Goal: Task Accomplishment & Management: Use online tool/utility

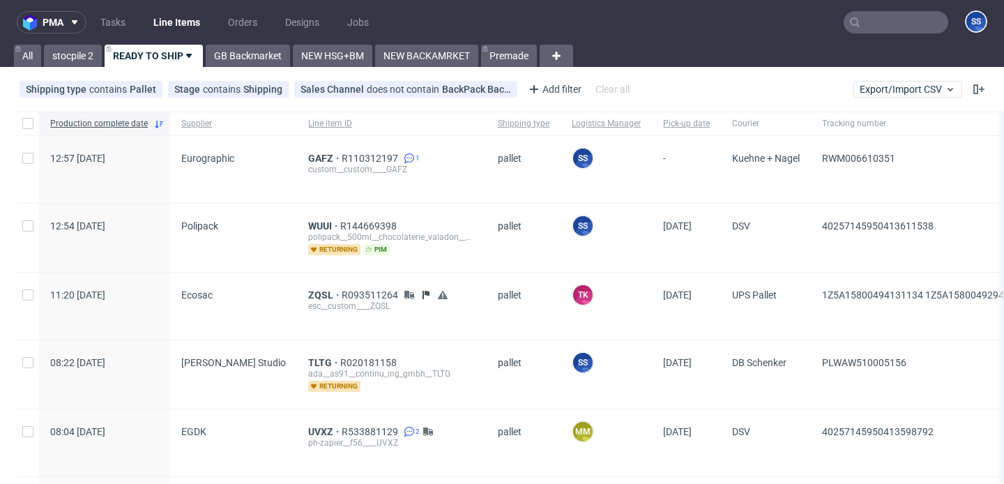
scroll to position [1261, 0]
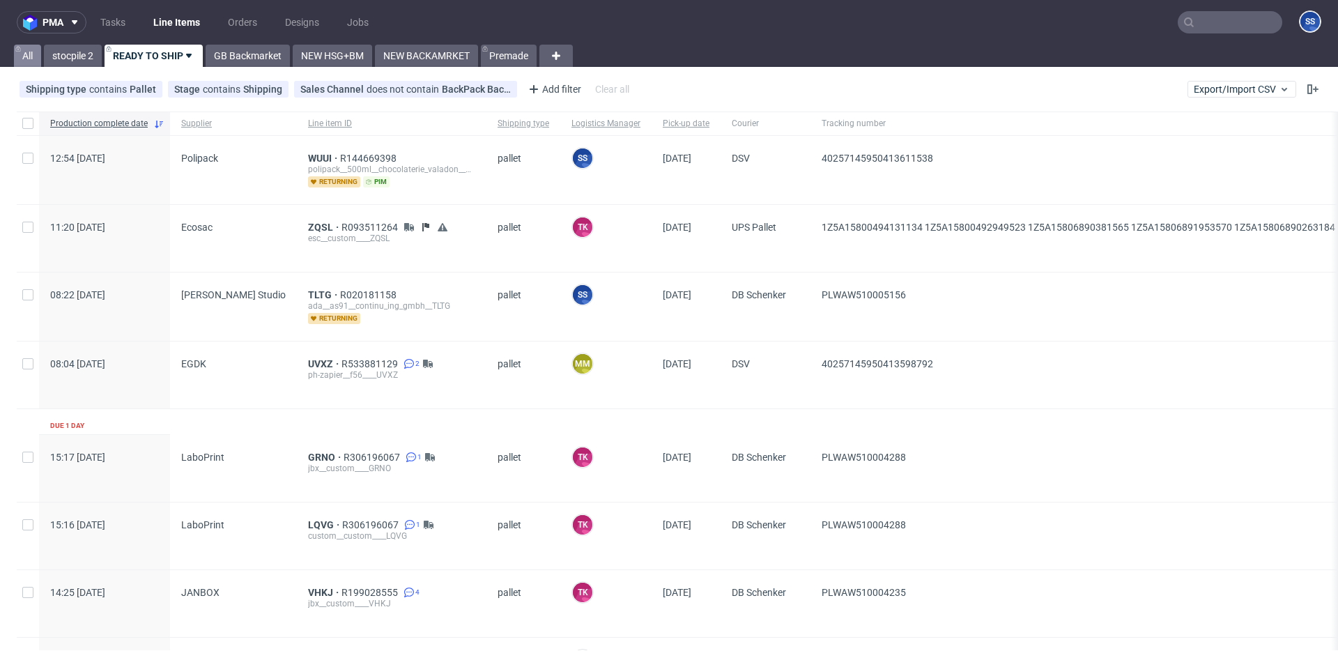
click at [21, 57] on link "All" at bounding box center [27, 56] width 27 height 22
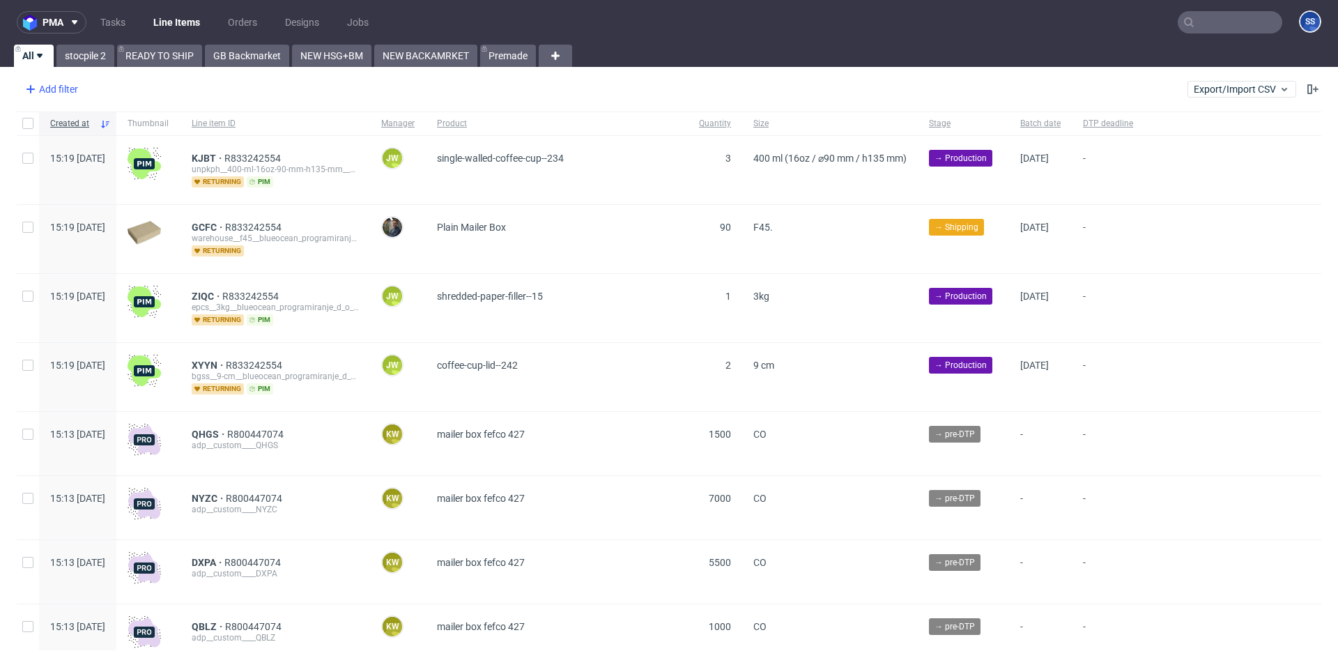
click at [70, 95] on div "Add filter" at bounding box center [50, 89] width 61 height 22
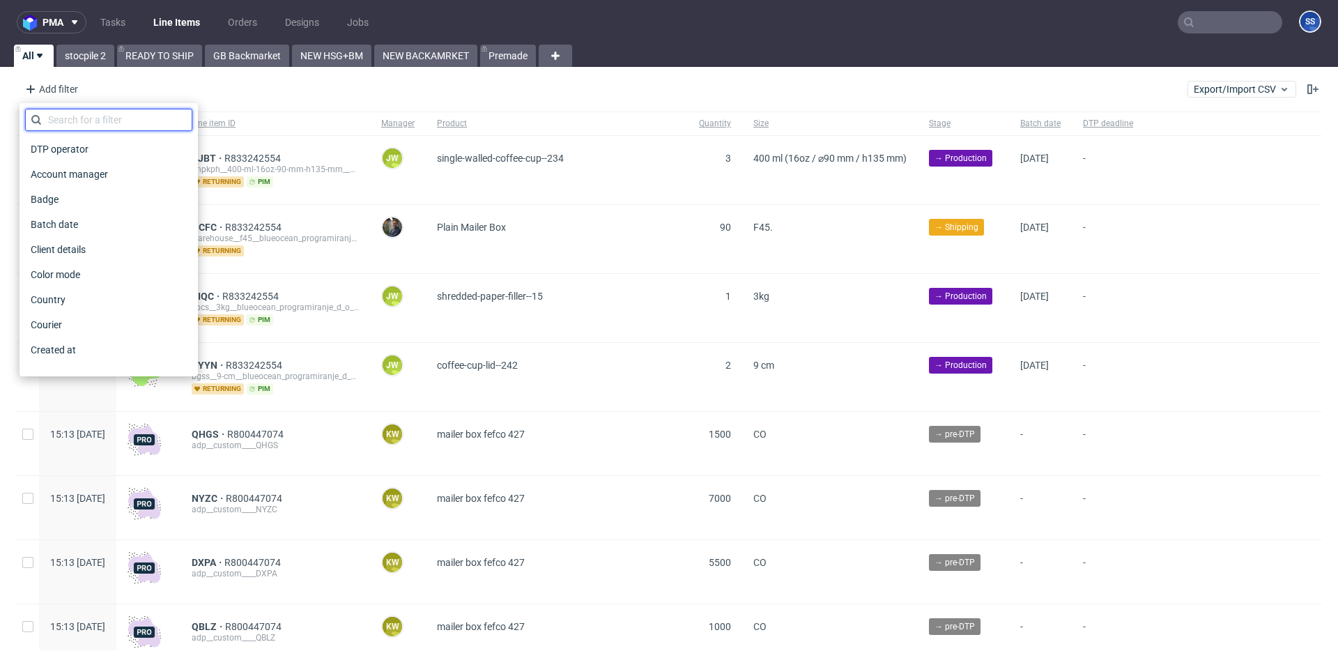
click at [91, 125] on input "text" at bounding box center [108, 120] width 167 height 22
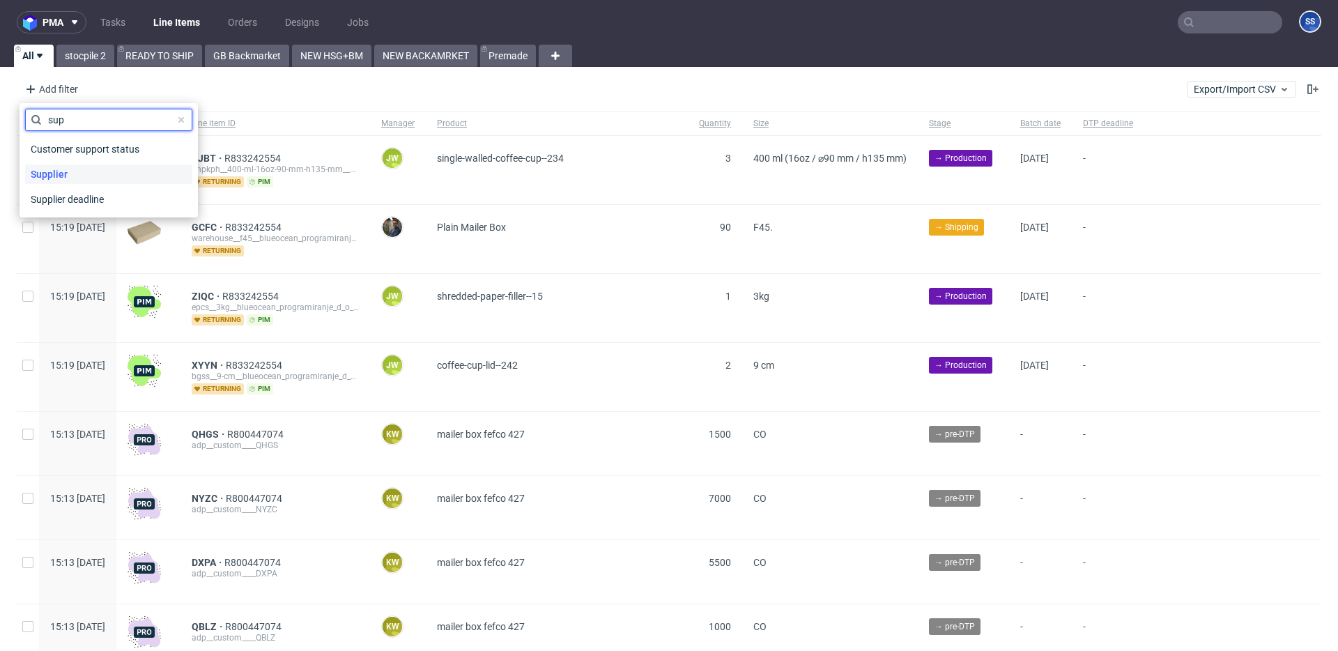
type input "sup"
click at [100, 167] on div "Supplier" at bounding box center [108, 174] width 167 height 20
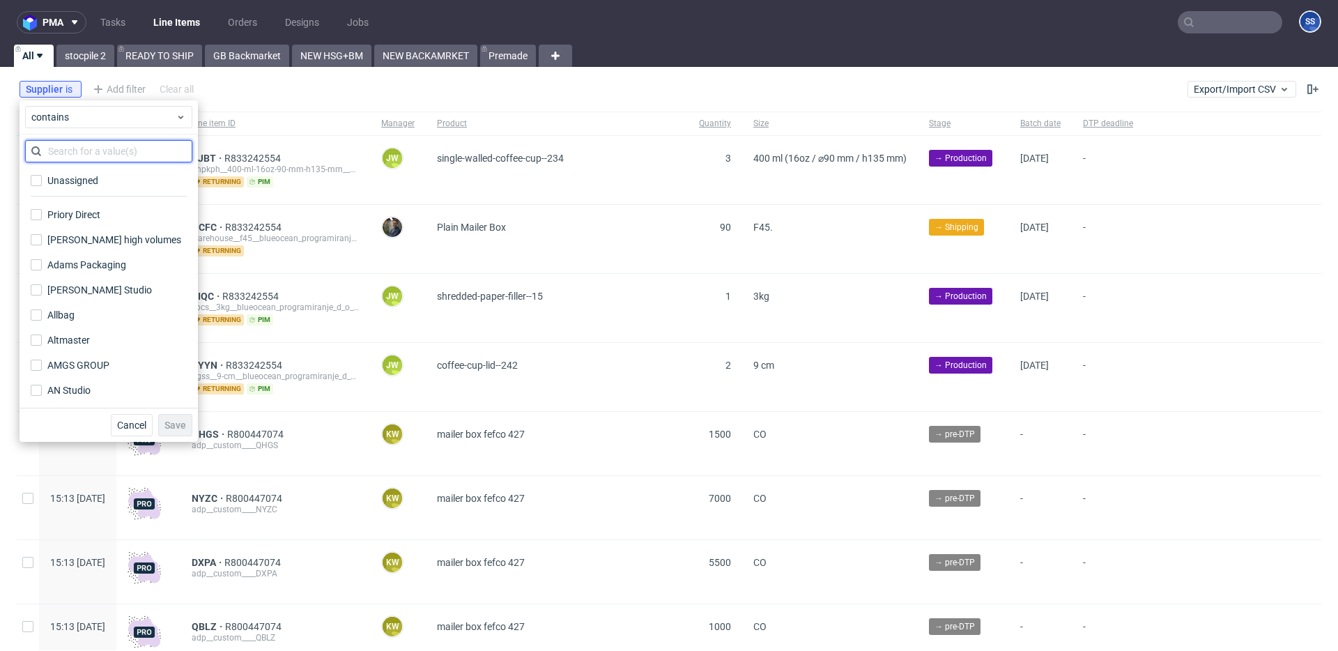
click at [93, 150] on input "text" at bounding box center [108, 151] width 167 height 22
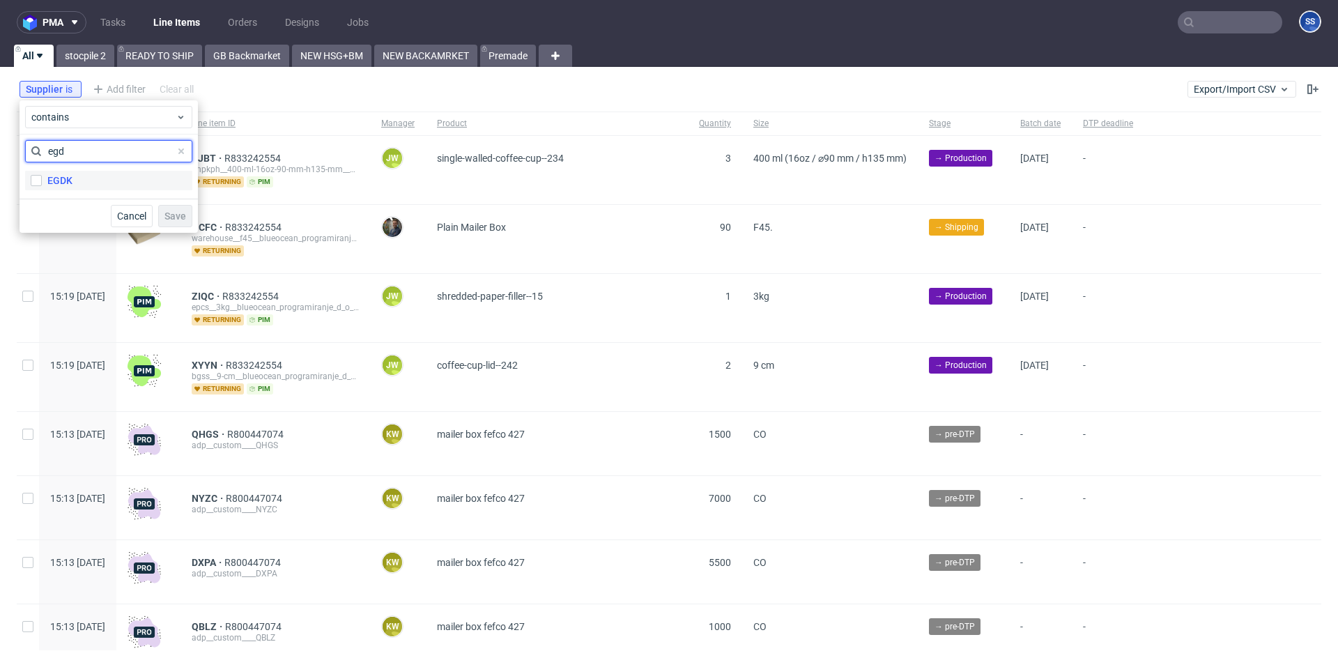
type input "egd"
click at [85, 176] on label "EGDK" at bounding box center [108, 181] width 167 height 20
click at [42, 176] on input "EGDK" at bounding box center [36, 180] width 11 height 11
checkbox input "true"
click at [185, 216] on span "Save" at bounding box center [175, 216] width 22 height 10
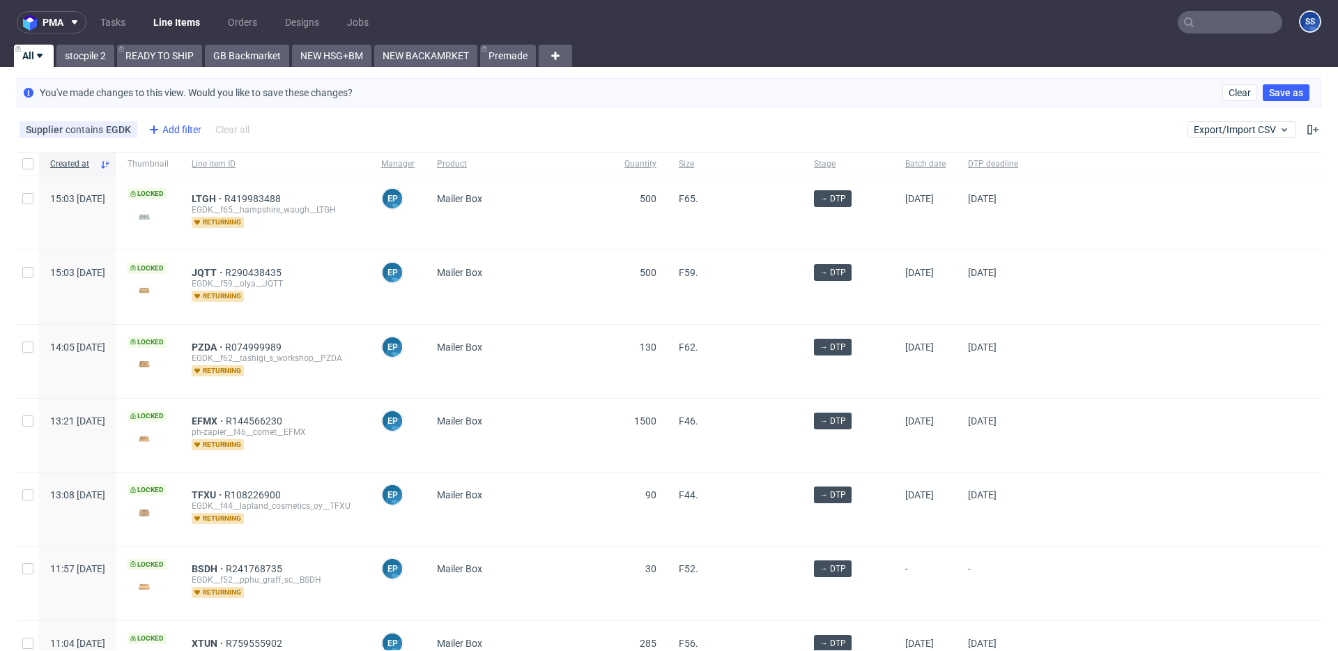
click at [176, 124] on div "Add filter" at bounding box center [173, 129] width 61 height 22
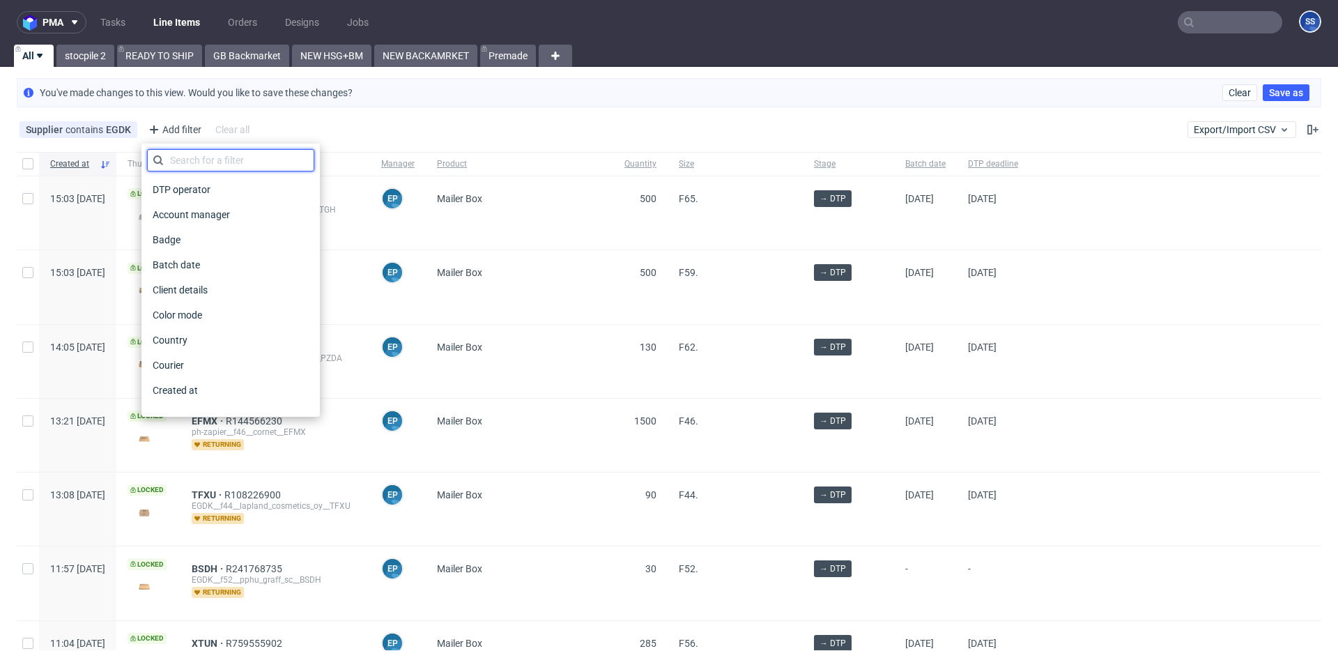
click at [178, 156] on input "text" at bounding box center [230, 160] width 167 height 22
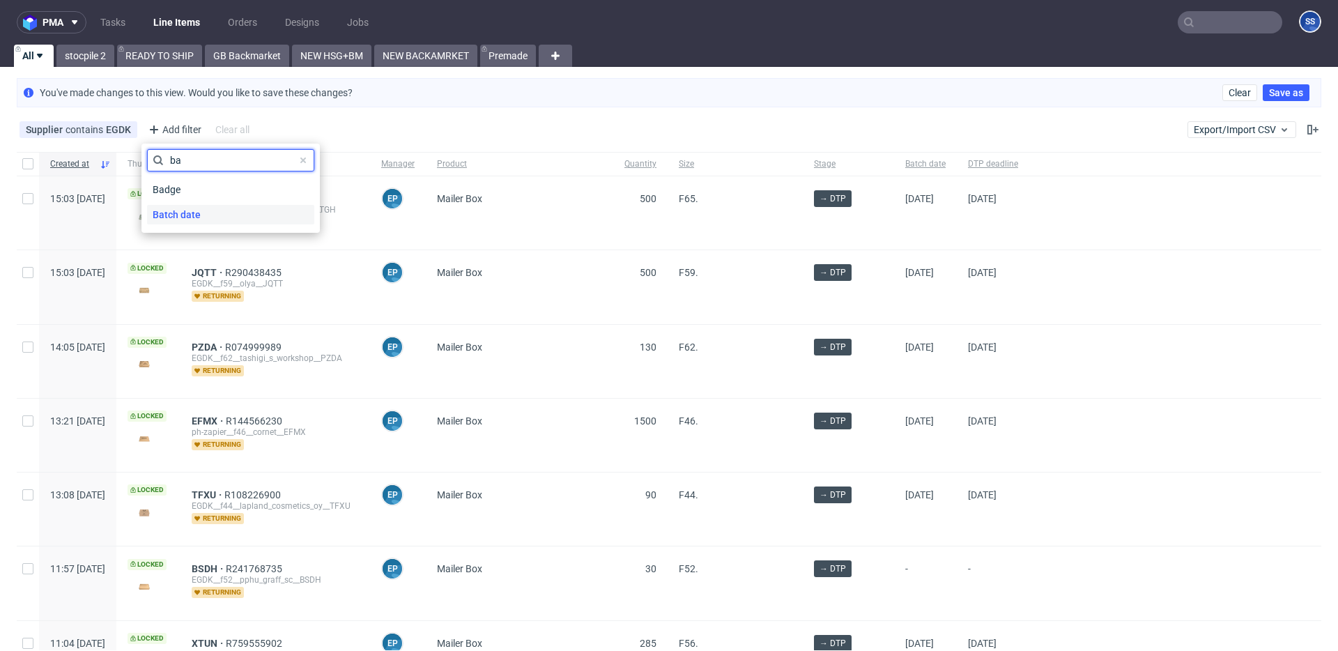
type input "ba"
click at [178, 209] on span "Batch date" at bounding box center [176, 215] width 59 height 20
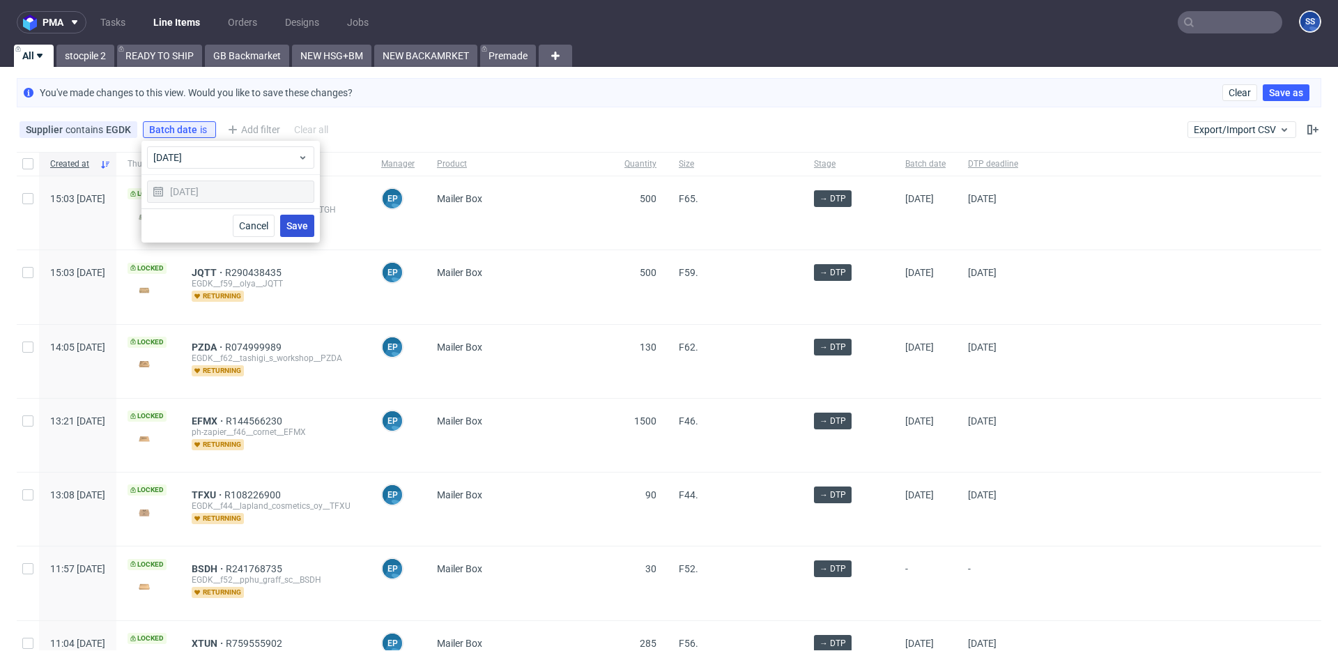
click at [300, 222] on span "Save" at bounding box center [297, 226] width 22 height 10
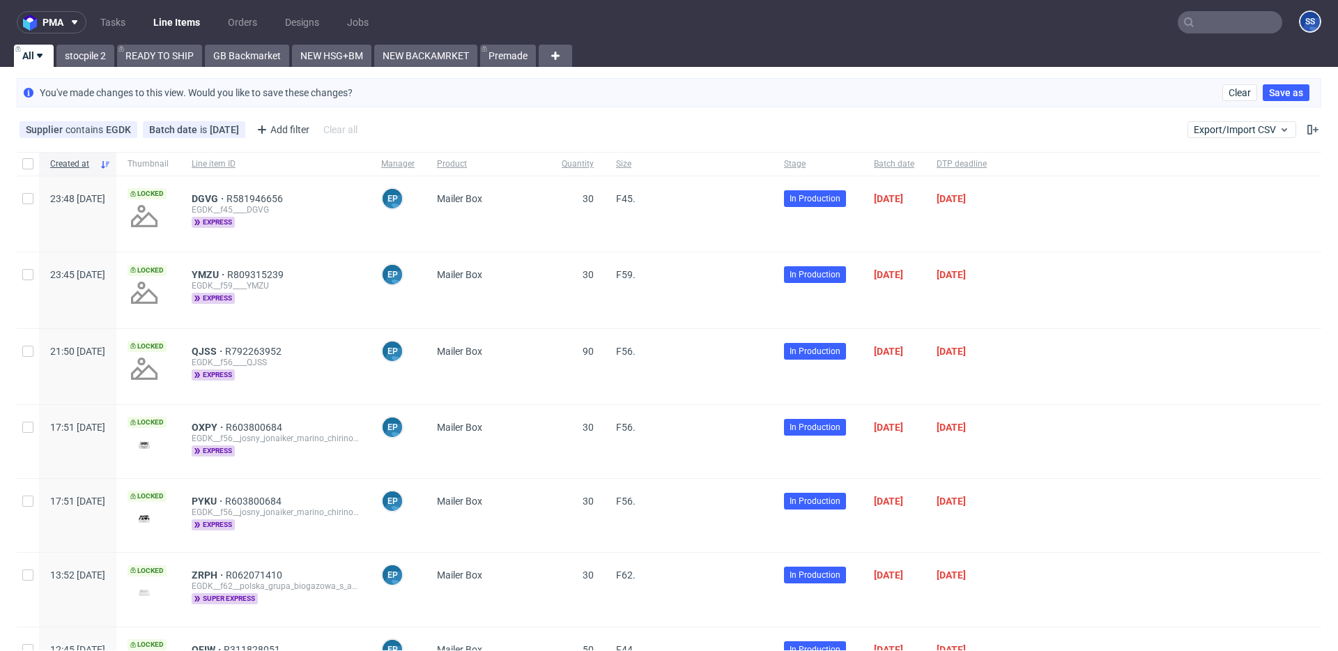
click at [18, 154] on div at bounding box center [28, 164] width 22 height 24
checkbox input "true"
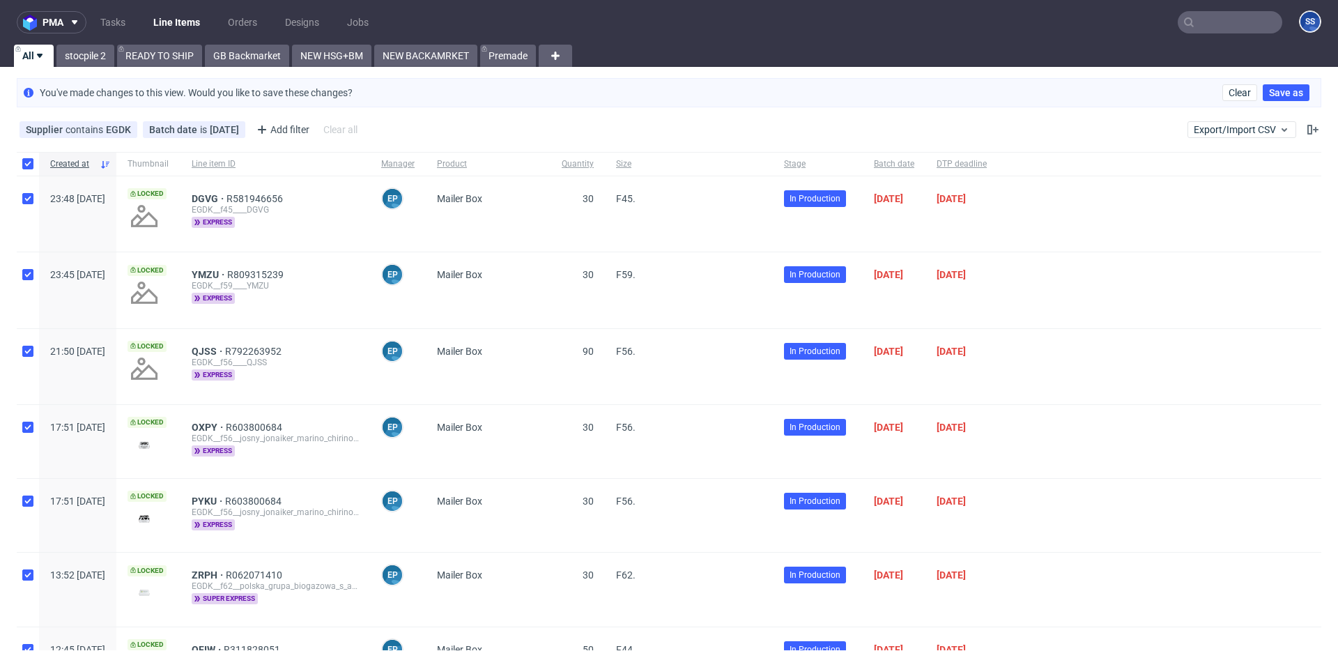
checkbox input "true"
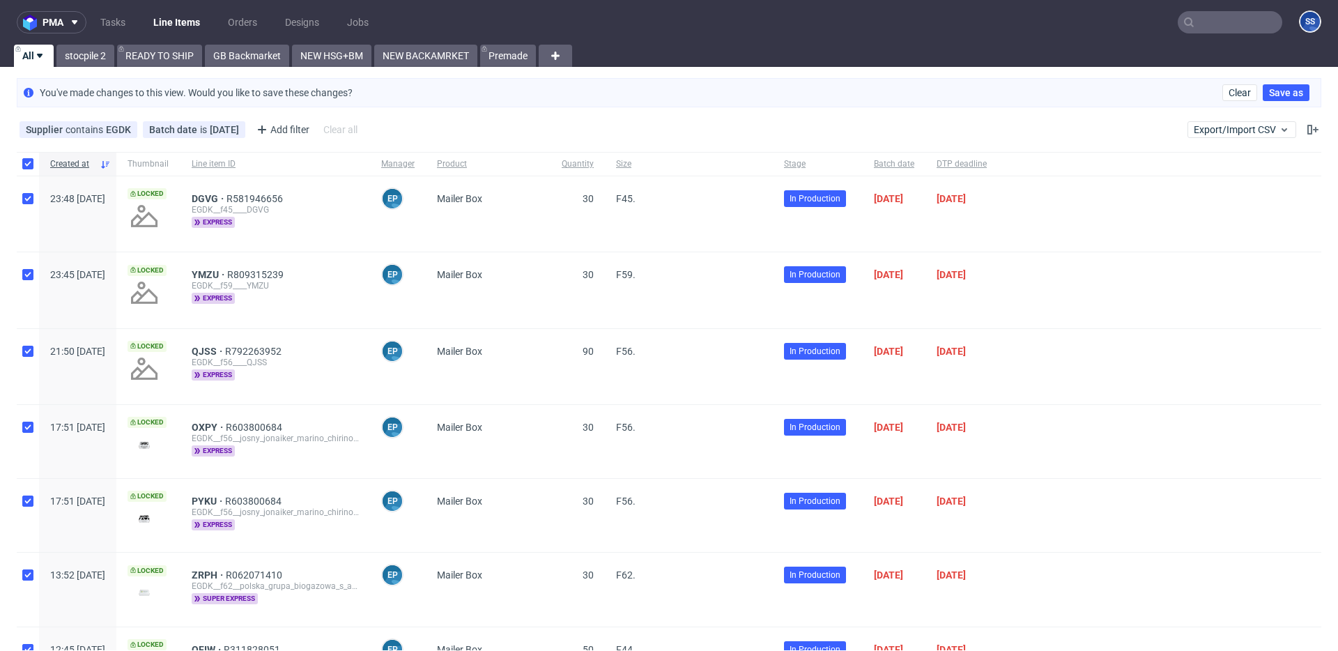
checkbox input "true"
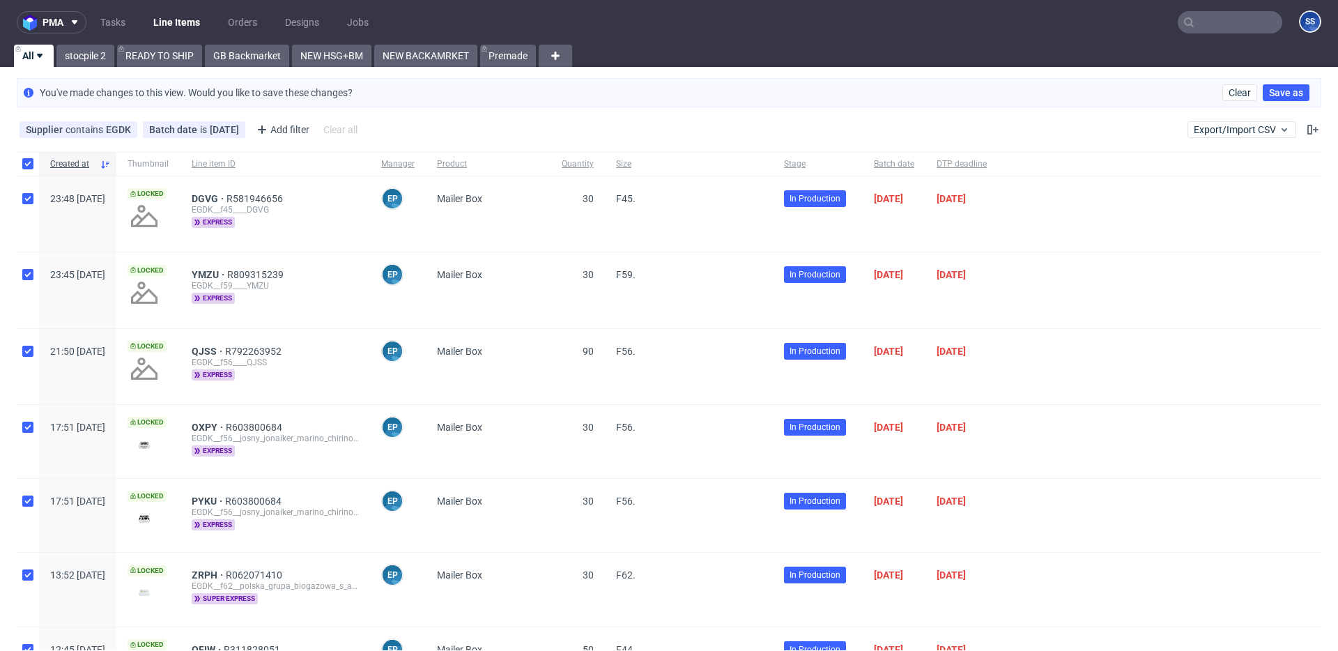
checkbox input "true"
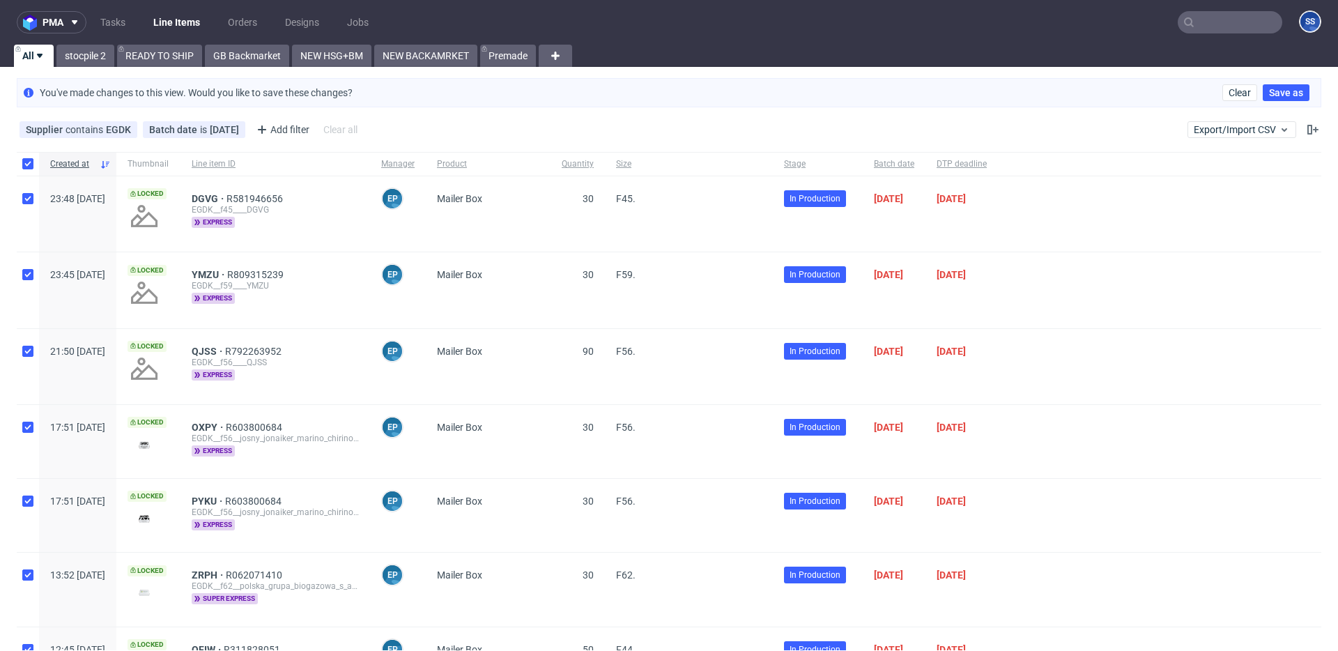
checkbox input "true"
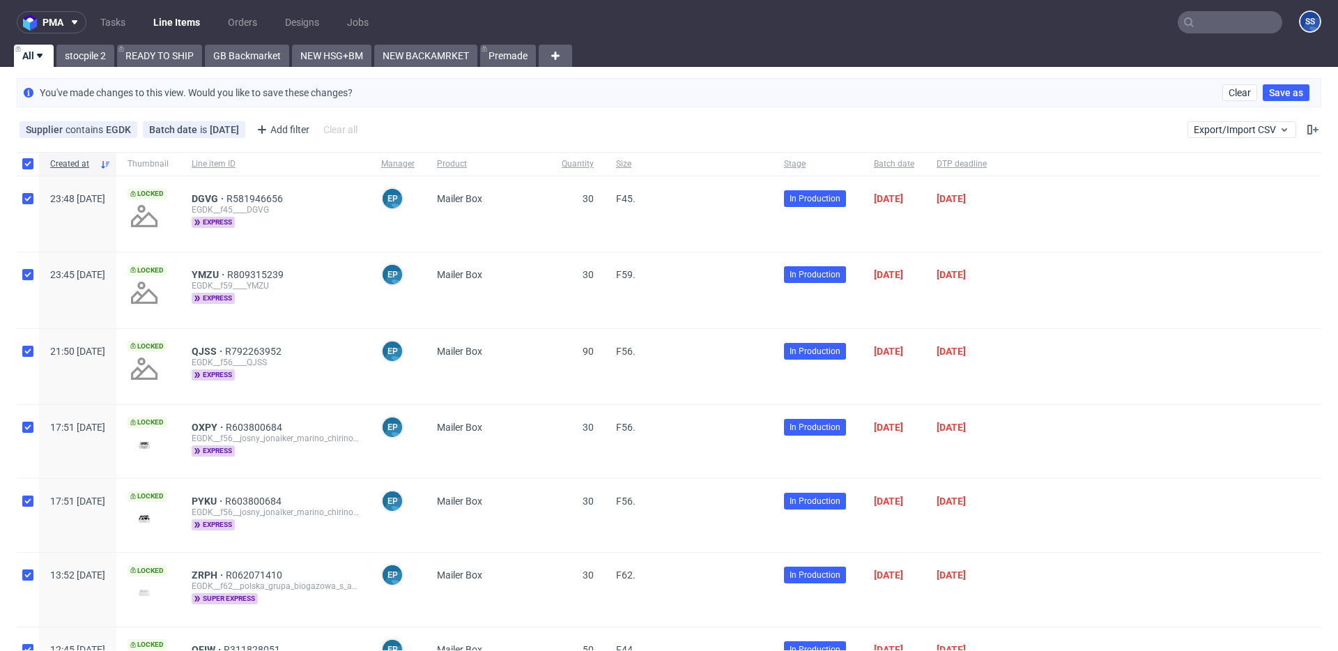
checkbox input "true"
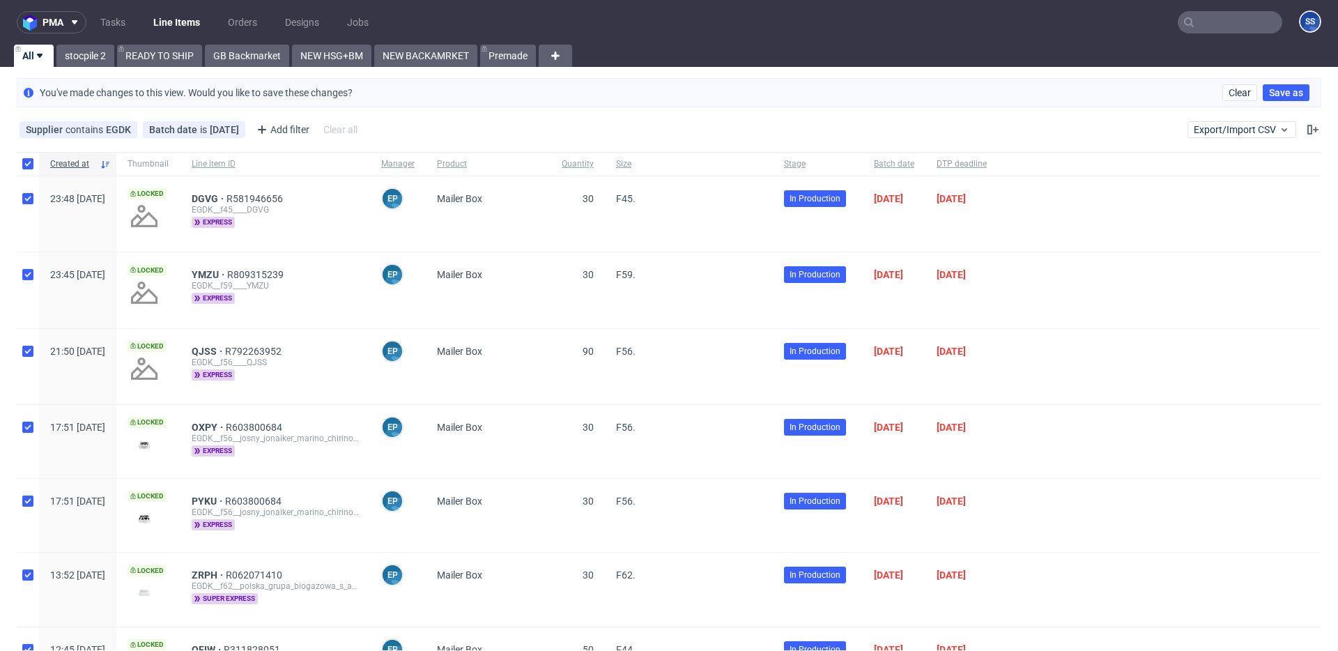
checkbox input "true"
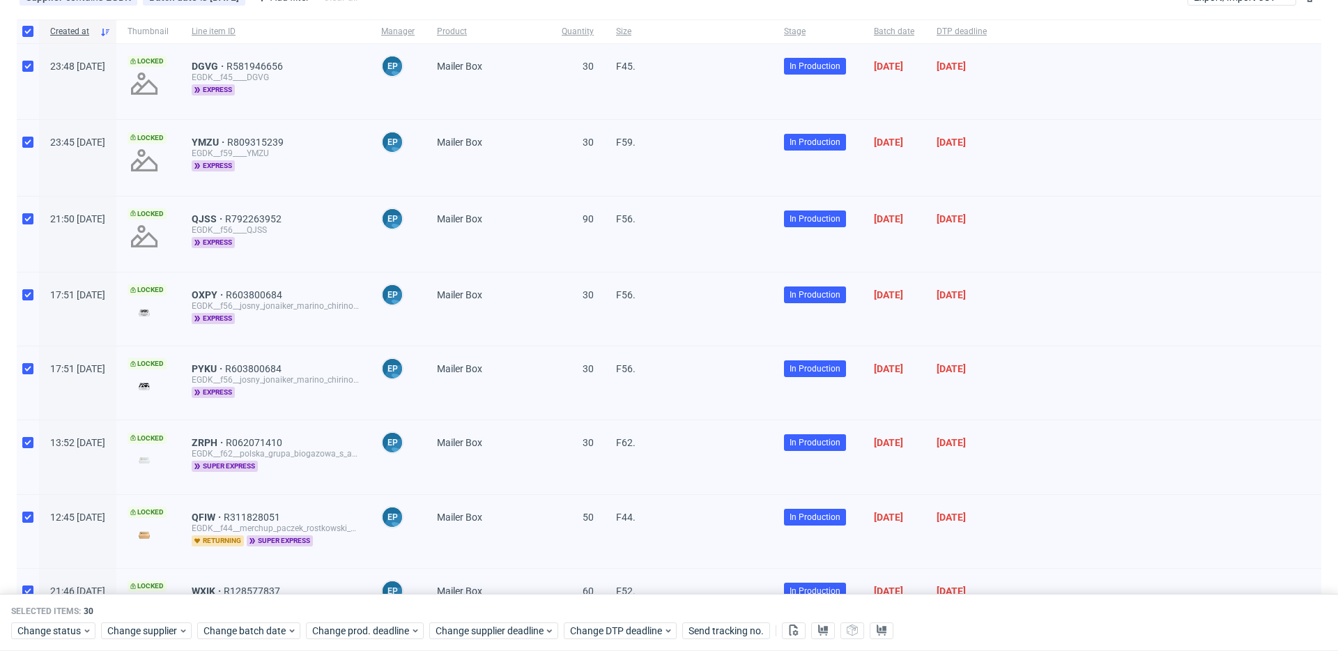
scroll to position [131, 0]
click at [29, 31] on input "checkbox" at bounding box center [27, 32] width 11 height 11
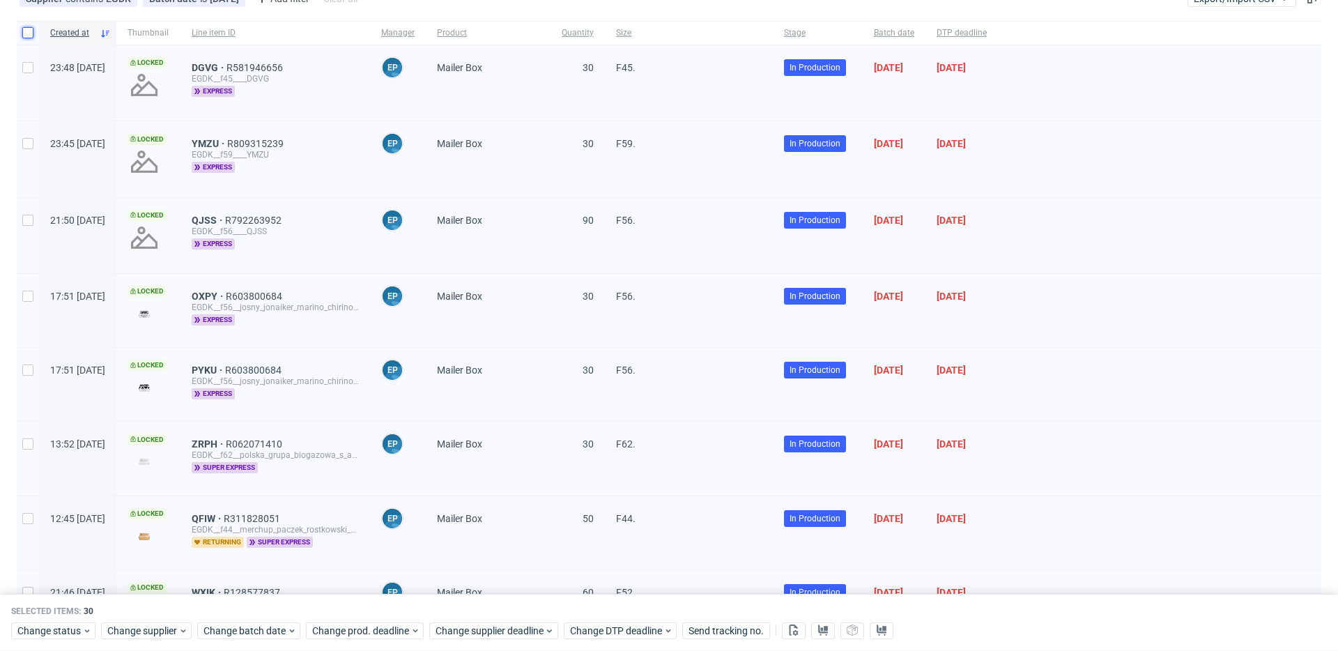
checkbox input "false"
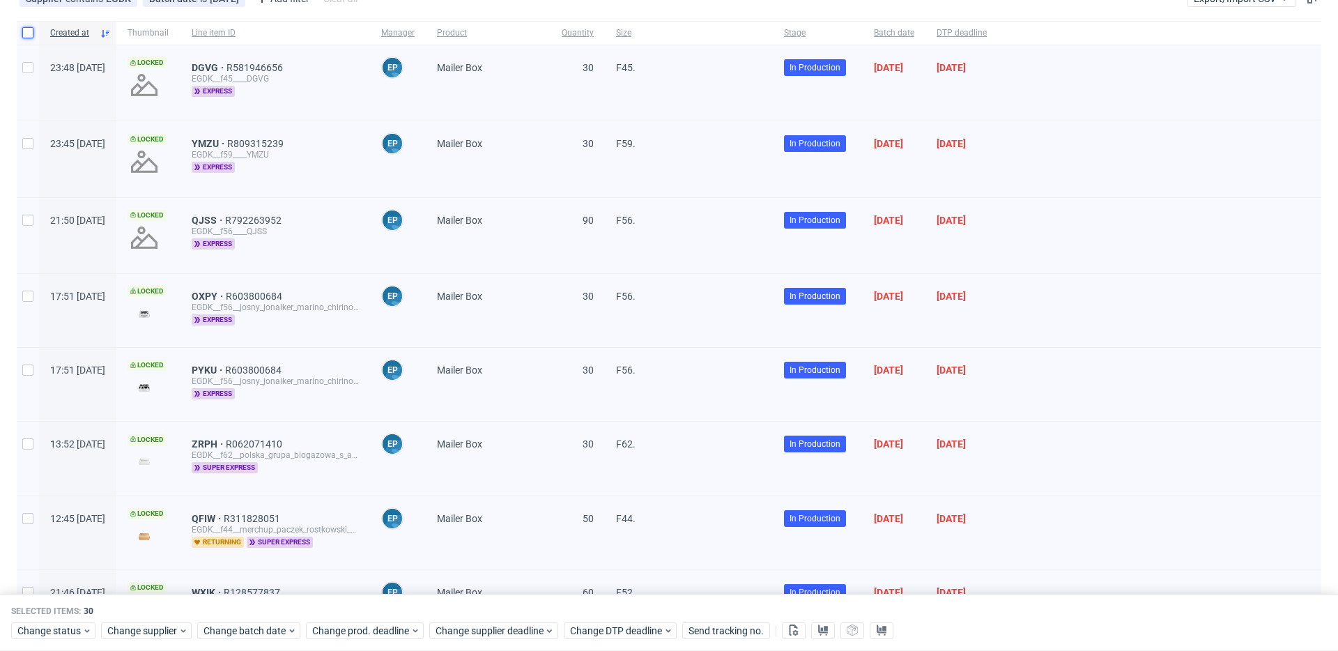
checkbox input "false"
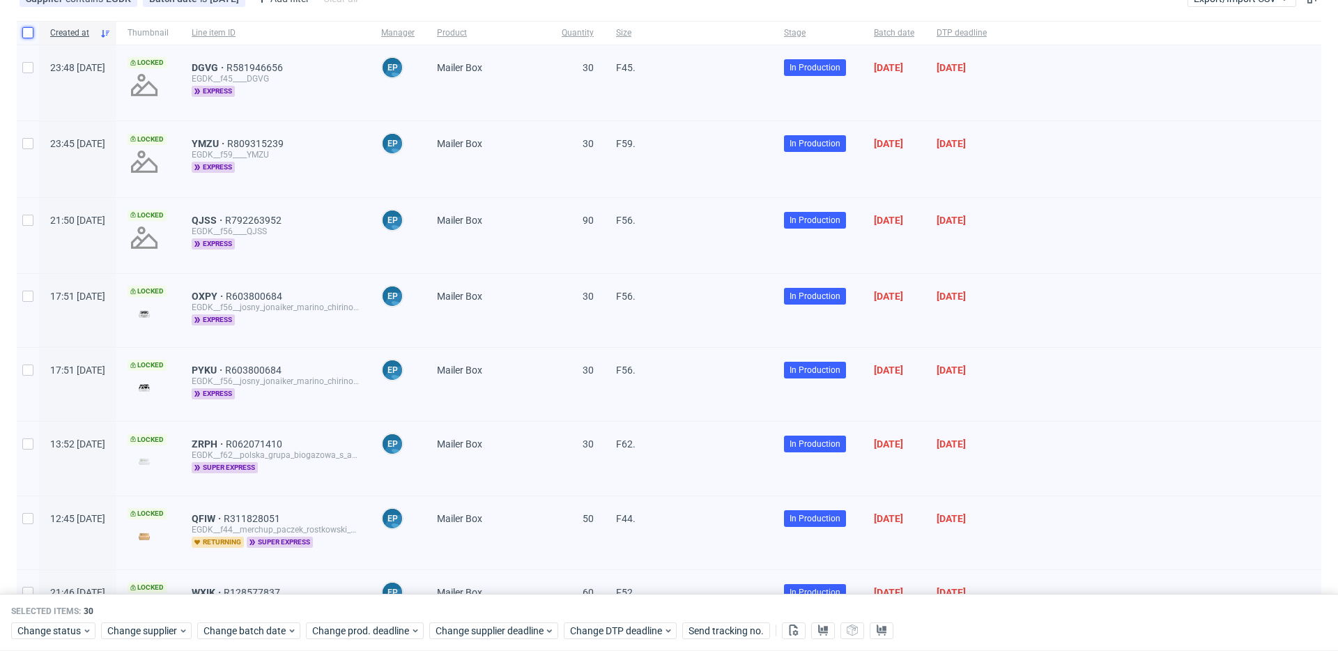
checkbox input "false"
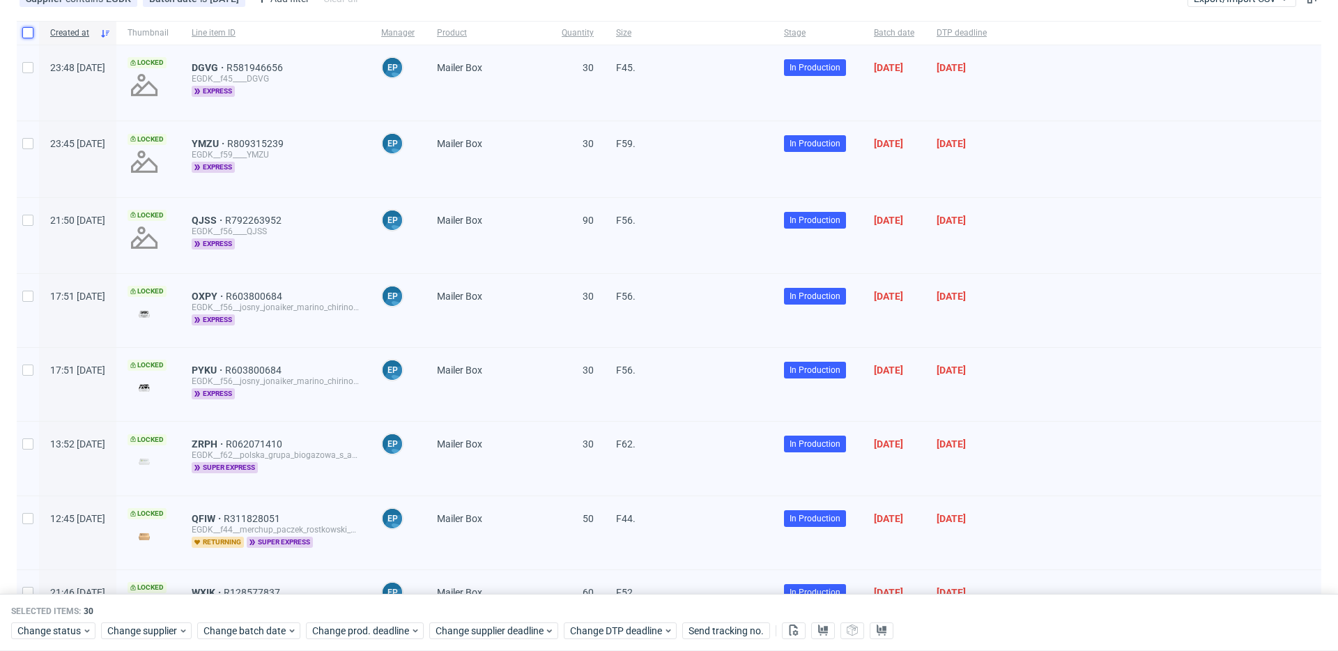
checkbox input "false"
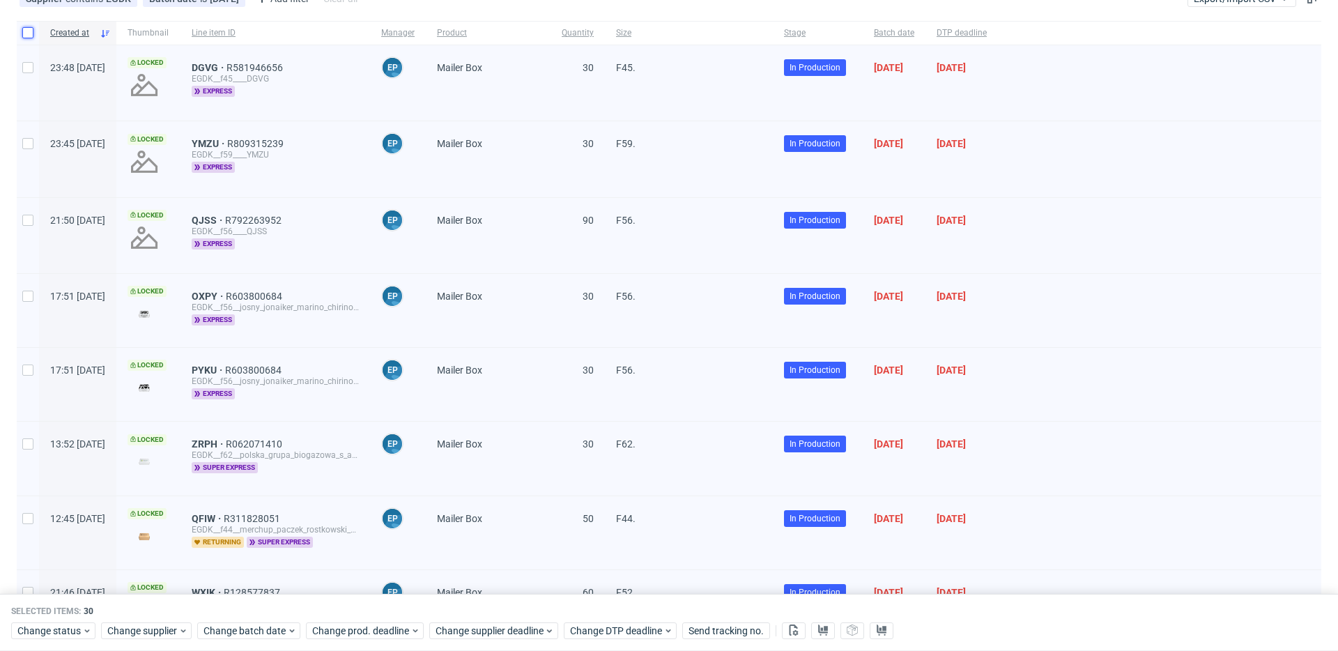
checkbox input "false"
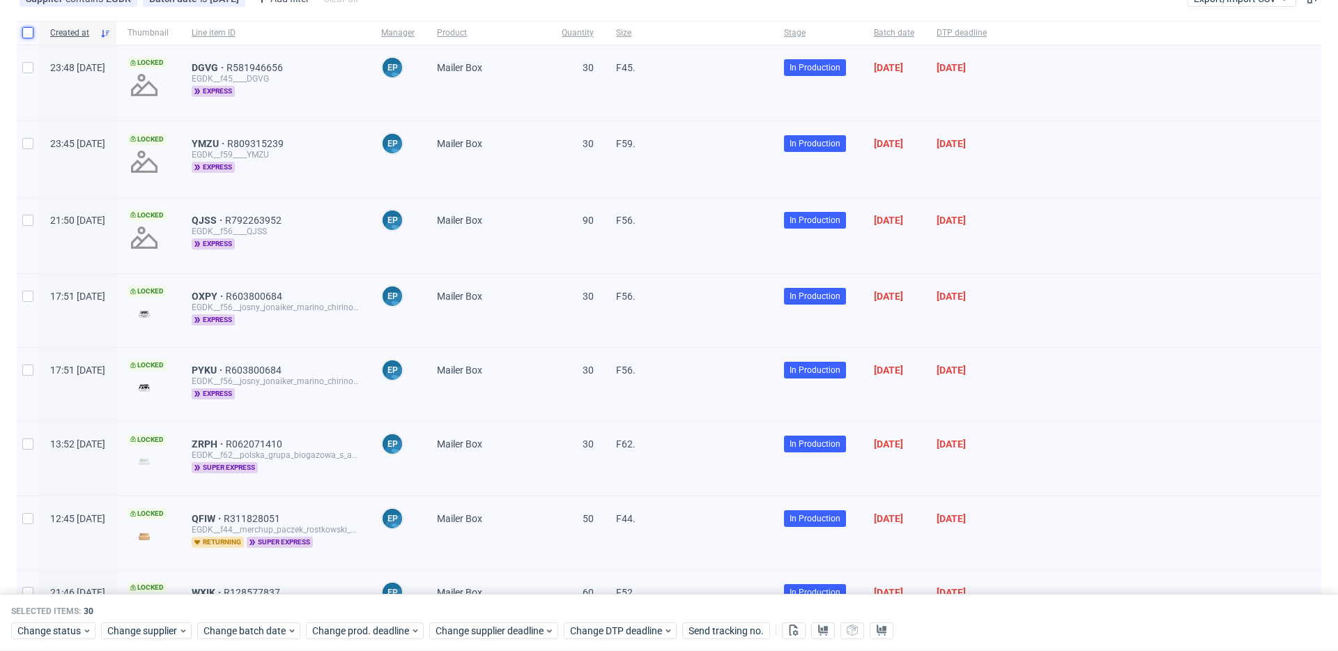
checkbox input "false"
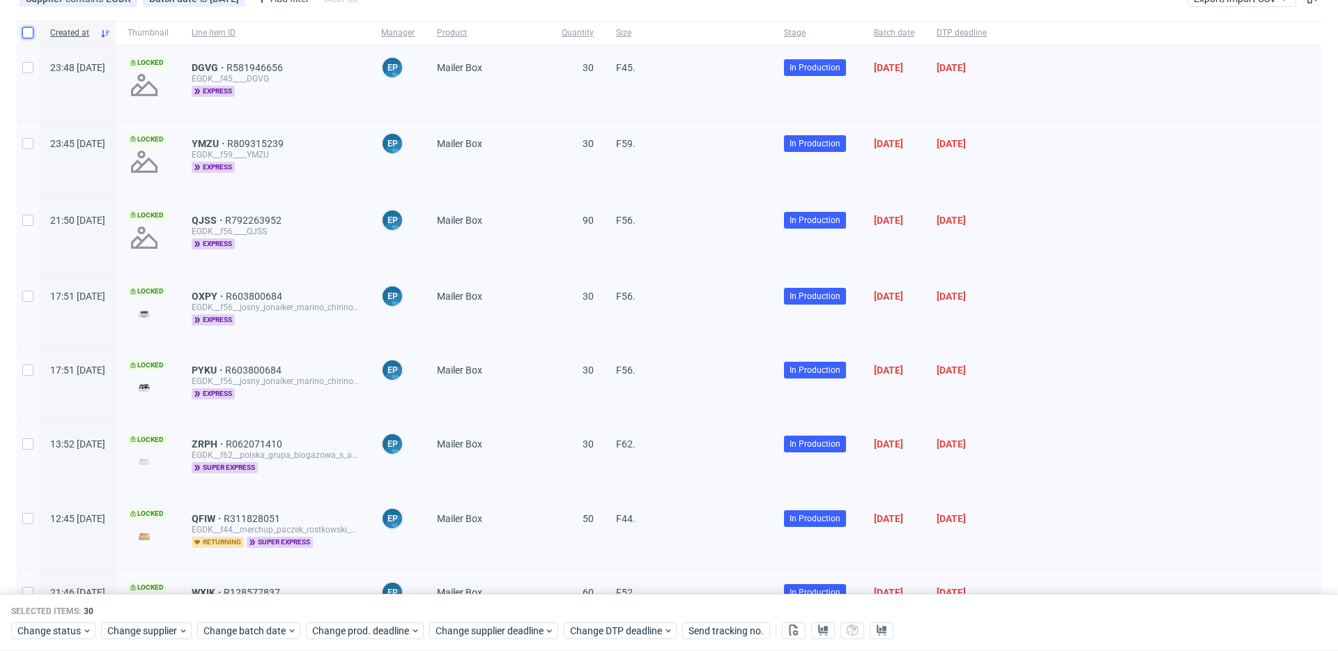
checkbox input "false"
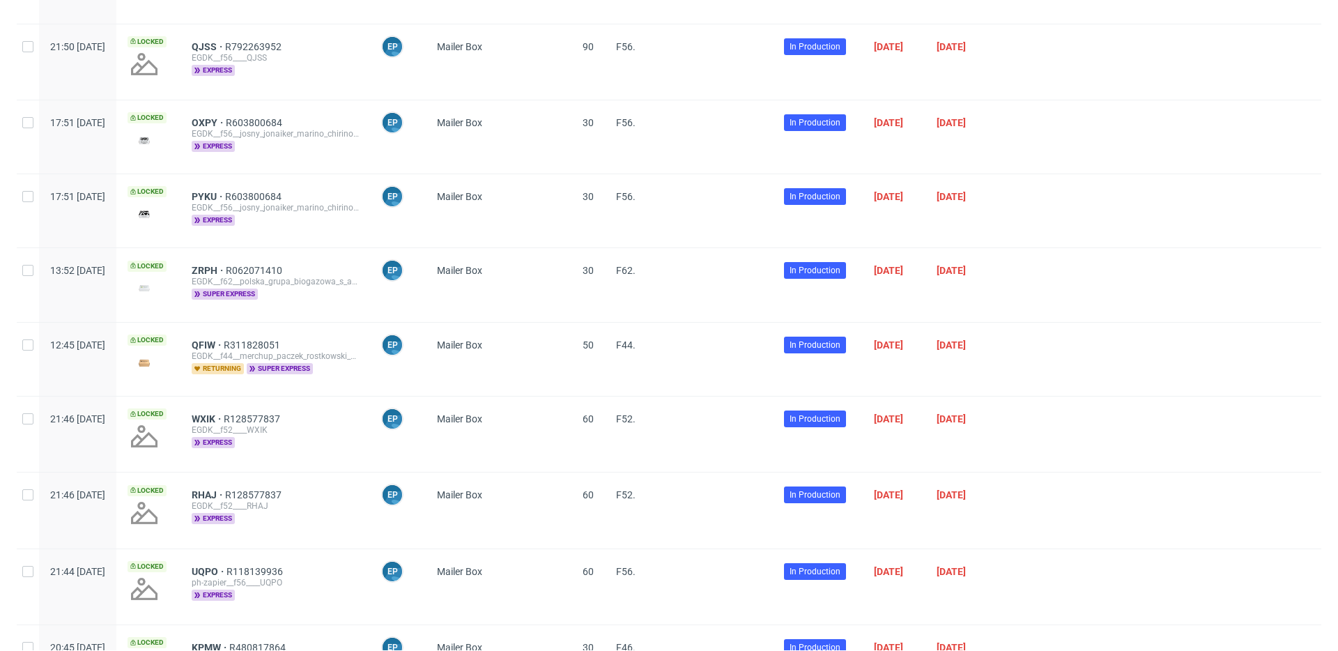
scroll to position [0, 0]
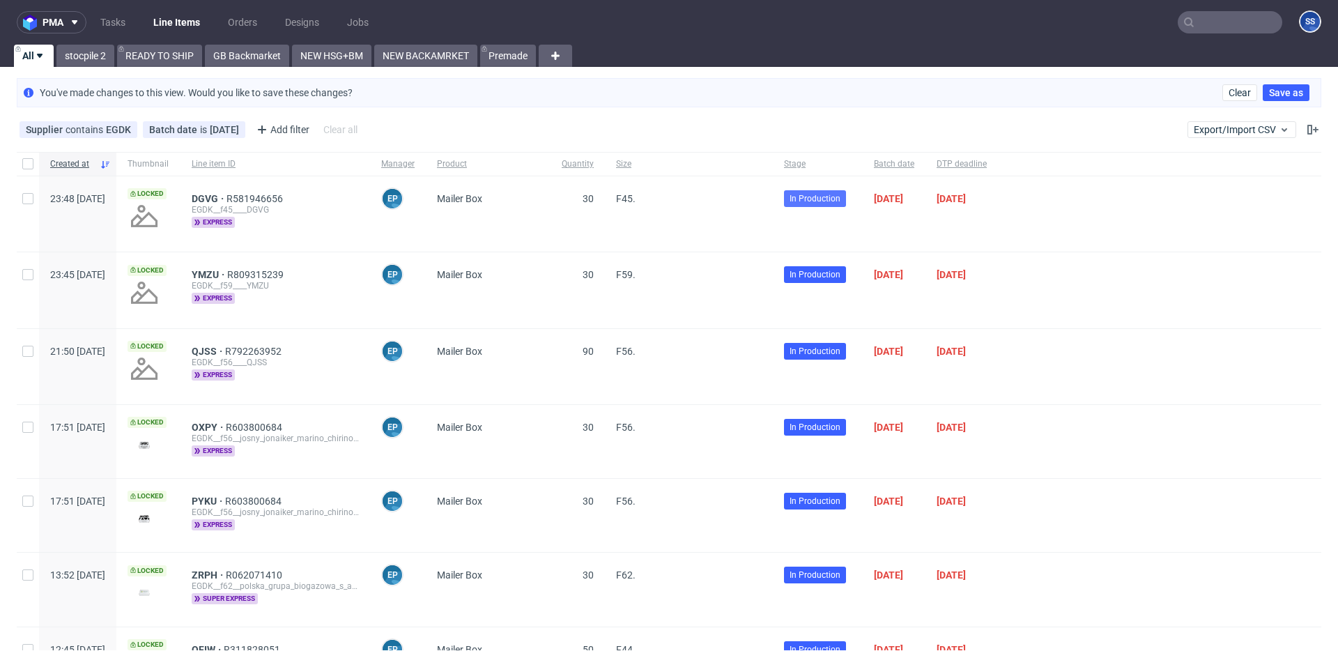
click at [841, 203] on span "In Production" at bounding box center [815, 198] width 51 height 13
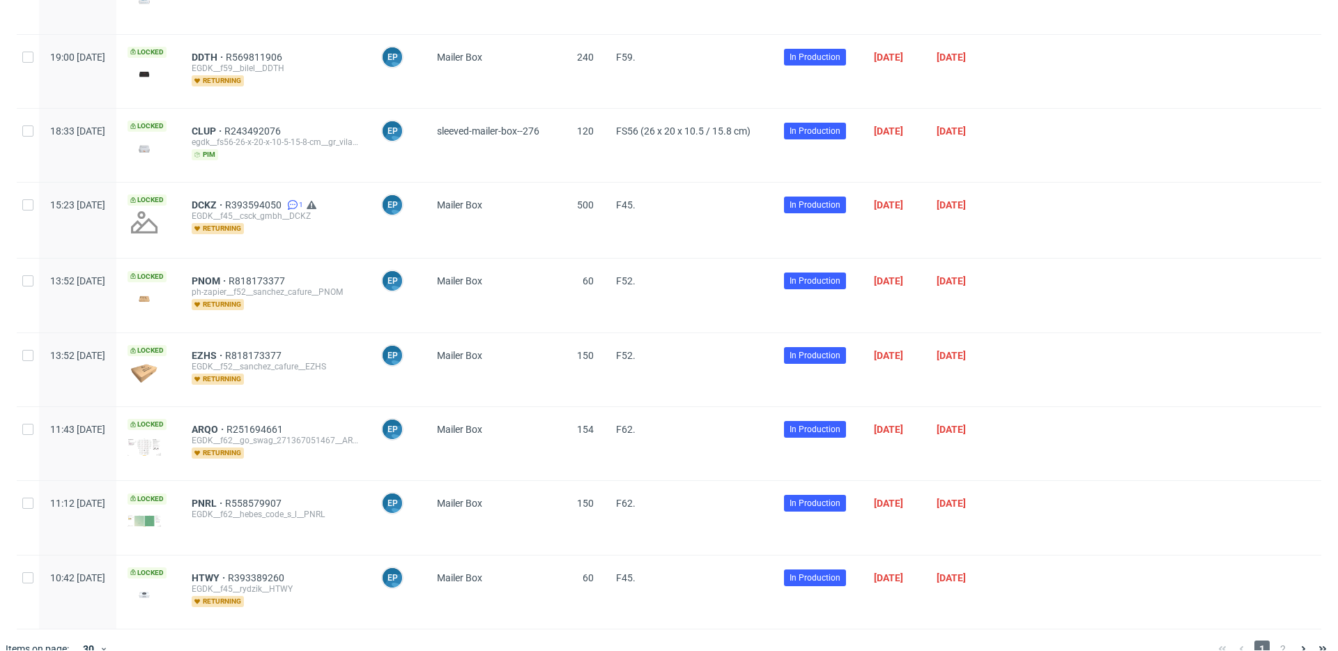
scroll to position [1814, 0]
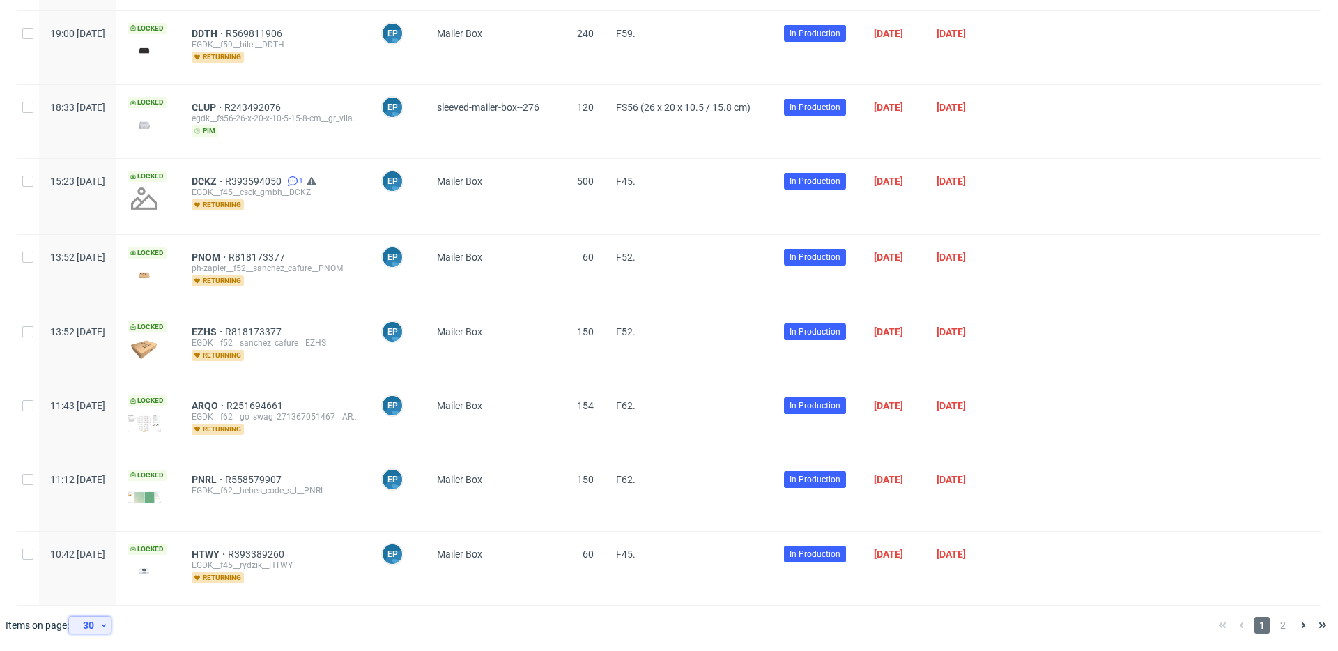
click at [86, 483] on div "30" at bounding box center [87, 625] width 25 height 20
click at [102, 483] on div "60" at bounding box center [95, 561] width 28 height 20
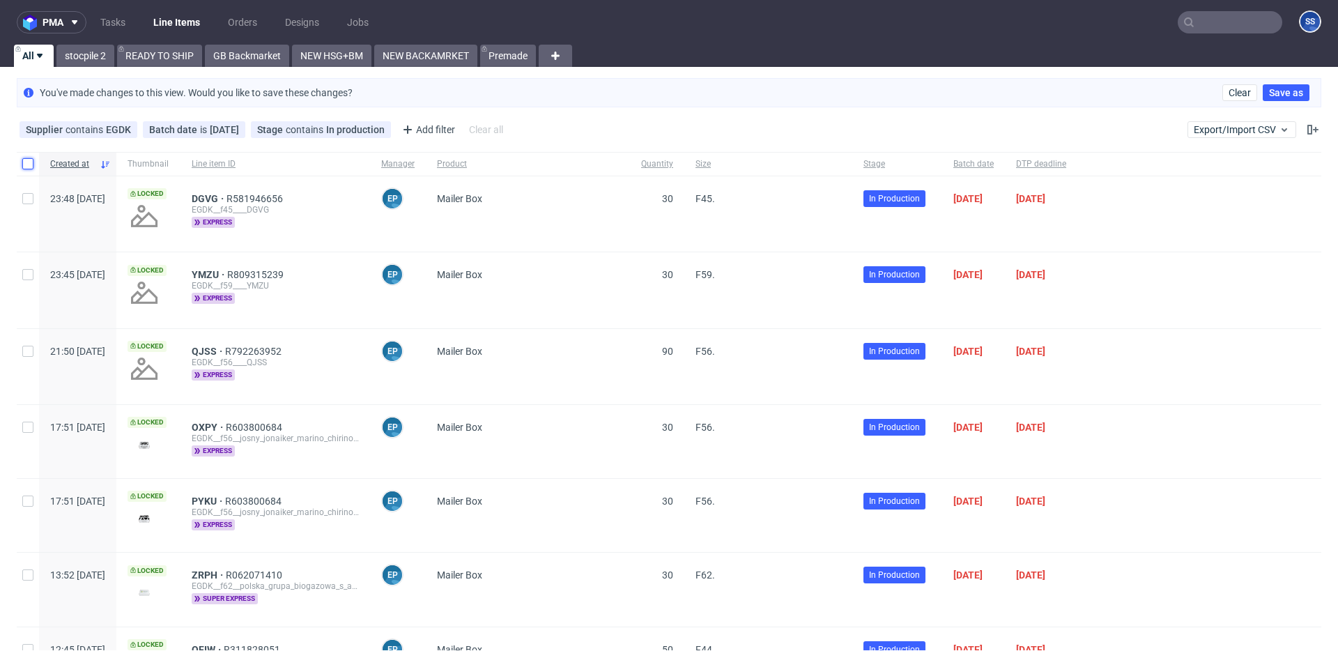
click at [26, 160] on input "checkbox" at bounding box center [27, 163] width 11 height 11
checkbox input "true"
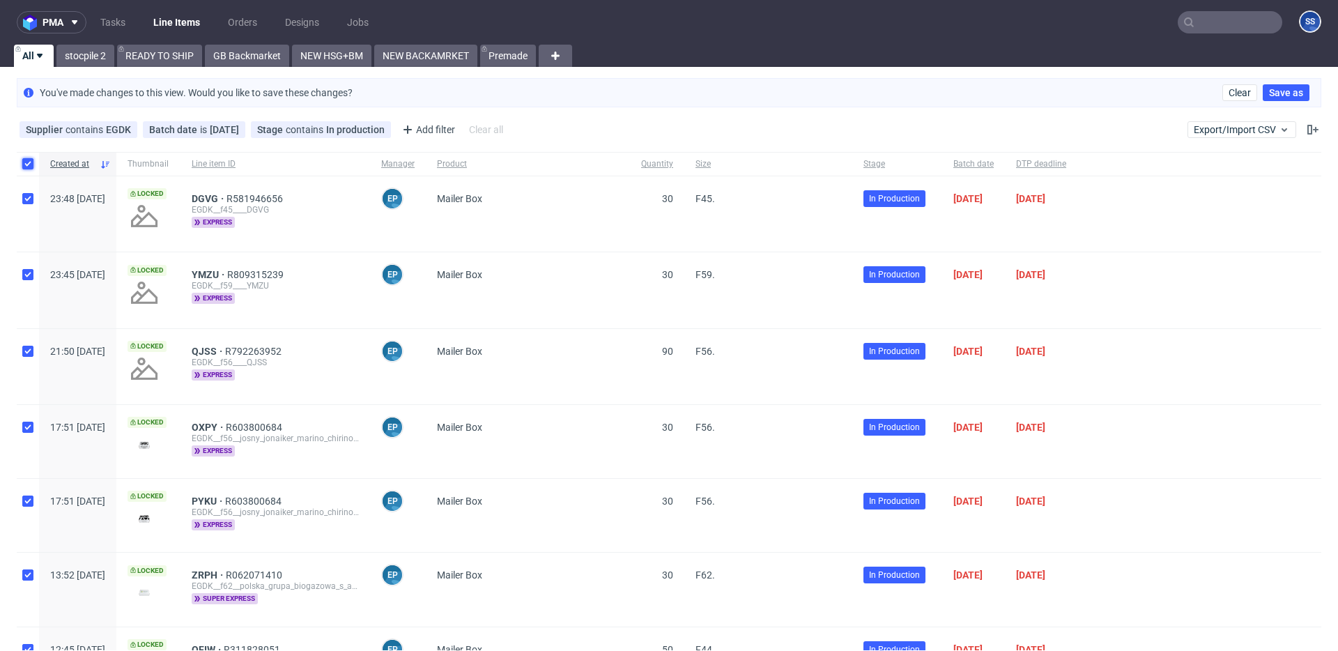
checkbox input "true"
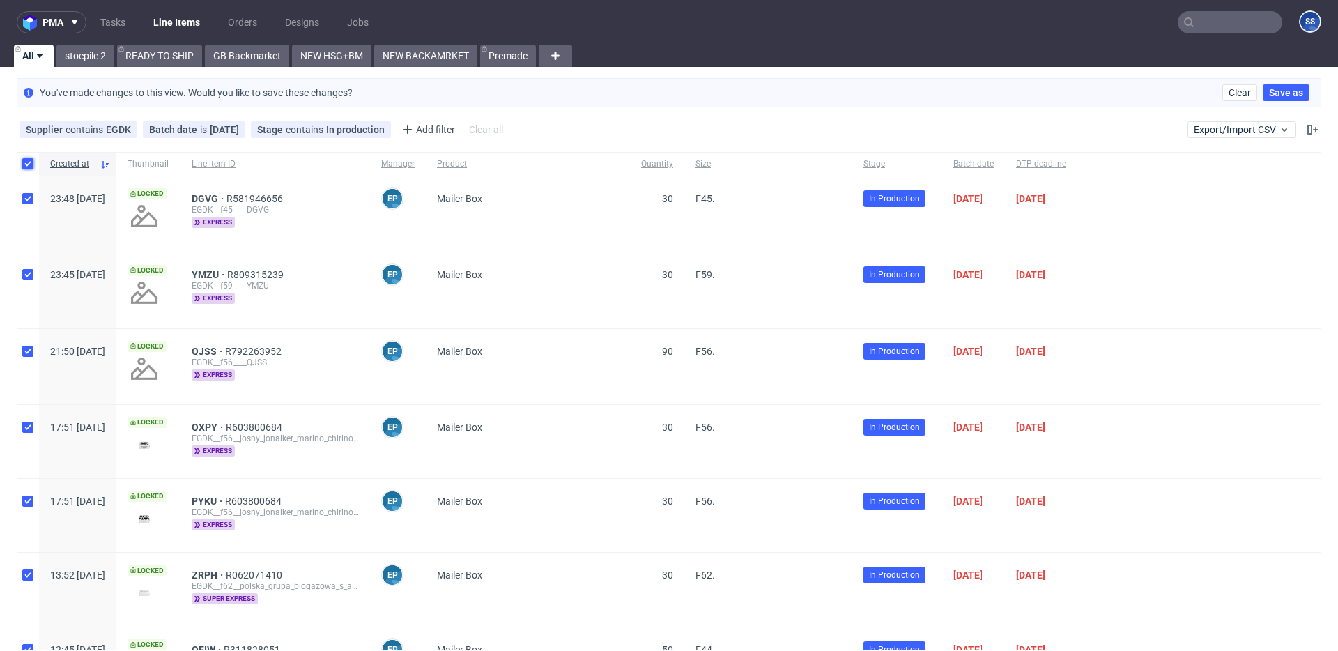
checkbox input "true"
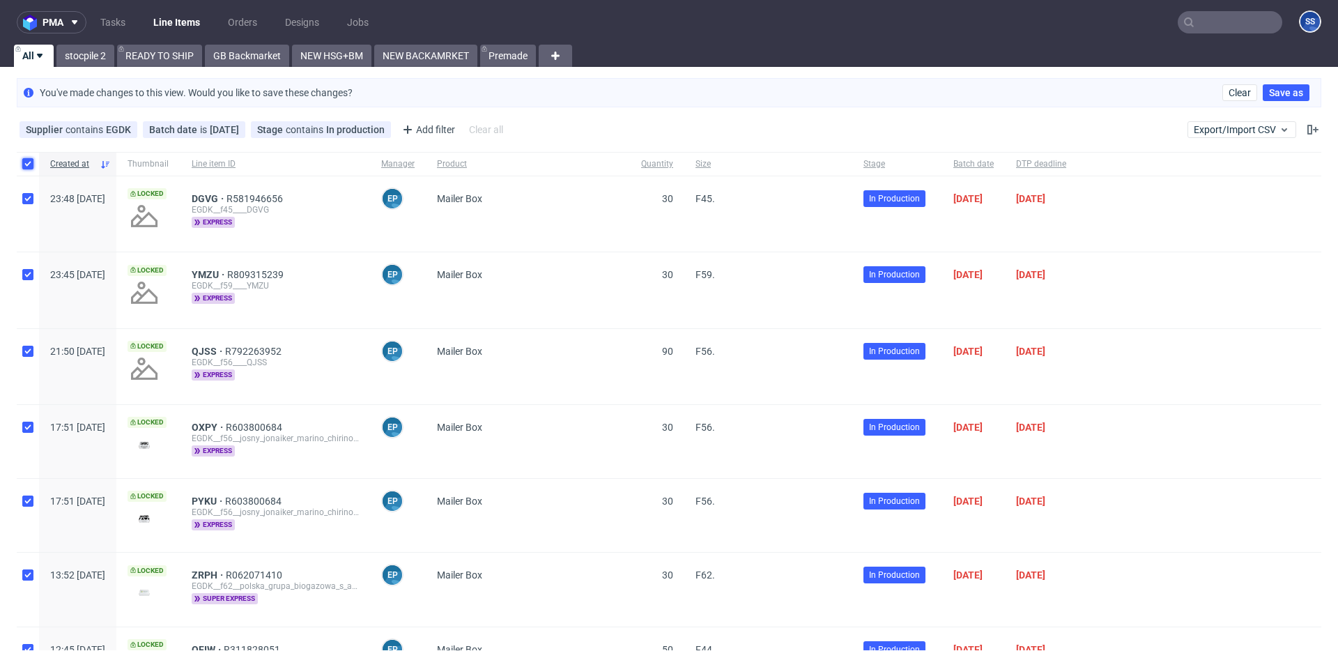
checkbox input "true"
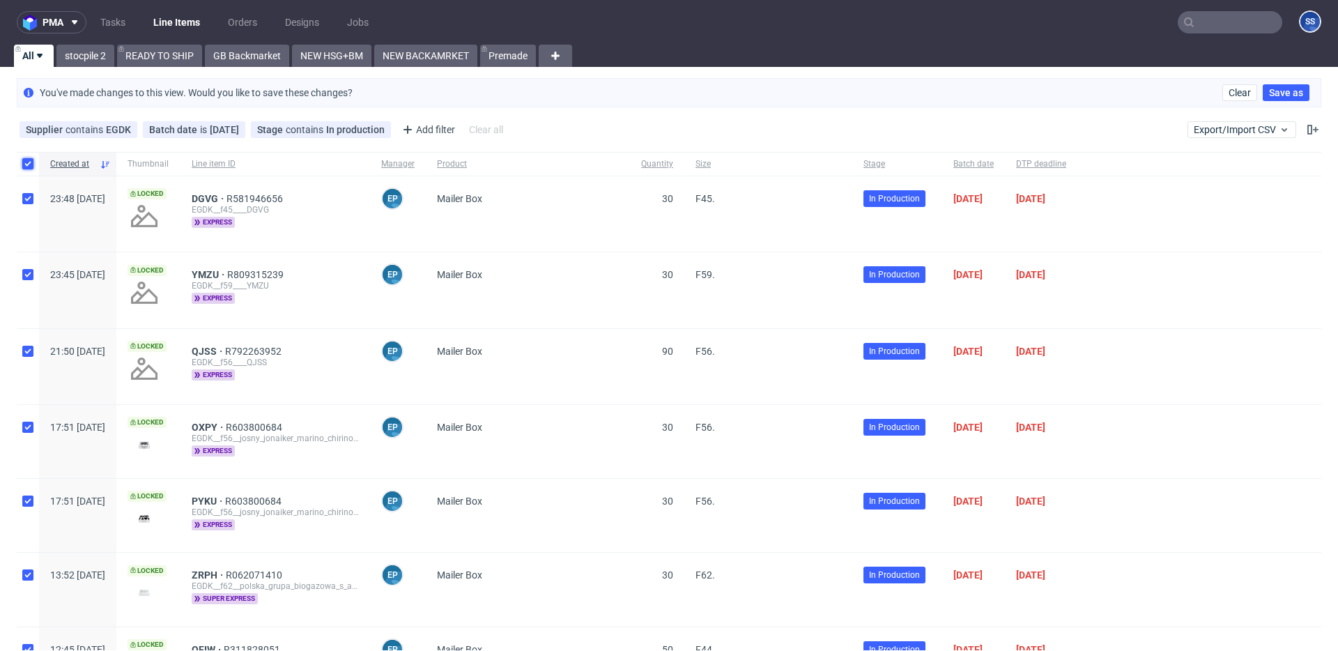
checkbox input "true"
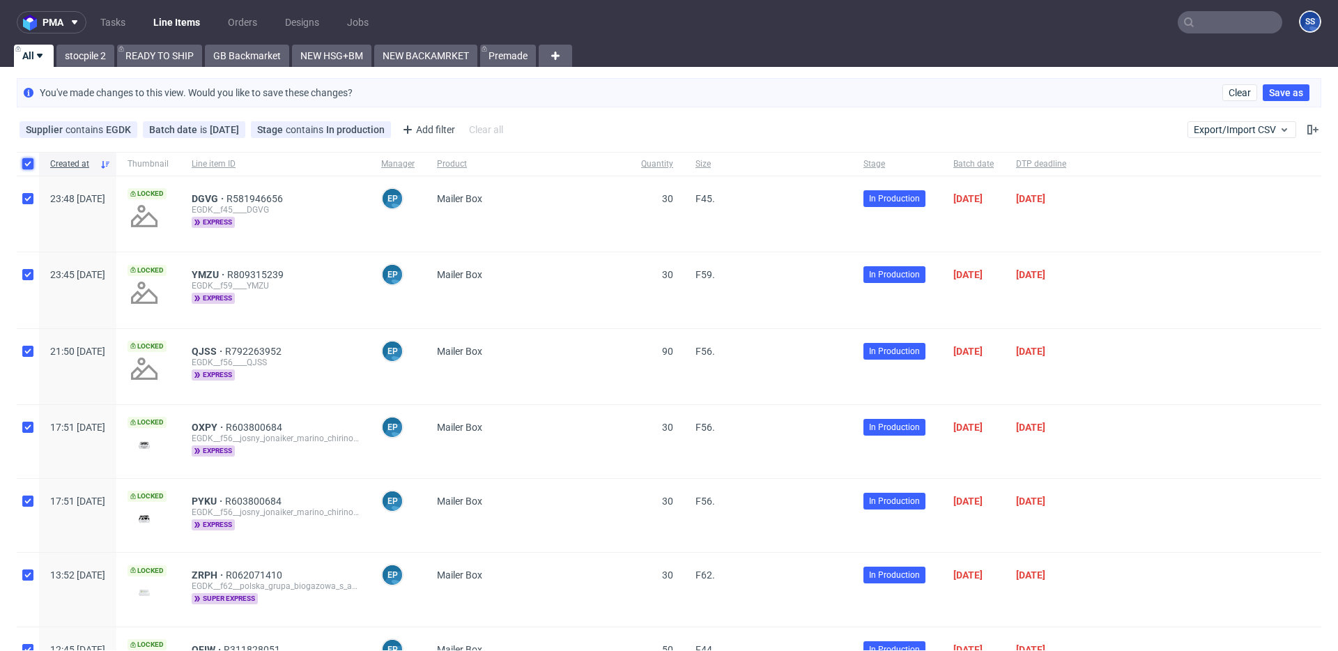
checkbox input "true"
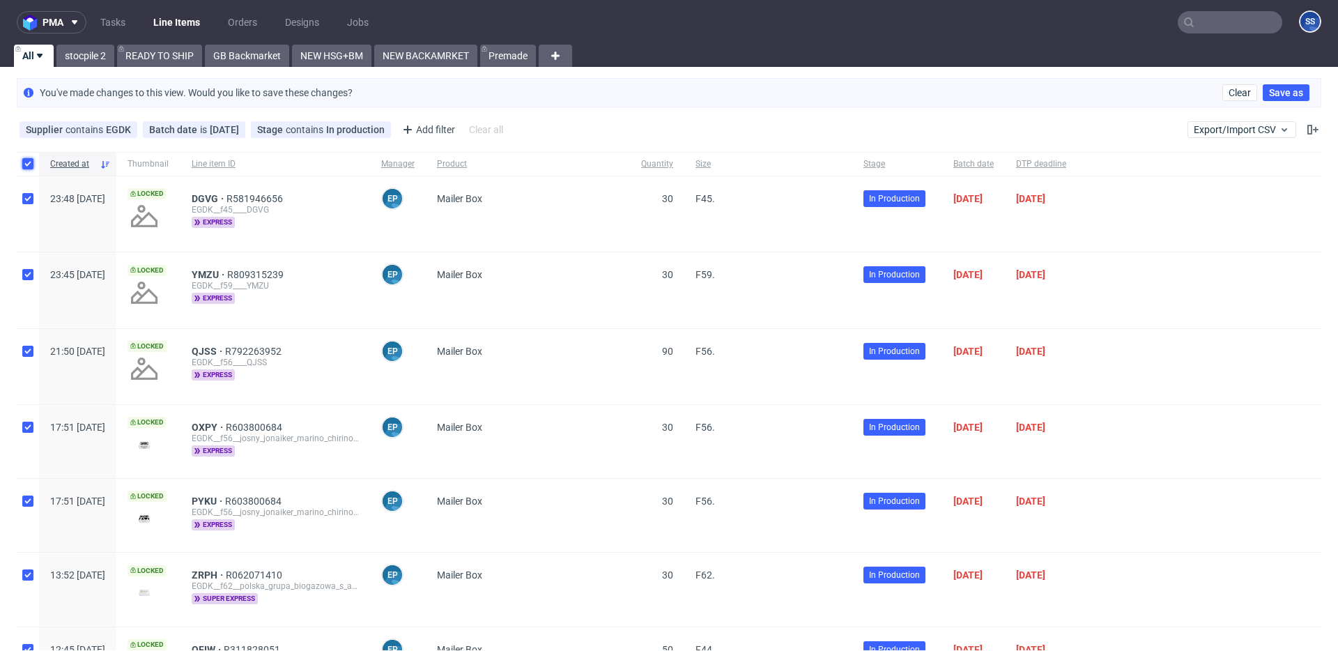
checkbox input "true"
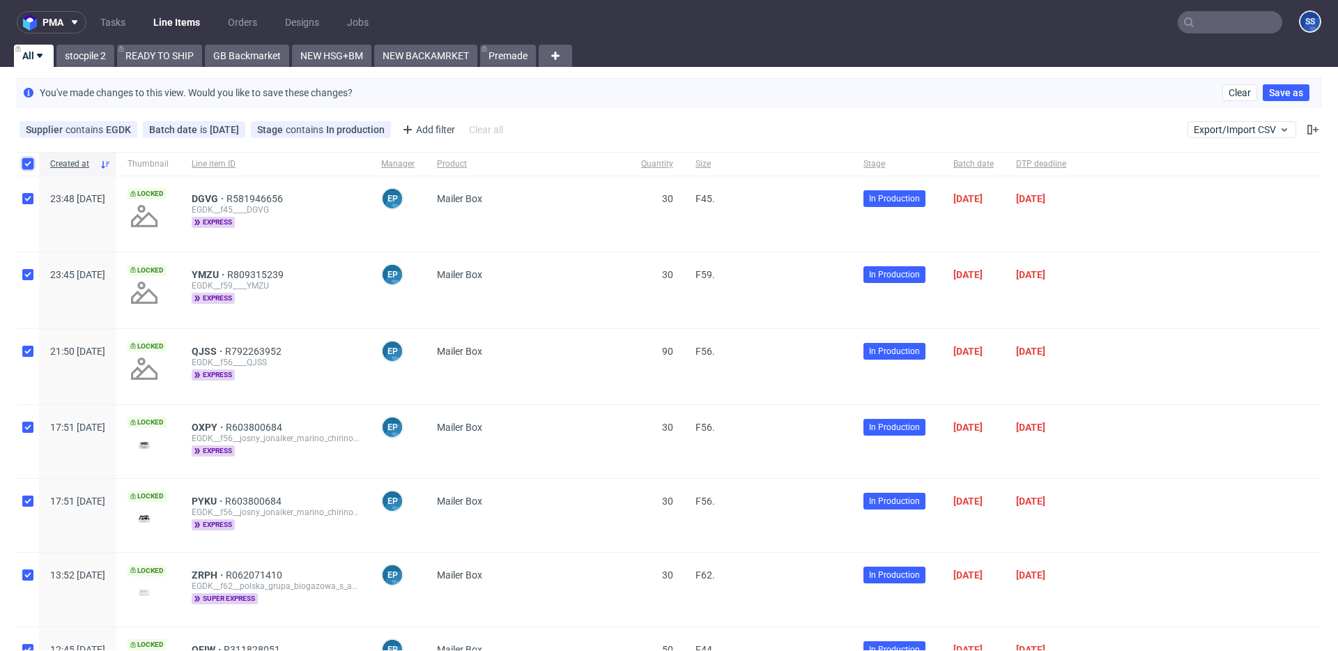
checkbox input "true"
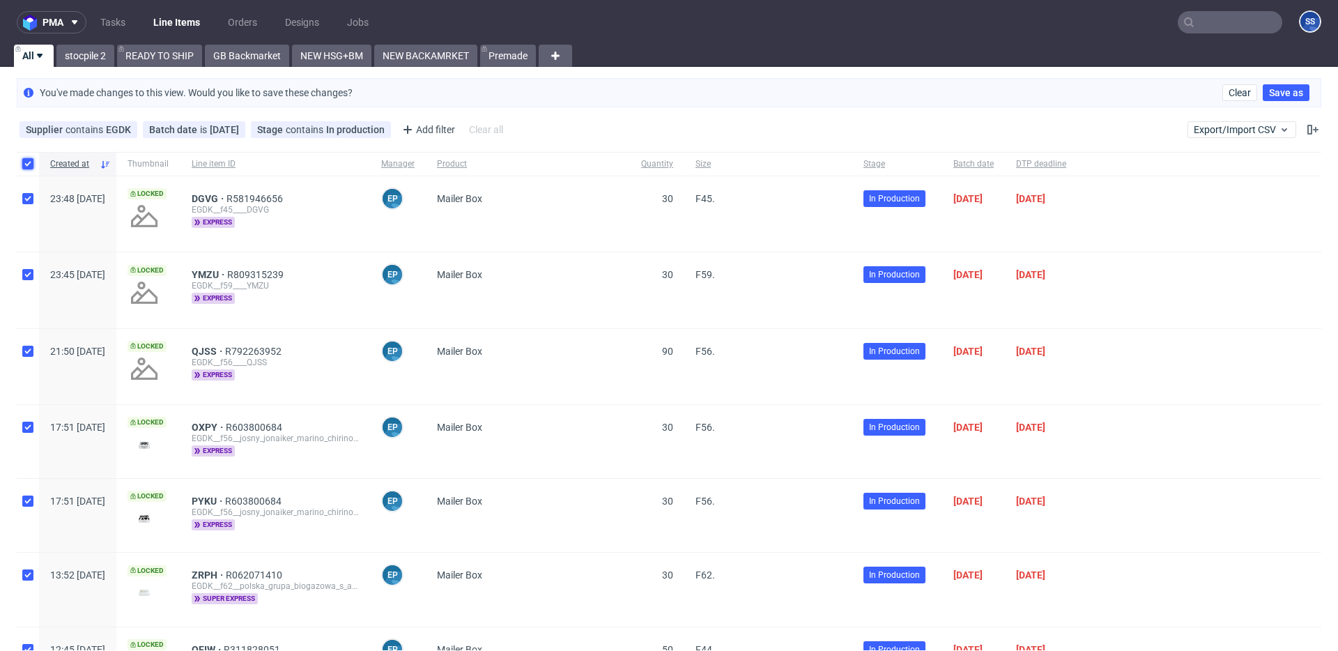
checkbox input "true"
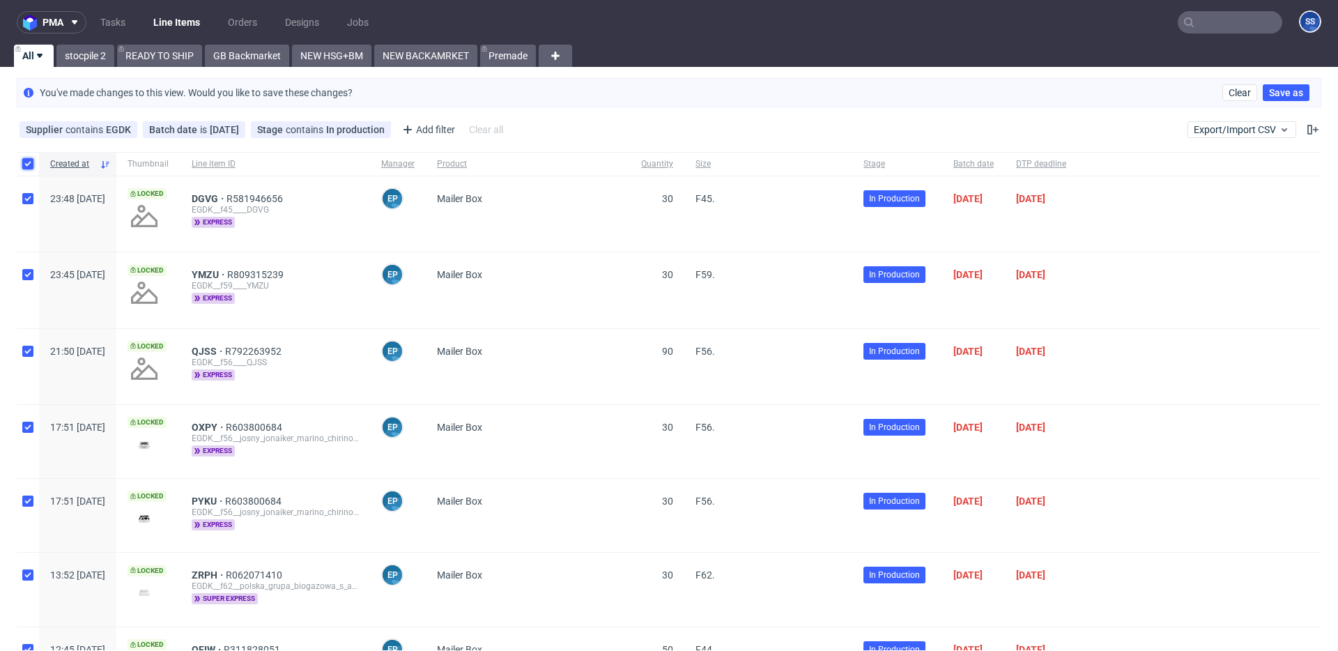
checkbox input "true"
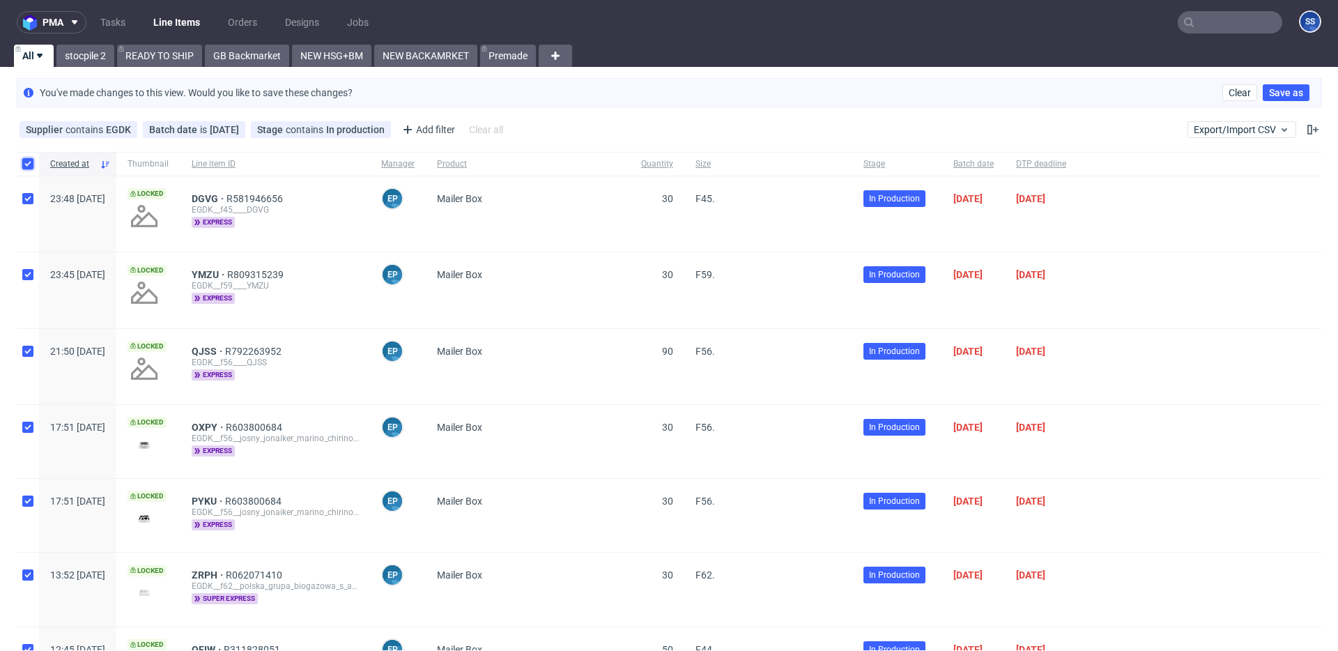
checkbox input "true"
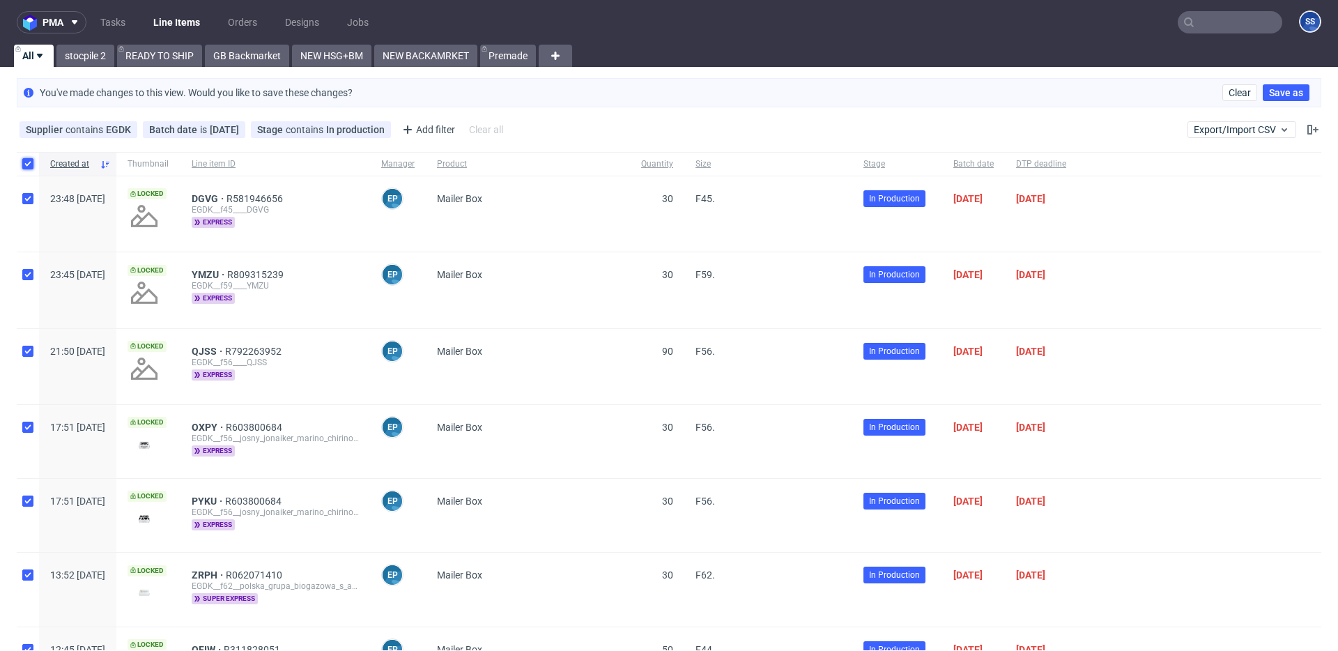
checkbox input "true"
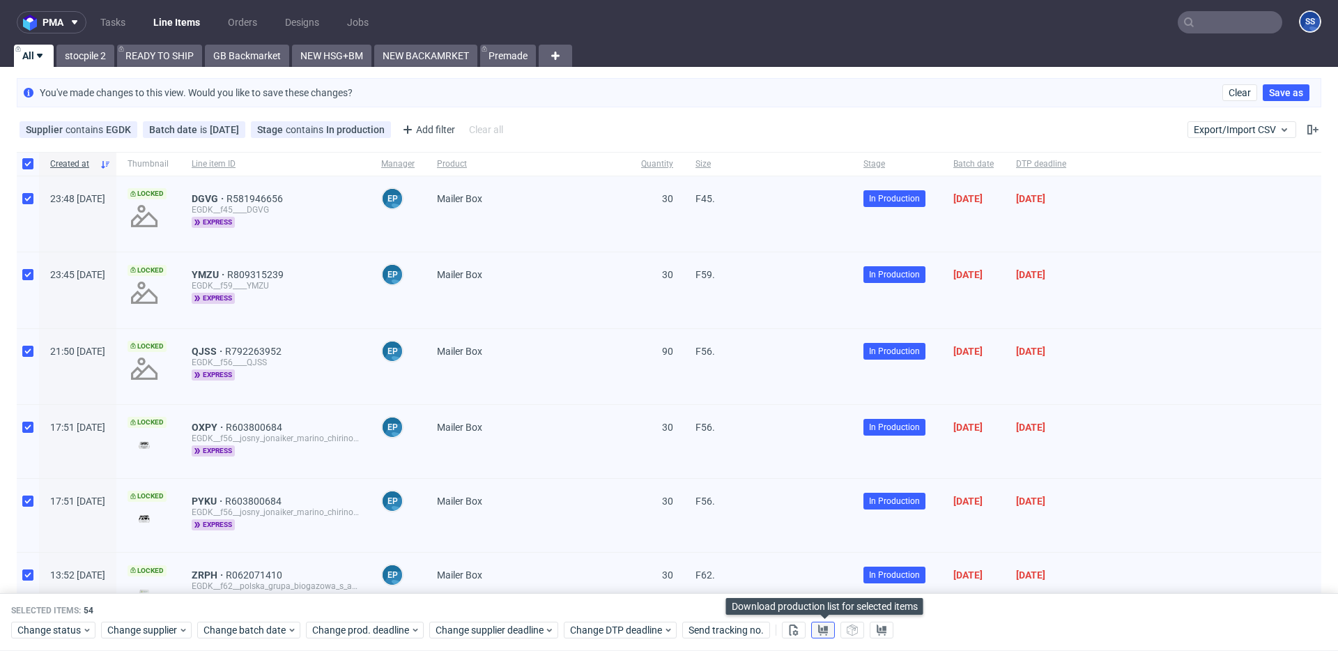
click at [818, 483] on icon at bounding box center [823, 630] width 11 height 11
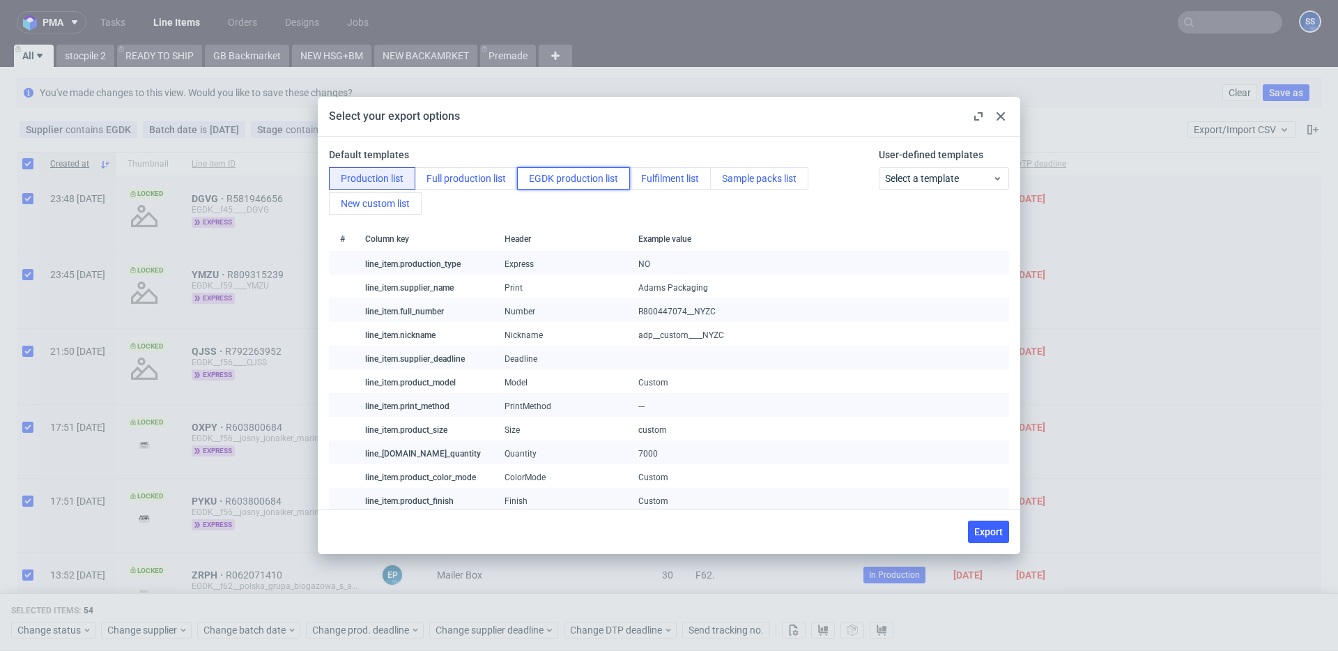
click at [561, 176] on button "EGDK production list" at bounding box center [573, 178] width 113 height 22
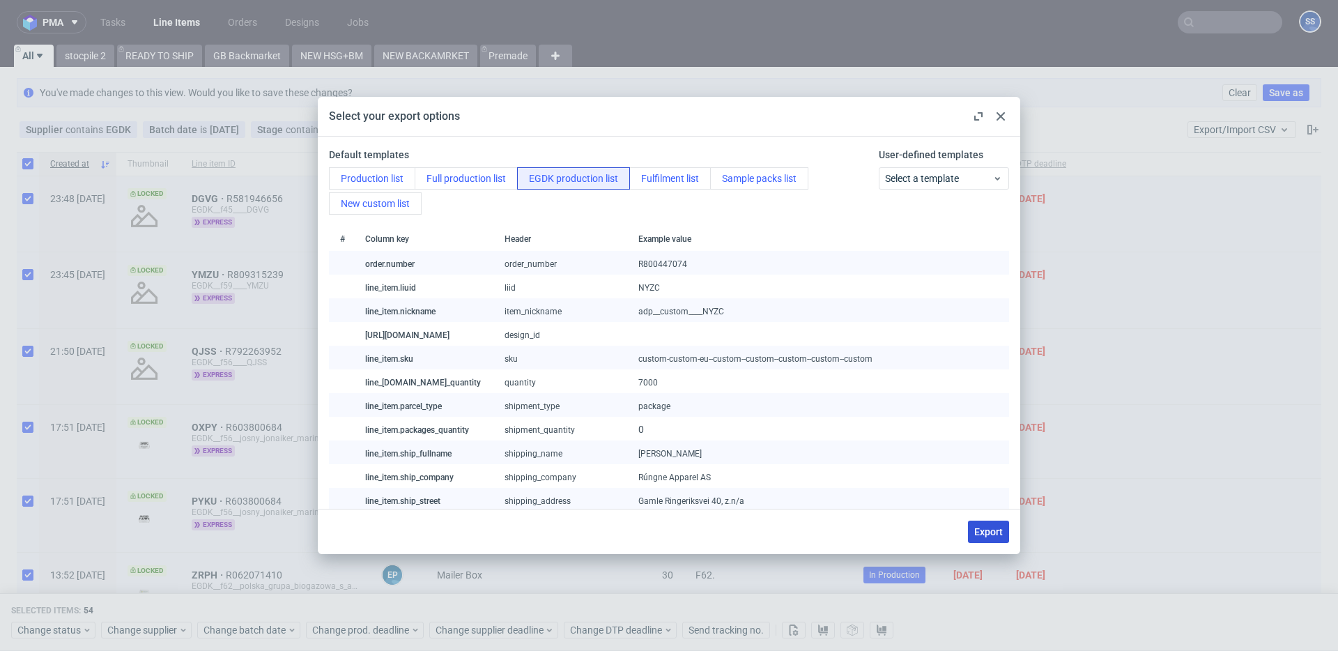
click at [979, 483] on span "Export" at bounding box center [988, 532] width 29 height 10
checkbox input "false"
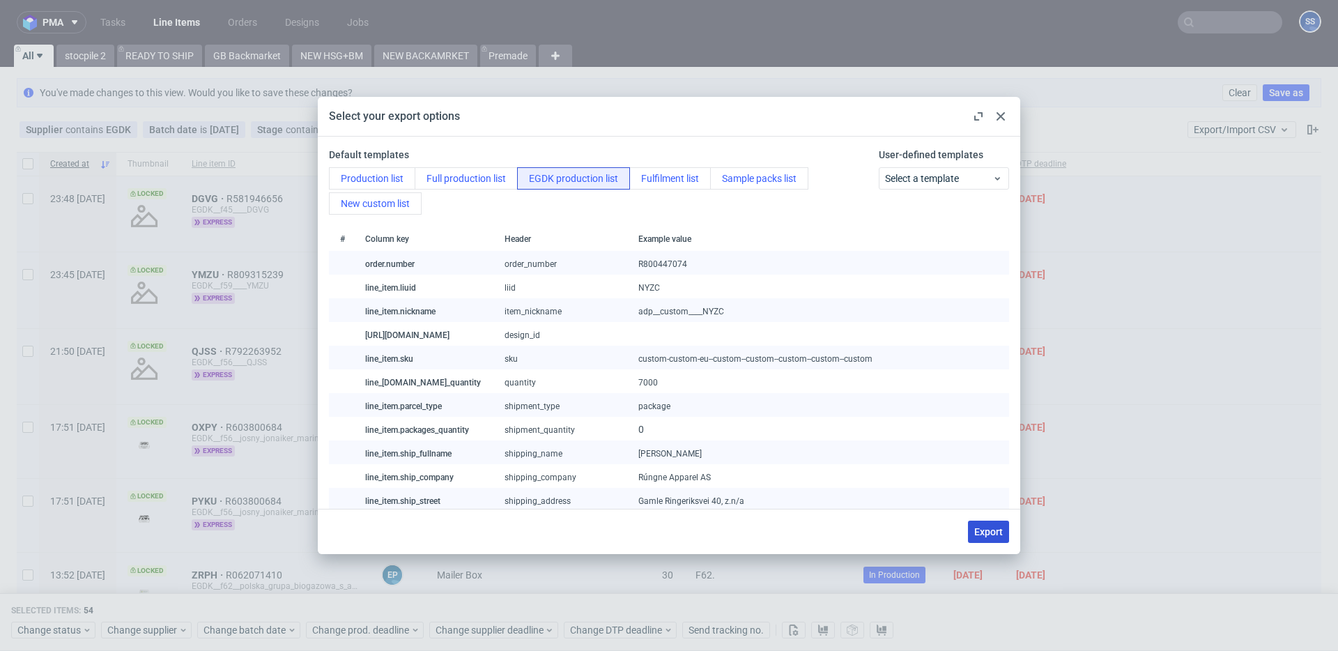
checkbox input "false"
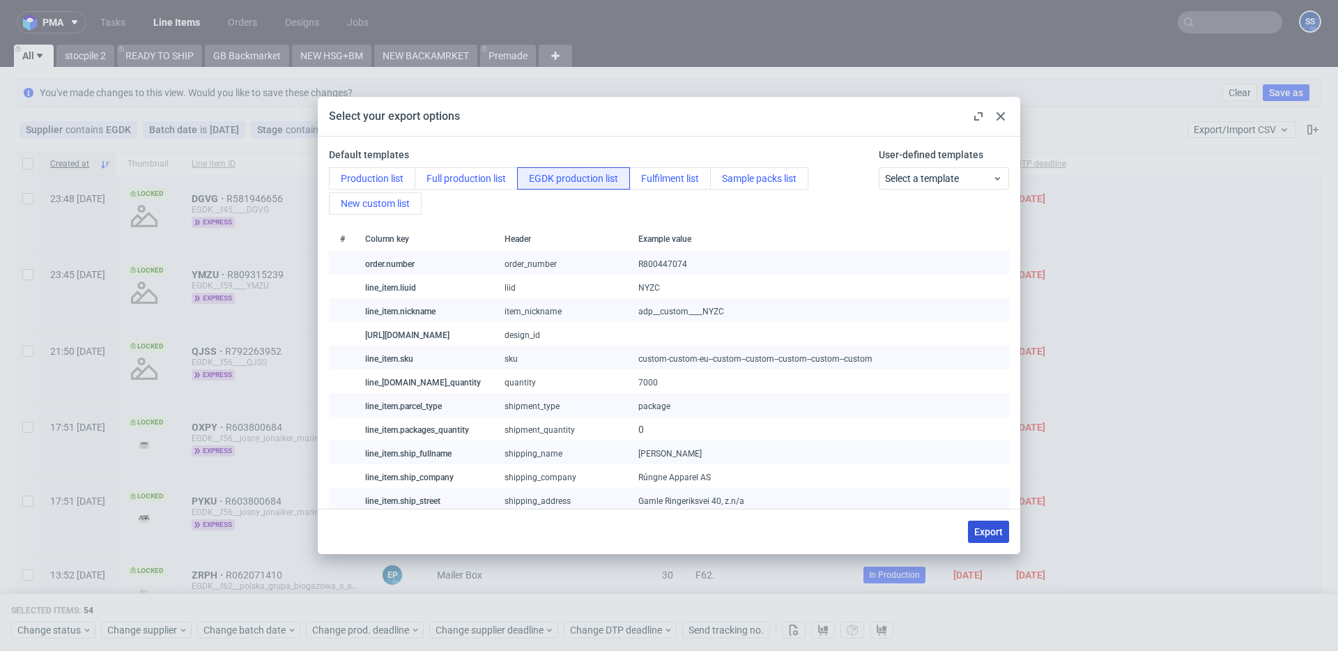
checkbox input "false"
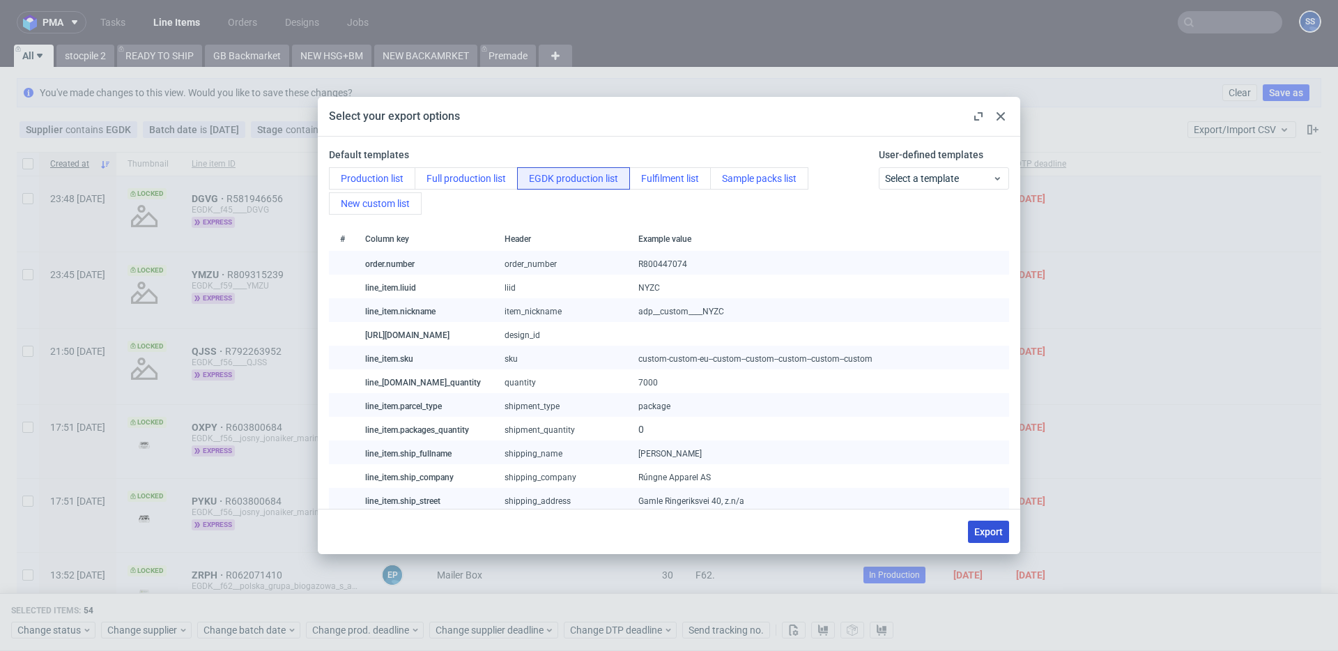
checkbox input "false"
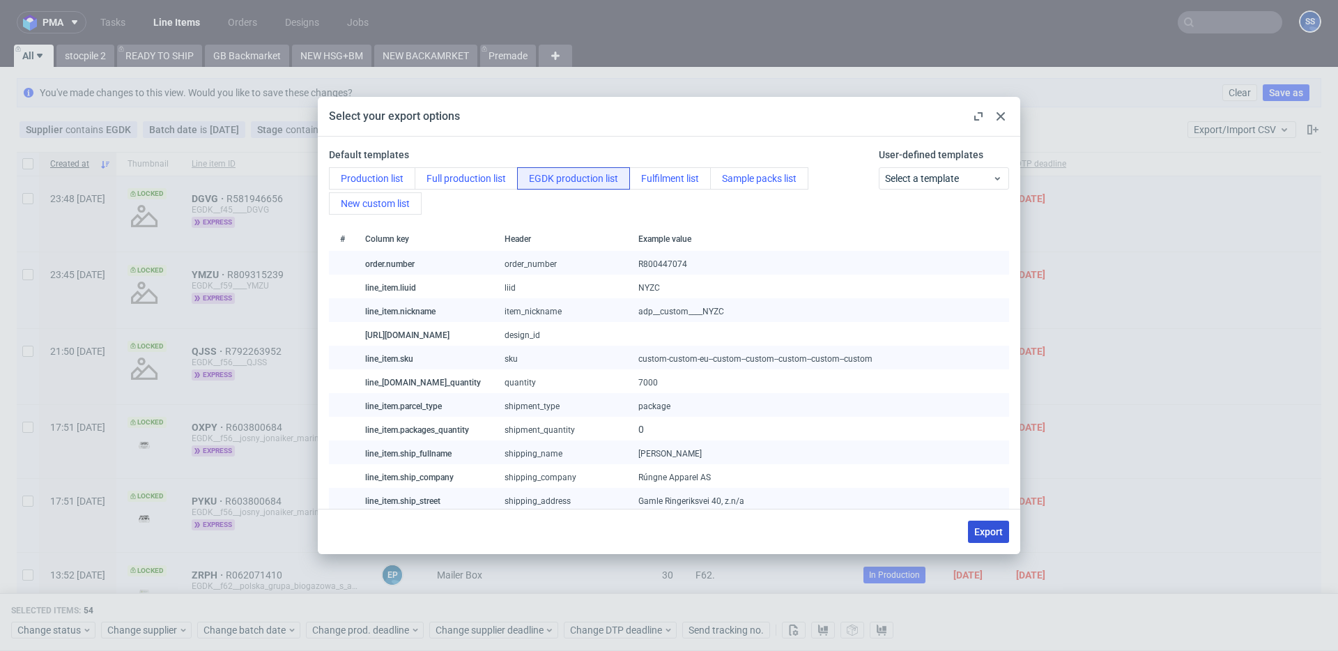
checkbox input "false"
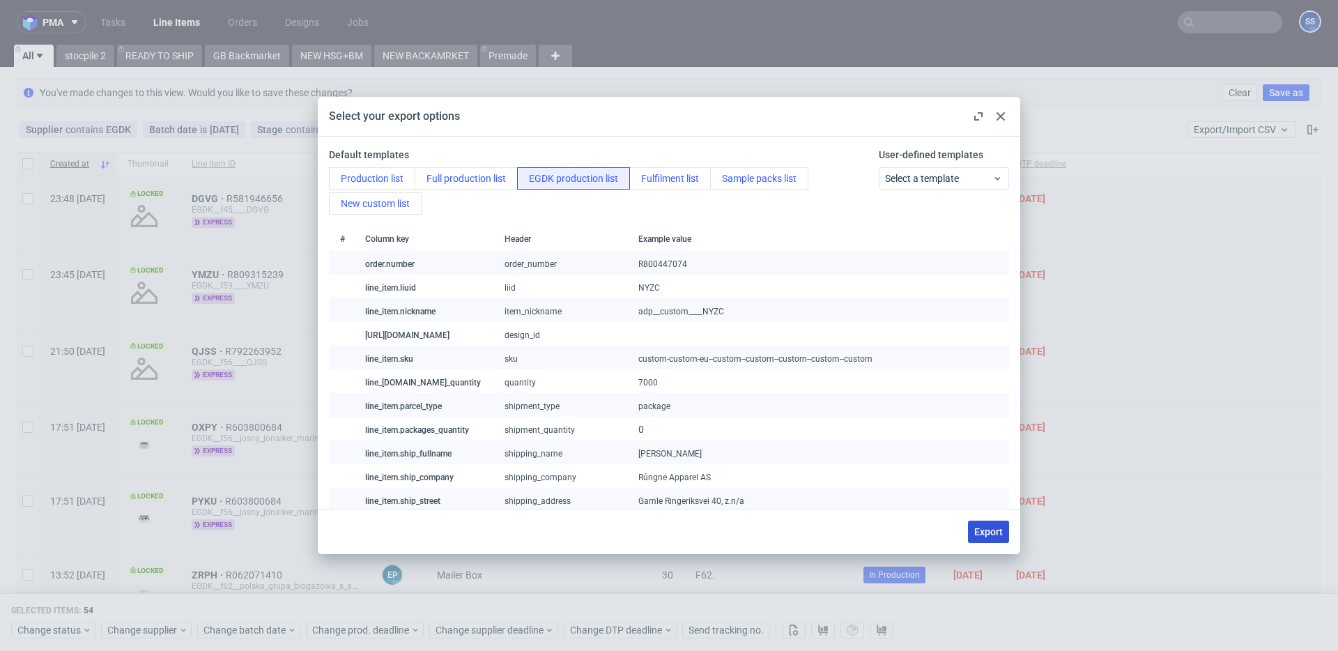
checkbox input "false"
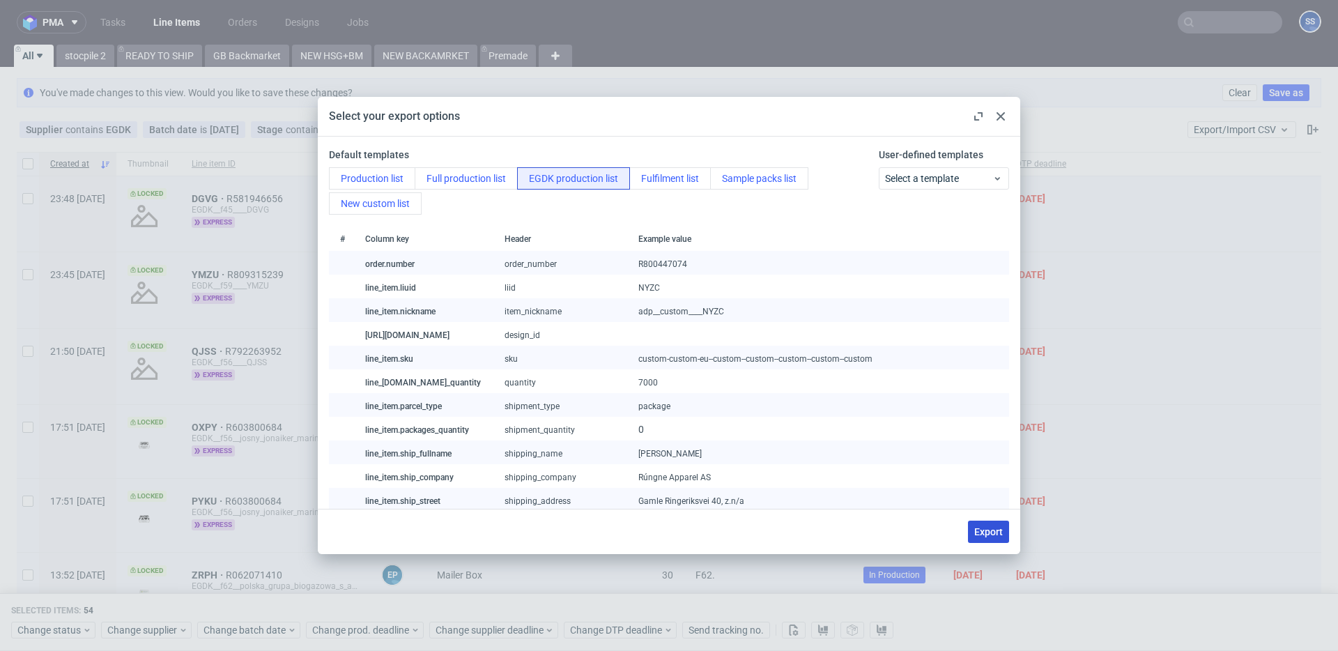
checkbox input "false"
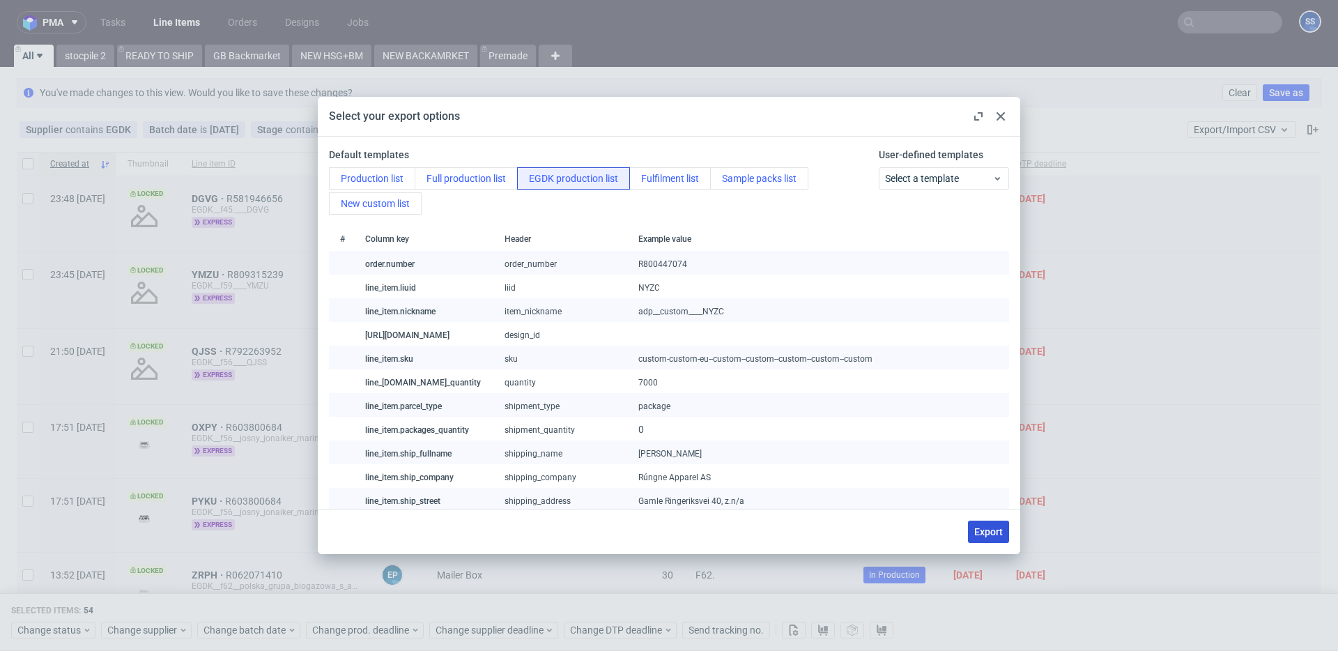
checkbox input "false"
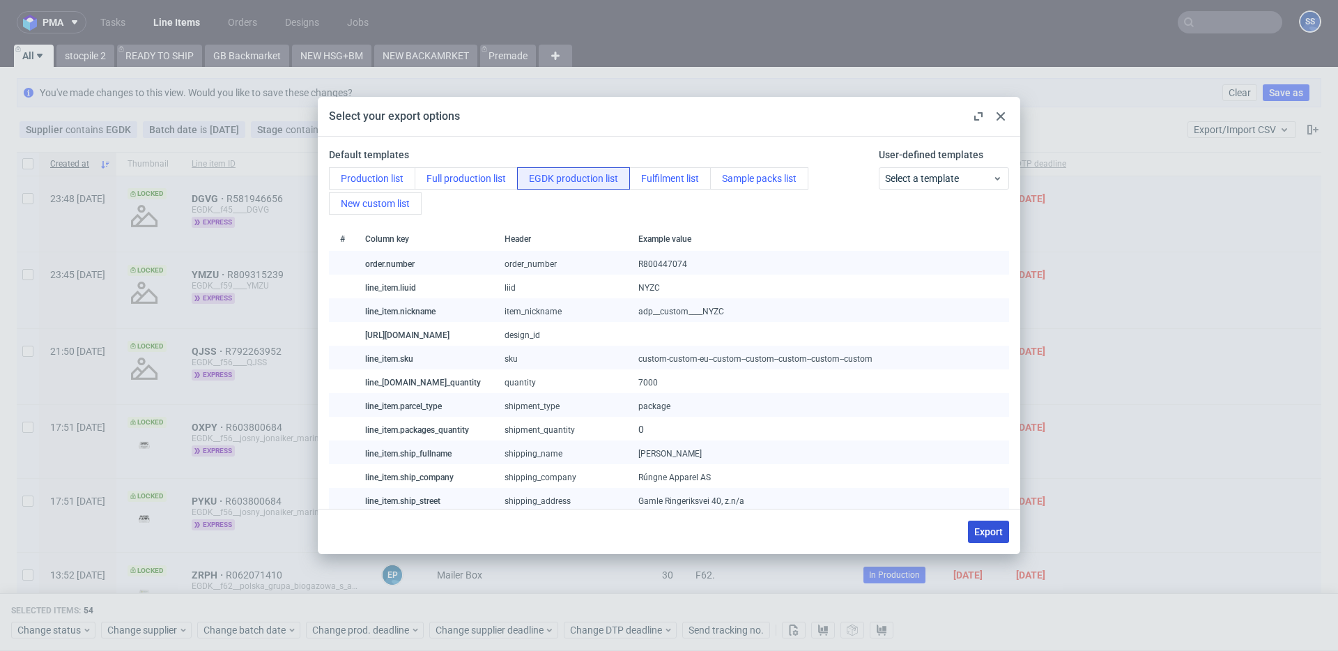
checkbox input "false"
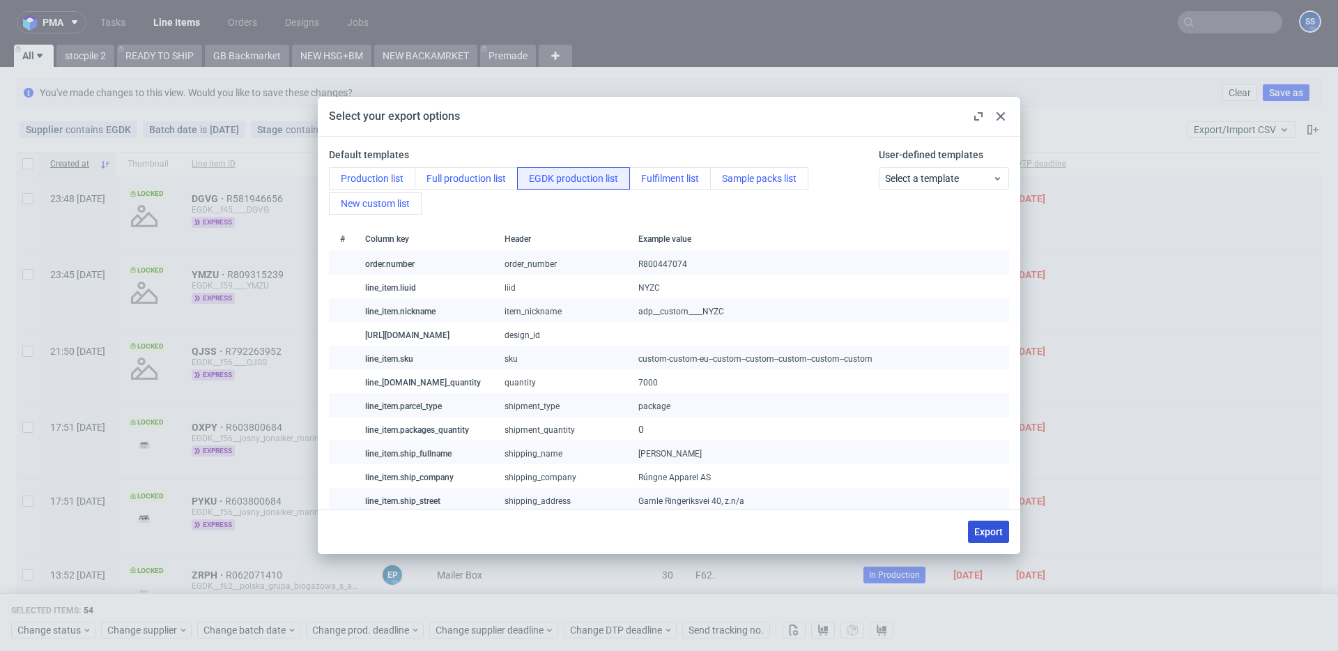
checkbox input "false"
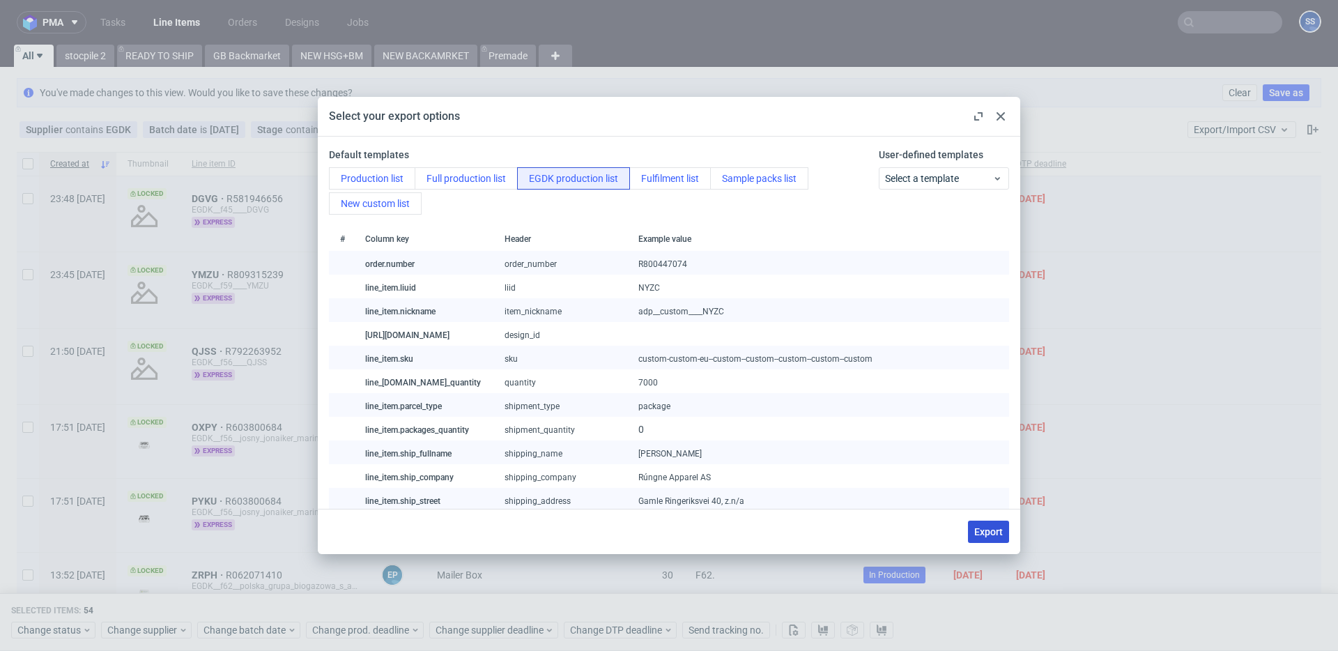
checkbox input "false"
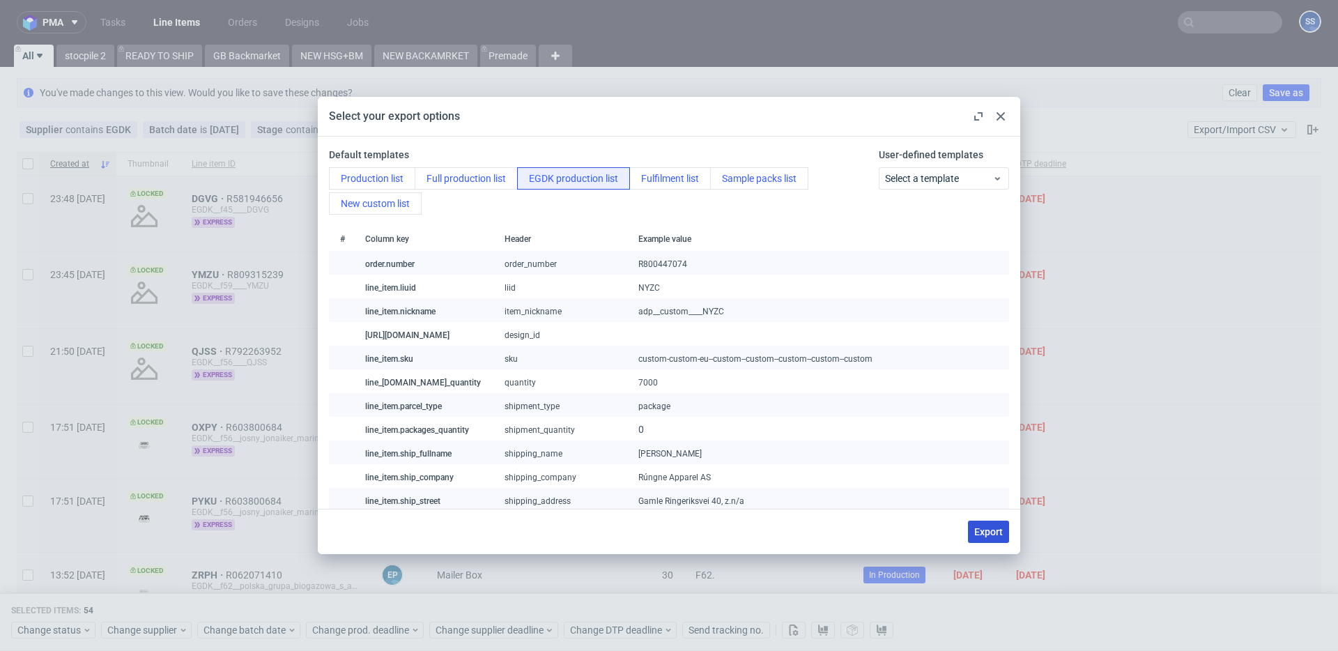
checkbox input "false"
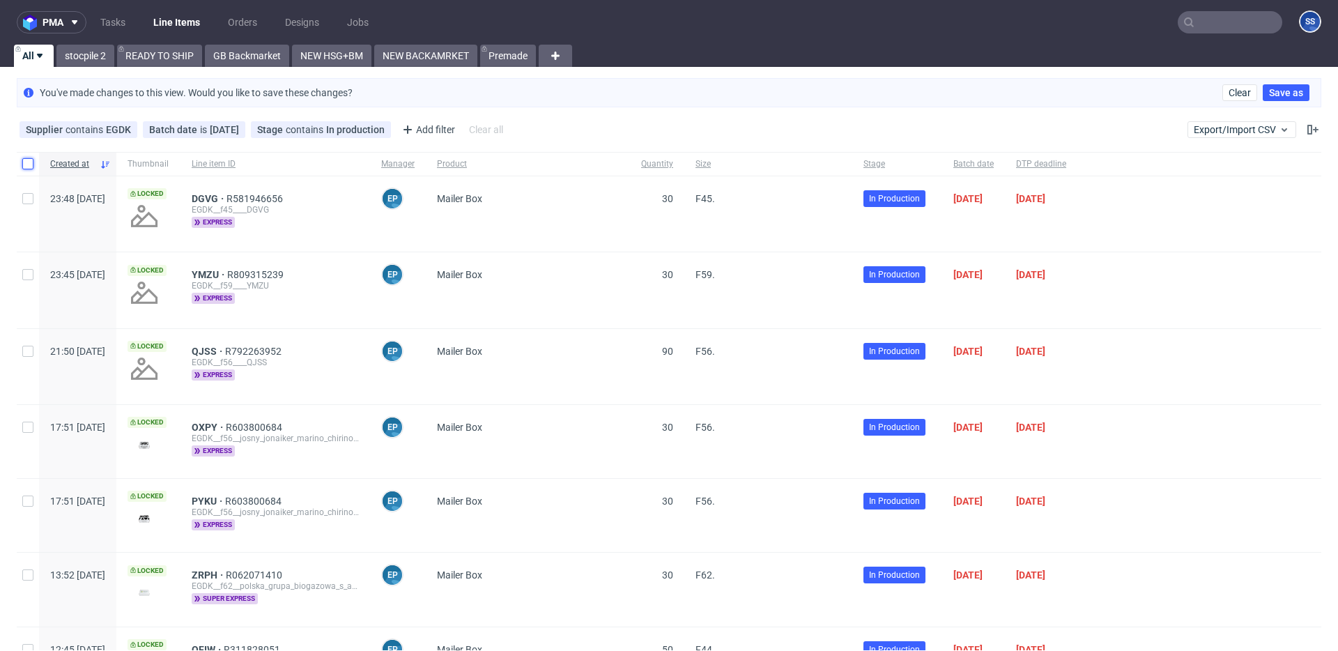
click at [28, 166] on input "checkbox" at bounding box center [27, 163] width 11 height 11
checkbox input "true"
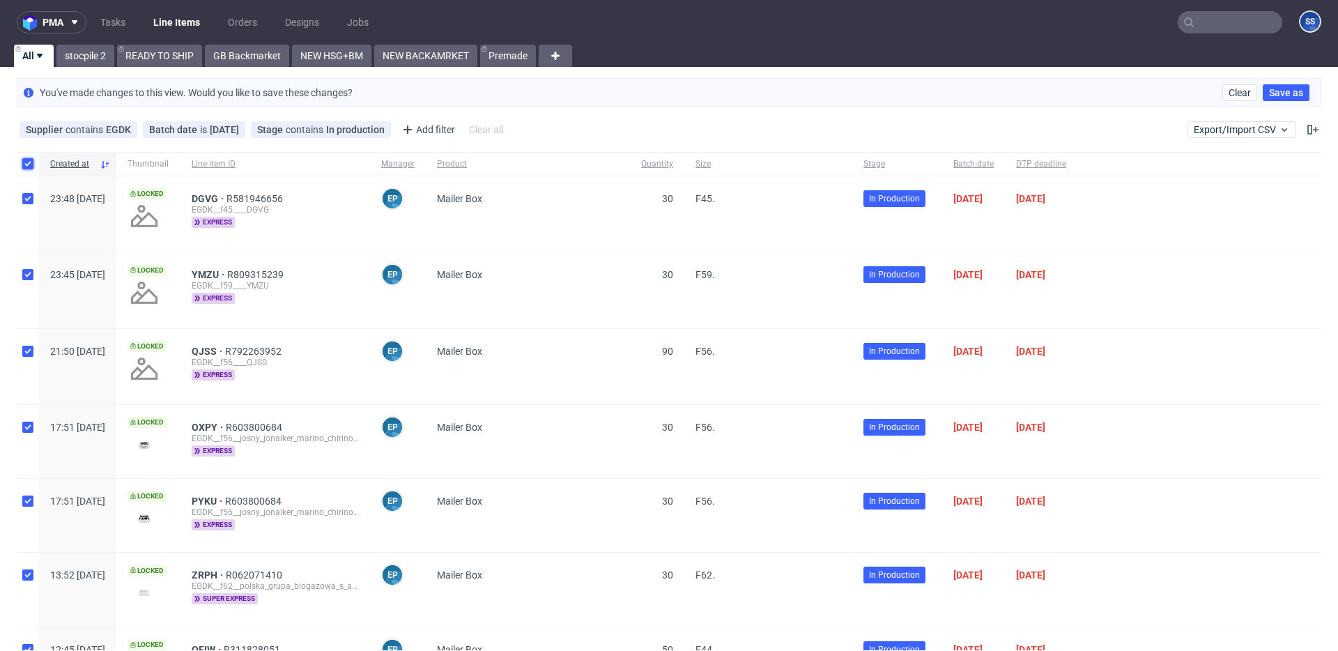
checkbox input "true"
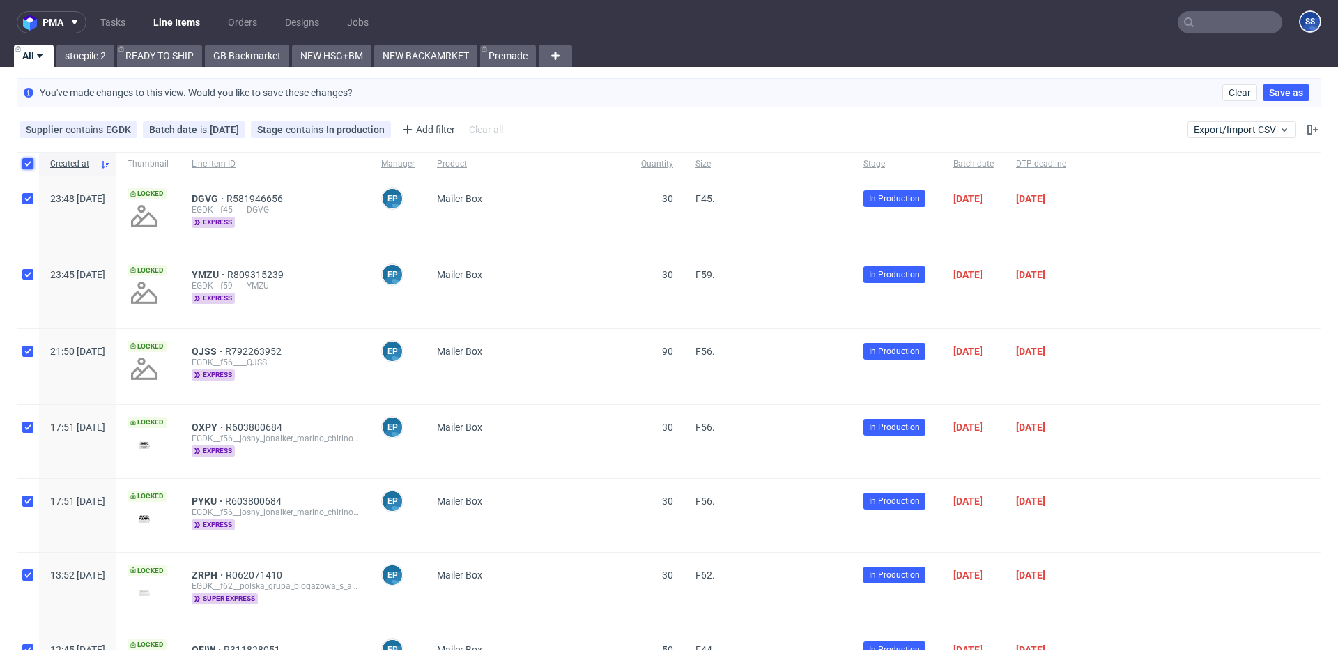
checkbox input "true"
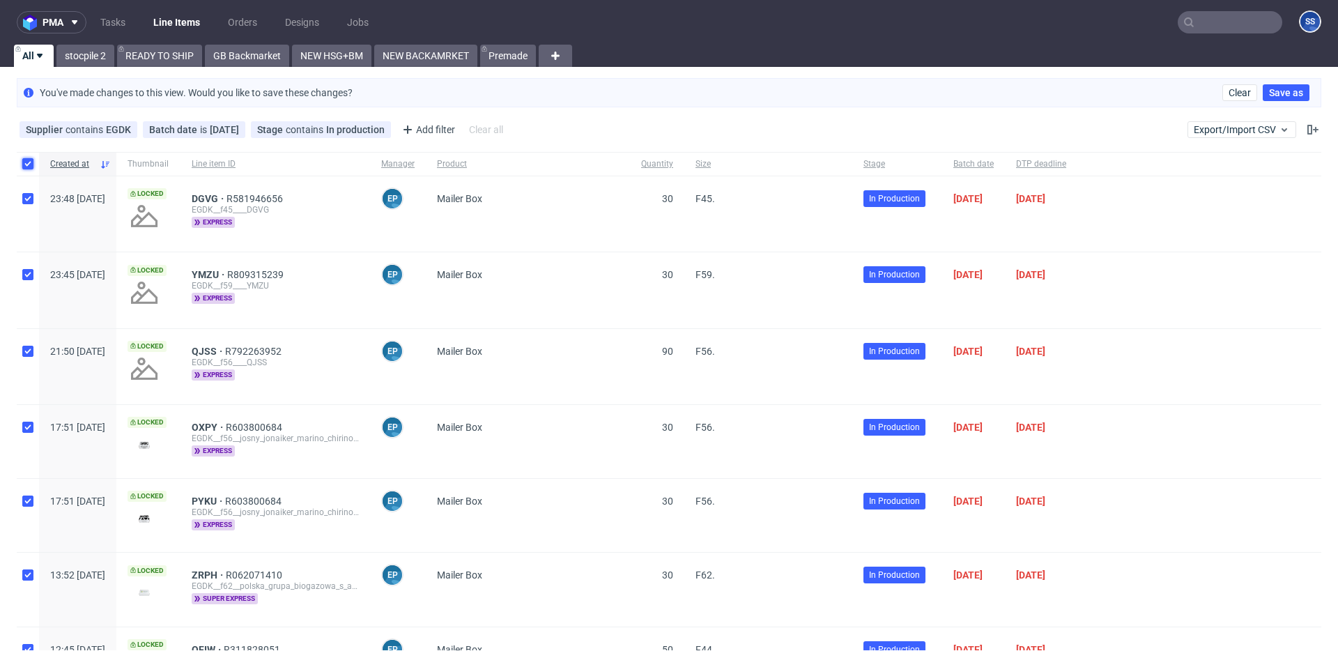
checkbox input "true"
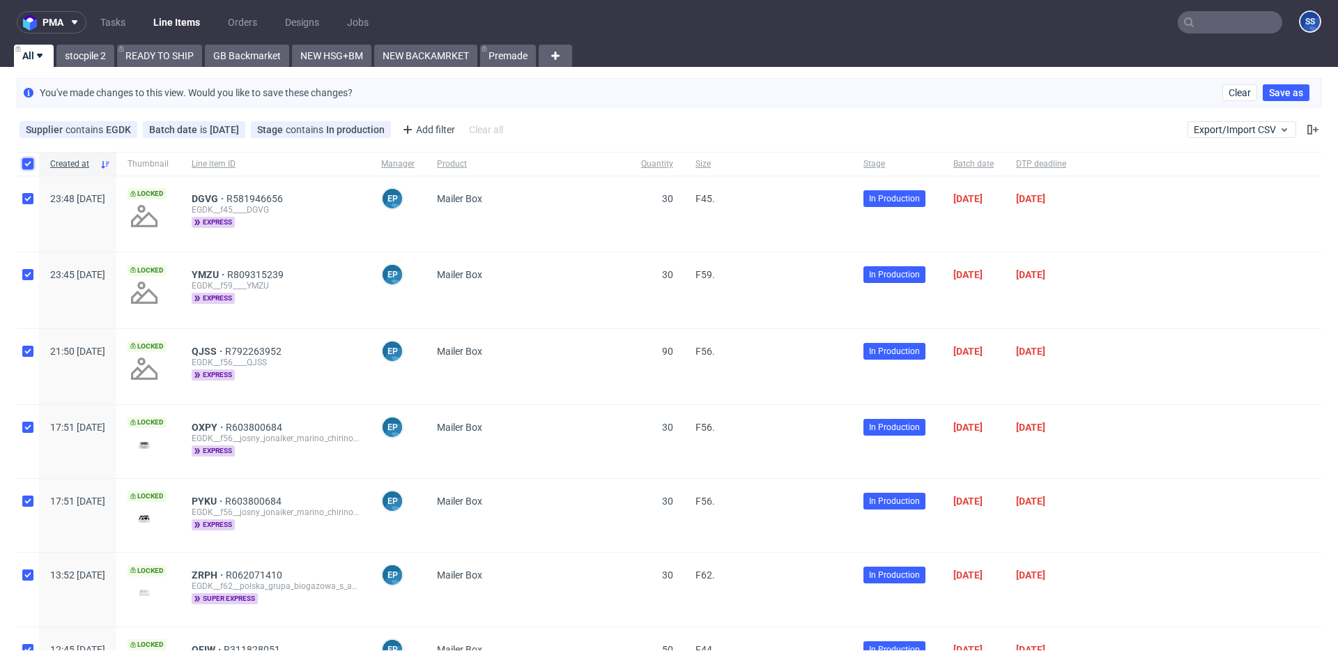
checkbox input "true"
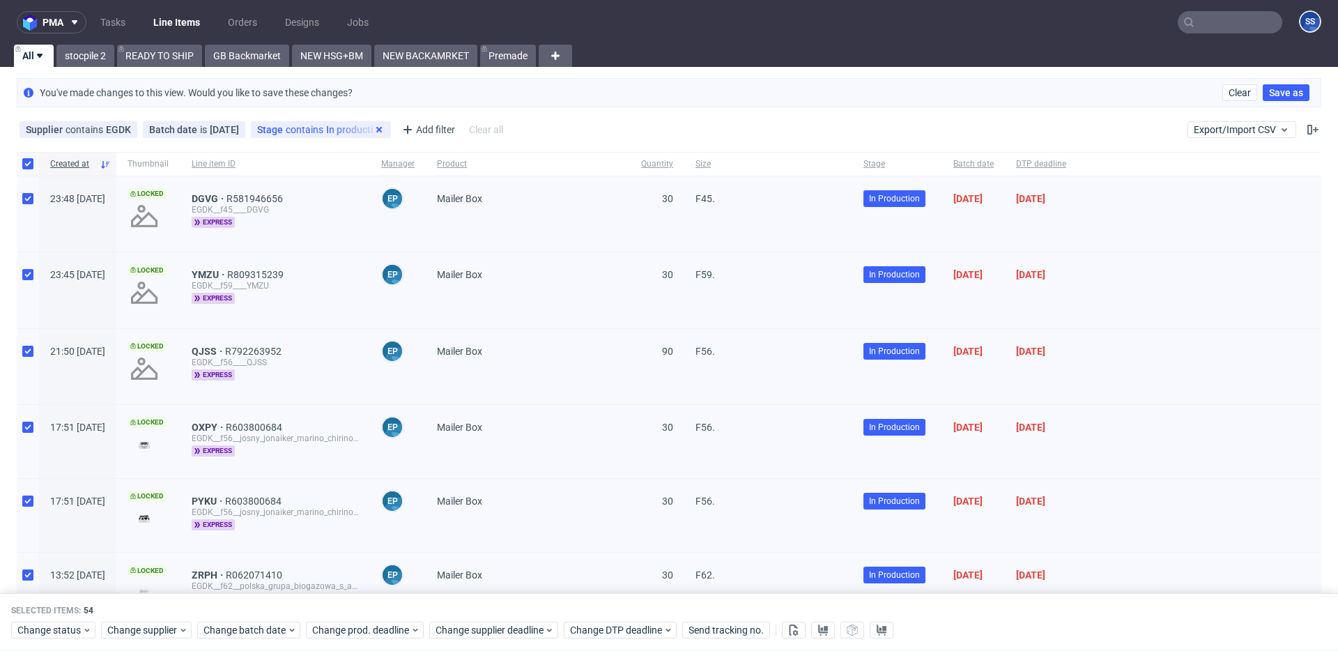
click at [376, 128] on use at bounding box center [379, 130] width 6 height 6
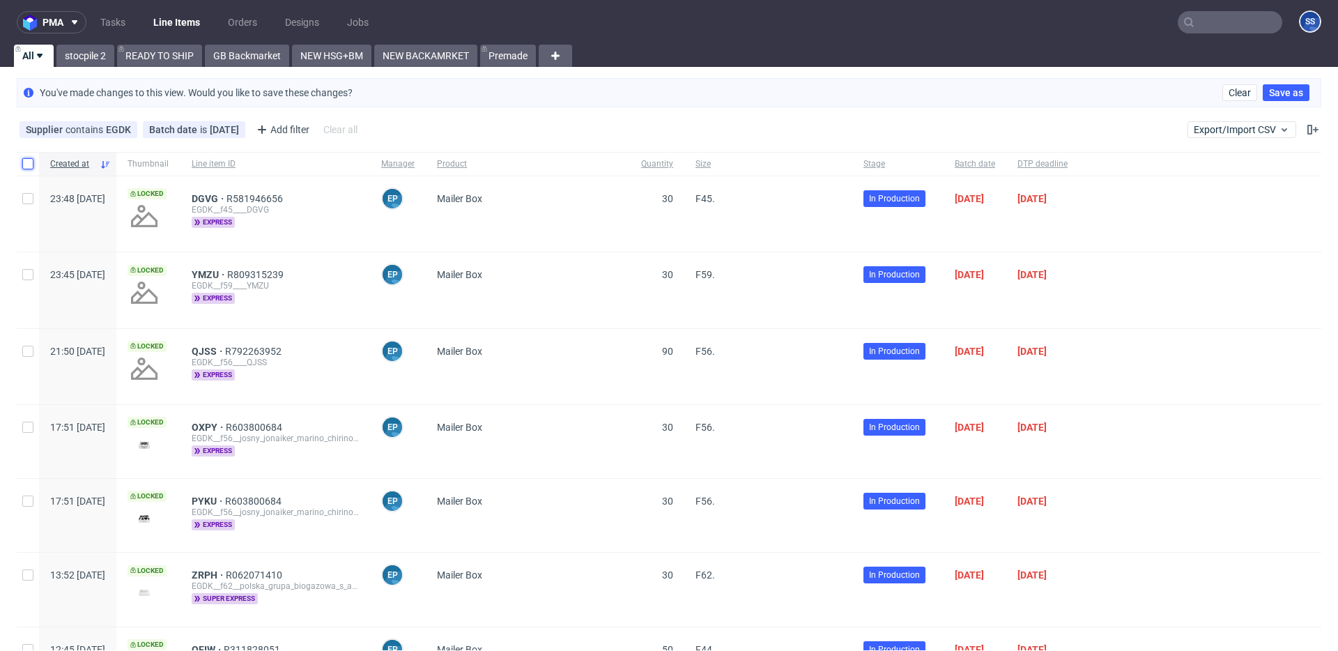
click at [29, 160] on input "checkbox" at bounding box center [27, 163] width 11 height 11
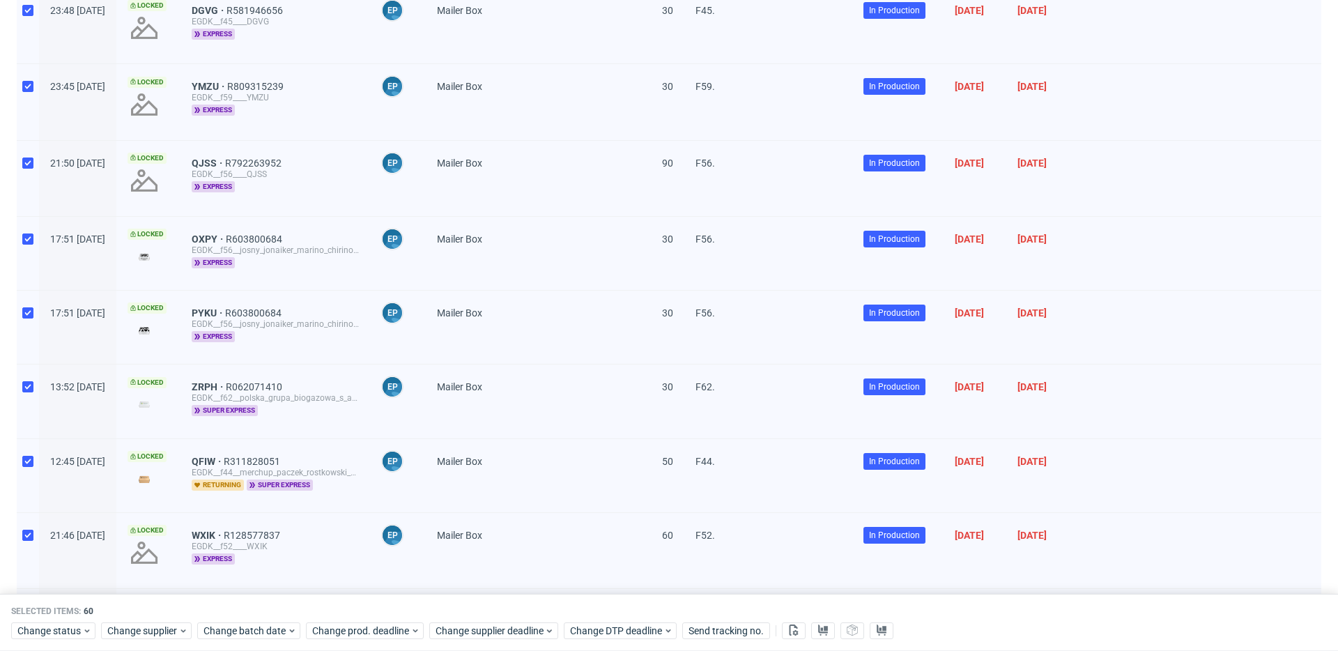
scroll to position [190, 0]
drag, startPoint x: 1254, startPoint y: 516, endPoint x: 1255, endPoint y: 508, distance: 8.4
click at [1003, 483] on div at bounding box center [1200, 549] width 243 height 75
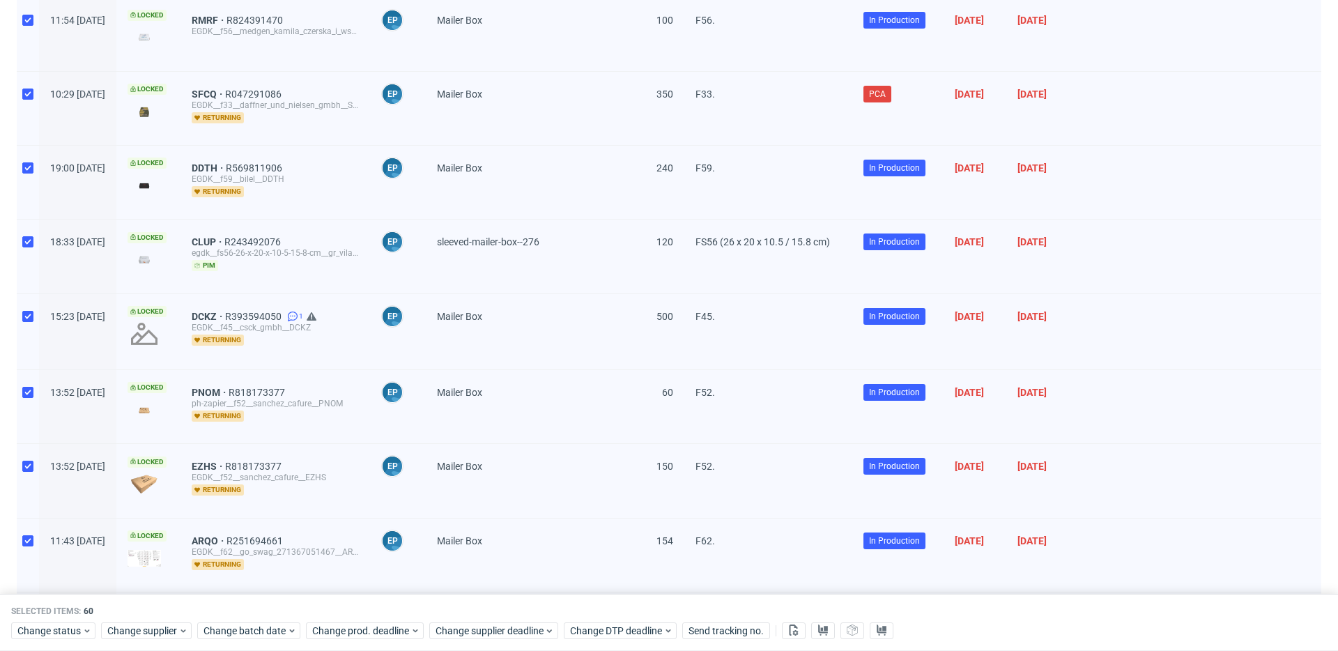
scroll to position [0, 0]
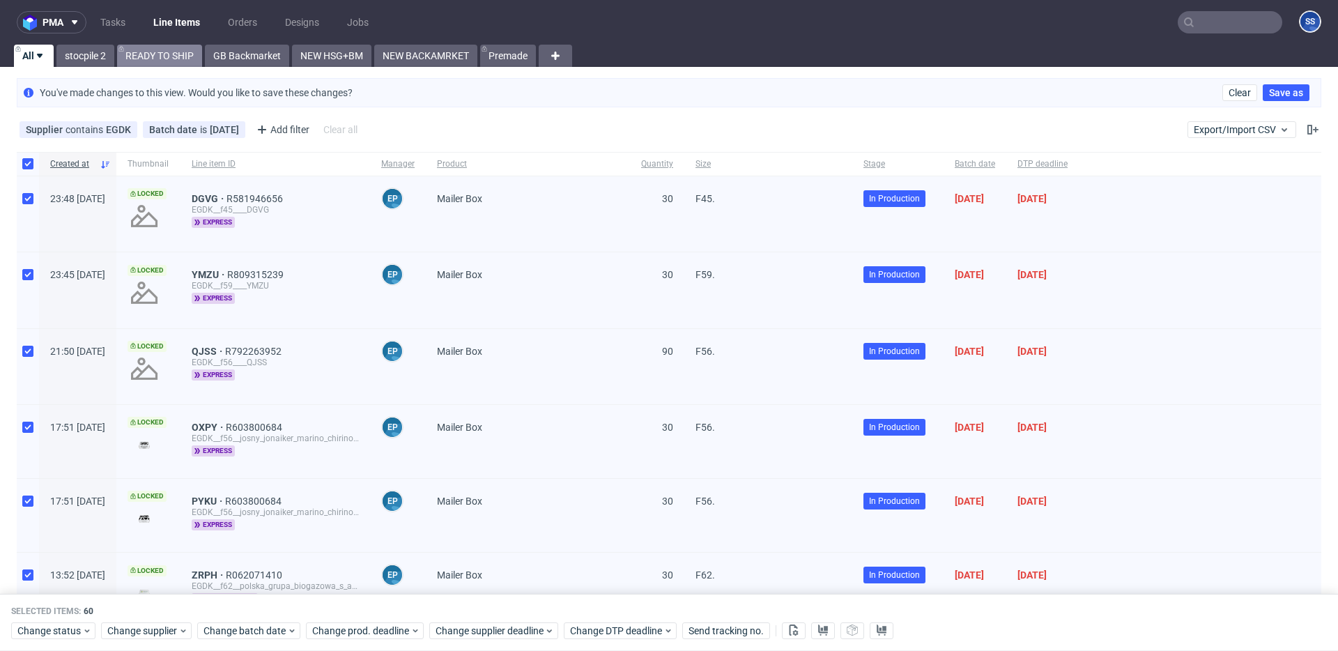
click at [171, 54] on link "READY TO SHIP" at bounding box center [159, 56] width 85 height 22
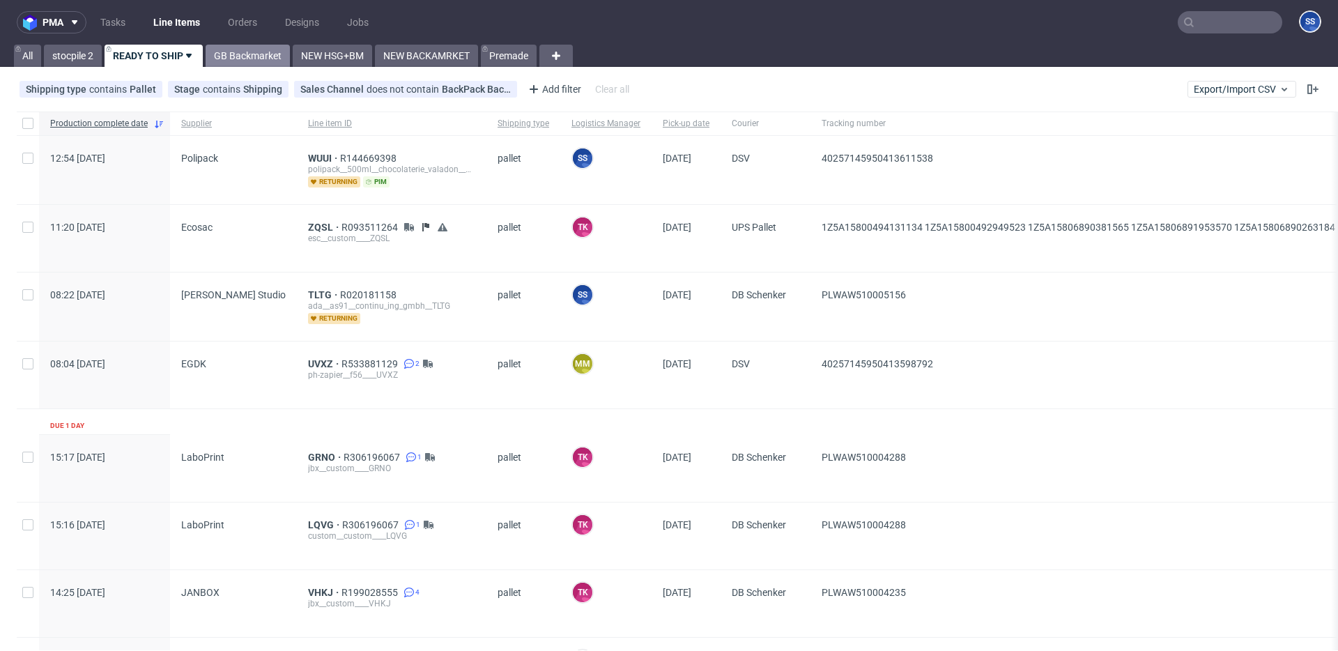
click at [220, 54] on link "GB Backmarket" at bounding box center [248, 56] width 84 height 22
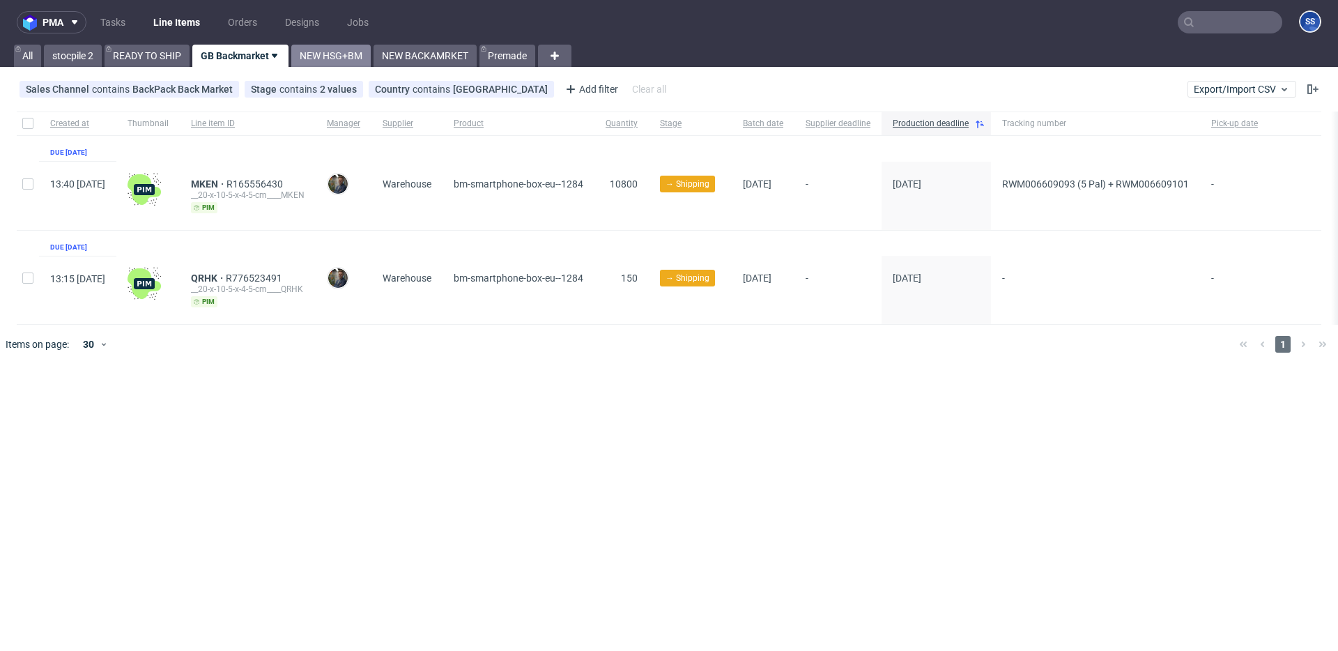
click at [323, 54] on link "NEW HSG+BM" at bounding box center [330, 56] width 79 height 22
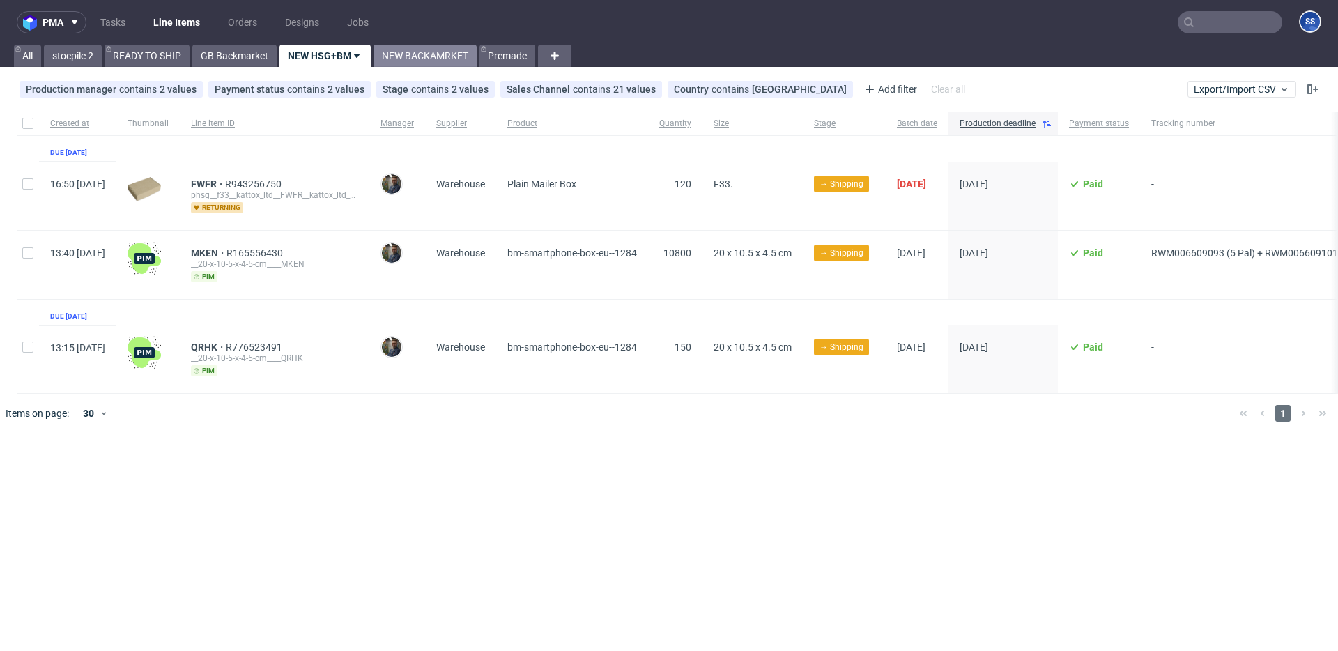
click at [438, 59] on link "NEW BACKAMRKET" at bounding box center [425, 56] width 103 height 22
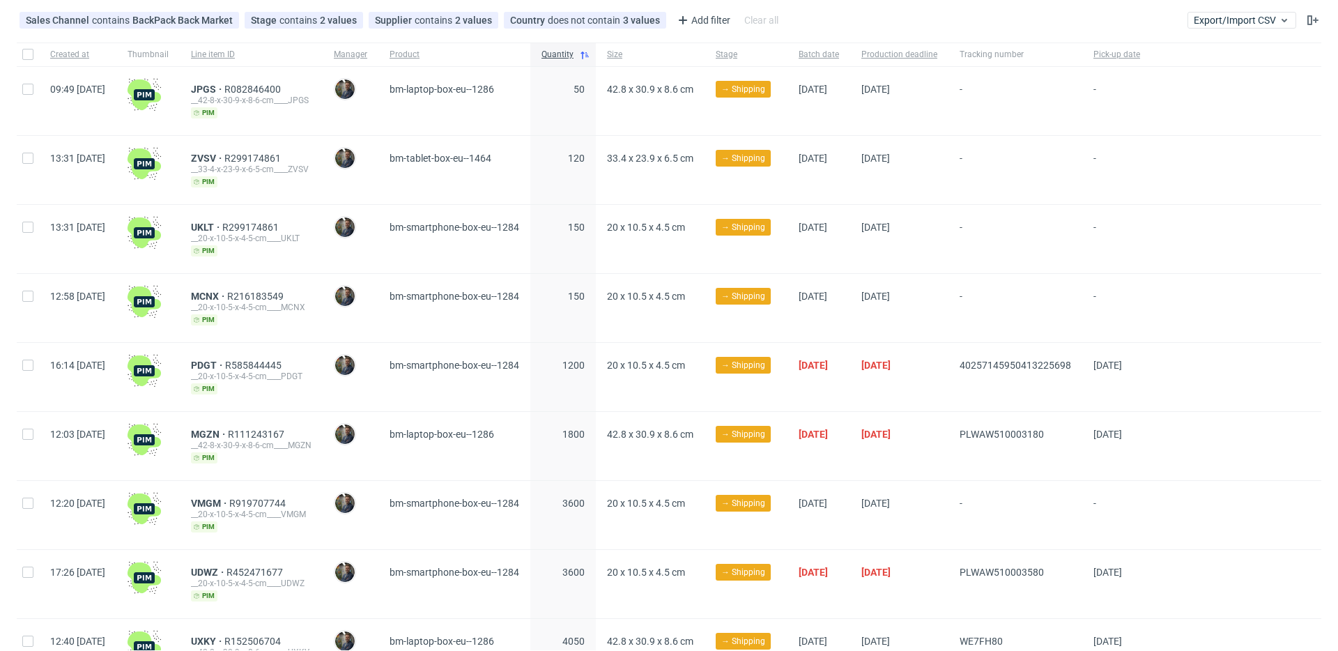
scroll to position [151, 0]
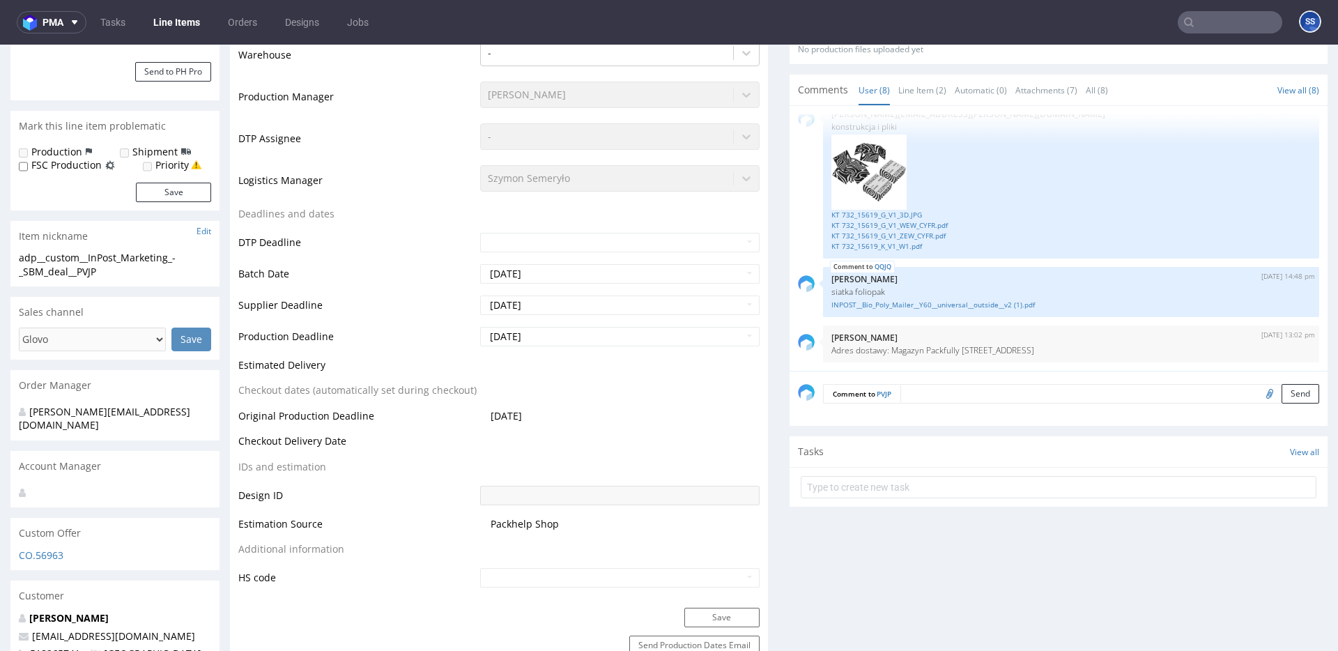
scroll to position [328, 0]
click at [914, 358] on div "2nd Oct 25 | 13:02 pm Klaudia Wiśniewska Adres dostawy: Magazyn Packfully ul.St…" at bounding box center [1071, 346] width 496 height 37
click at [935, 351] on p "Adres dostawy: Magazyn Packfully ul.Stągiewna 6, 03-117 Warszawa" at bounding box center [1072, 353] width 480 height 10
copy p "Packfully"
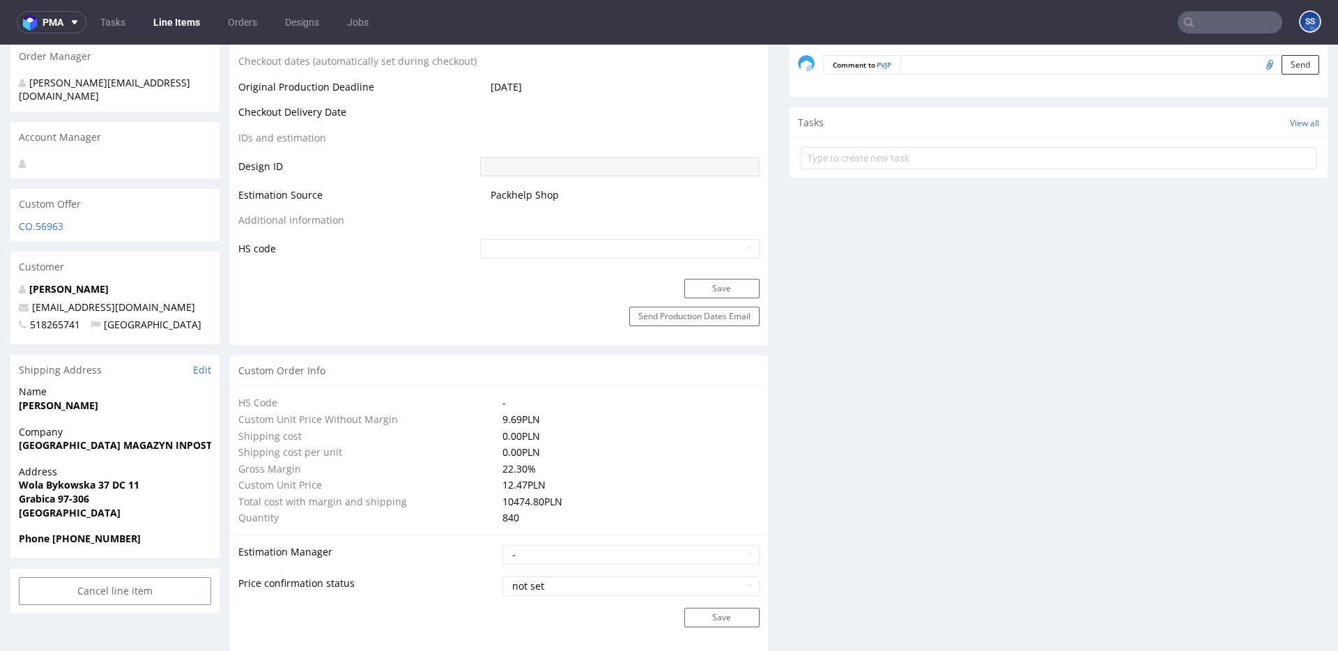
scroll to position [659, 0]
click at [87, 532] on strong "Phone 518265741" at bounding box center [80, 538] width 122 height 13
copy strong "518265741"
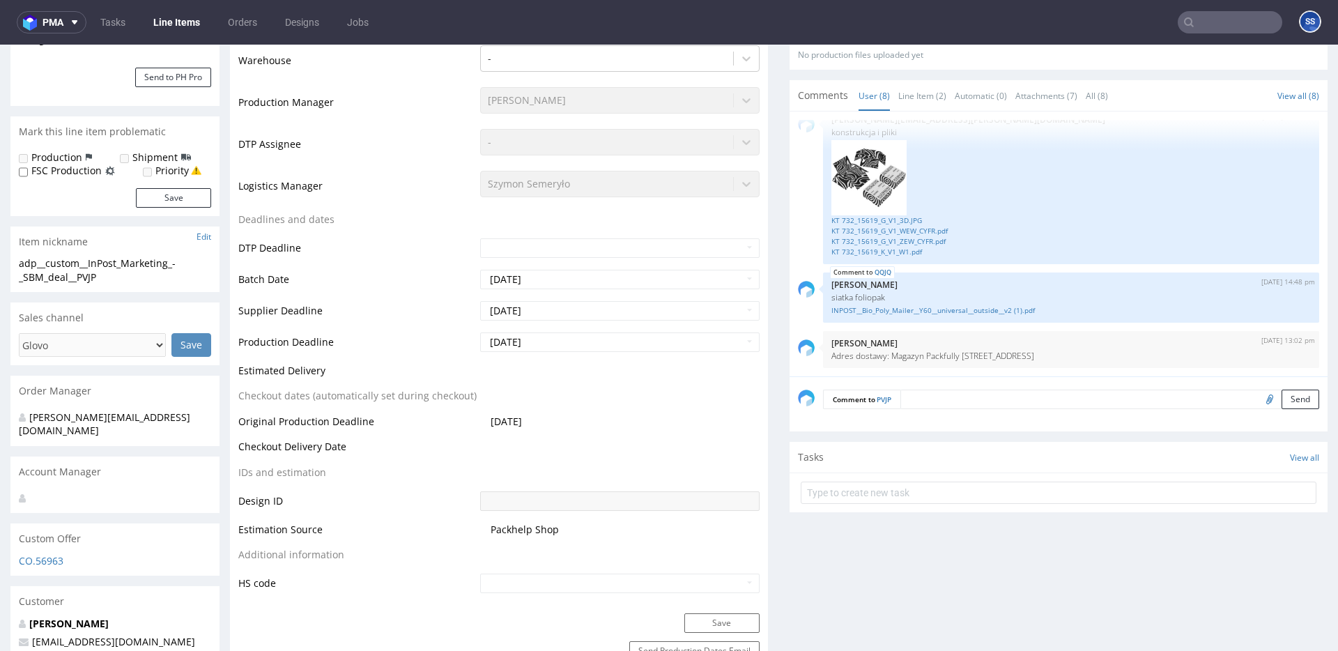
scroll to position [323, 0]
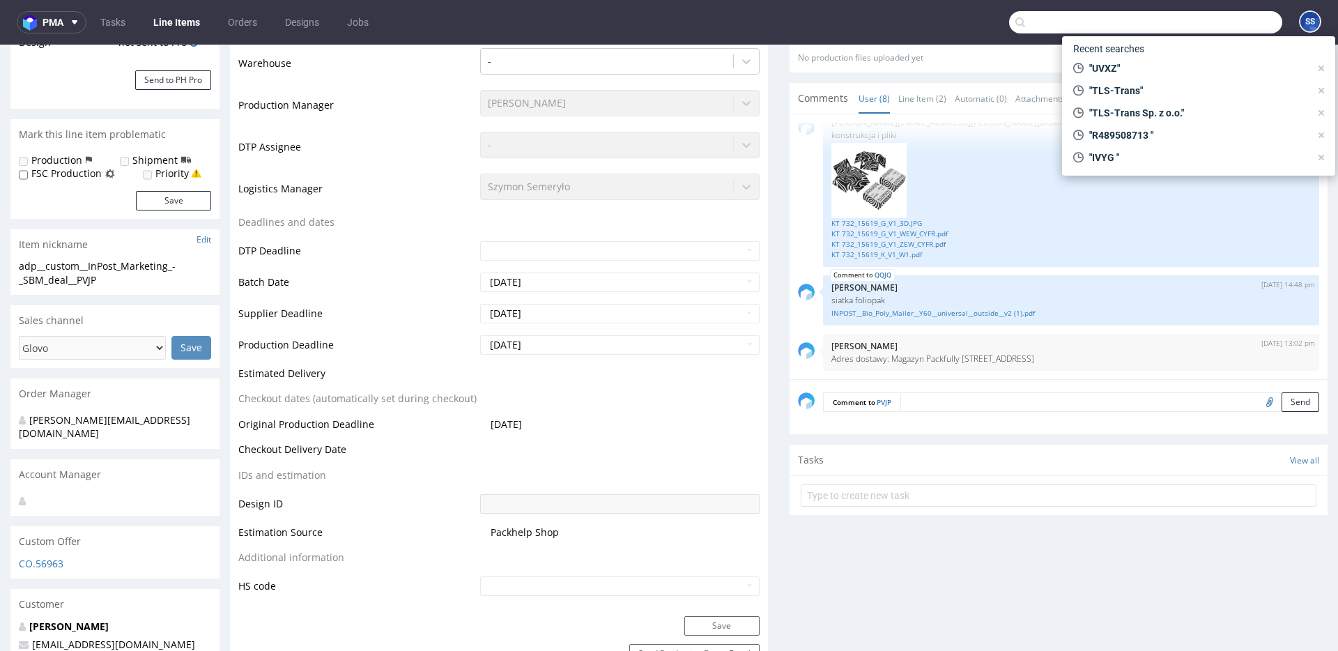
click at [1197, 18] on input "text" at bounding box center [1145, 22] width 273 height 22
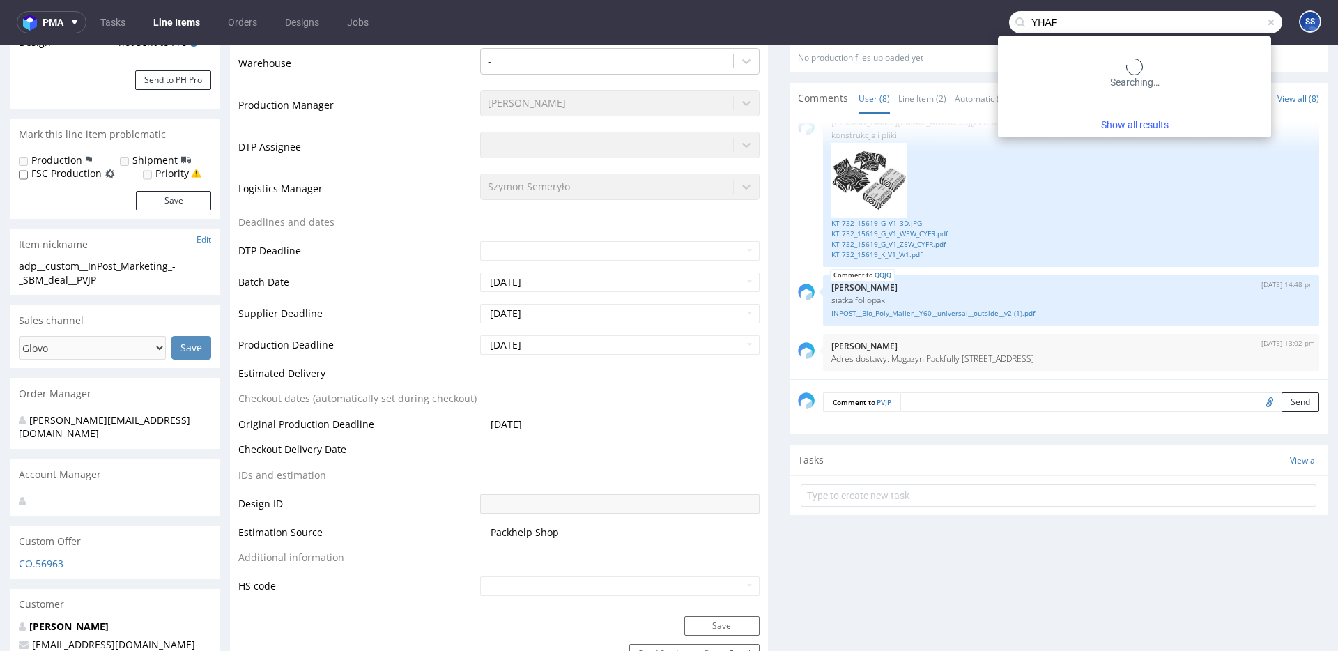
type input "YHAF"
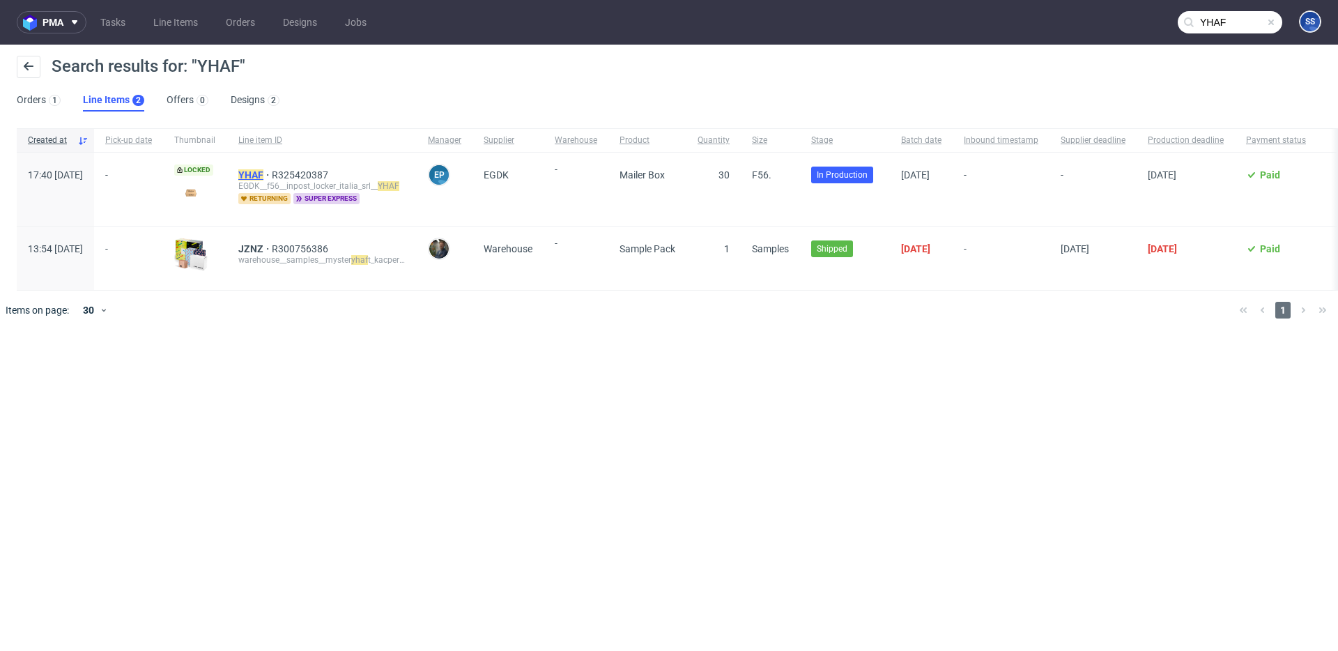
click at [263, 171] on mark "YHAF" at bounding box center [250, 174] width 25 height 11
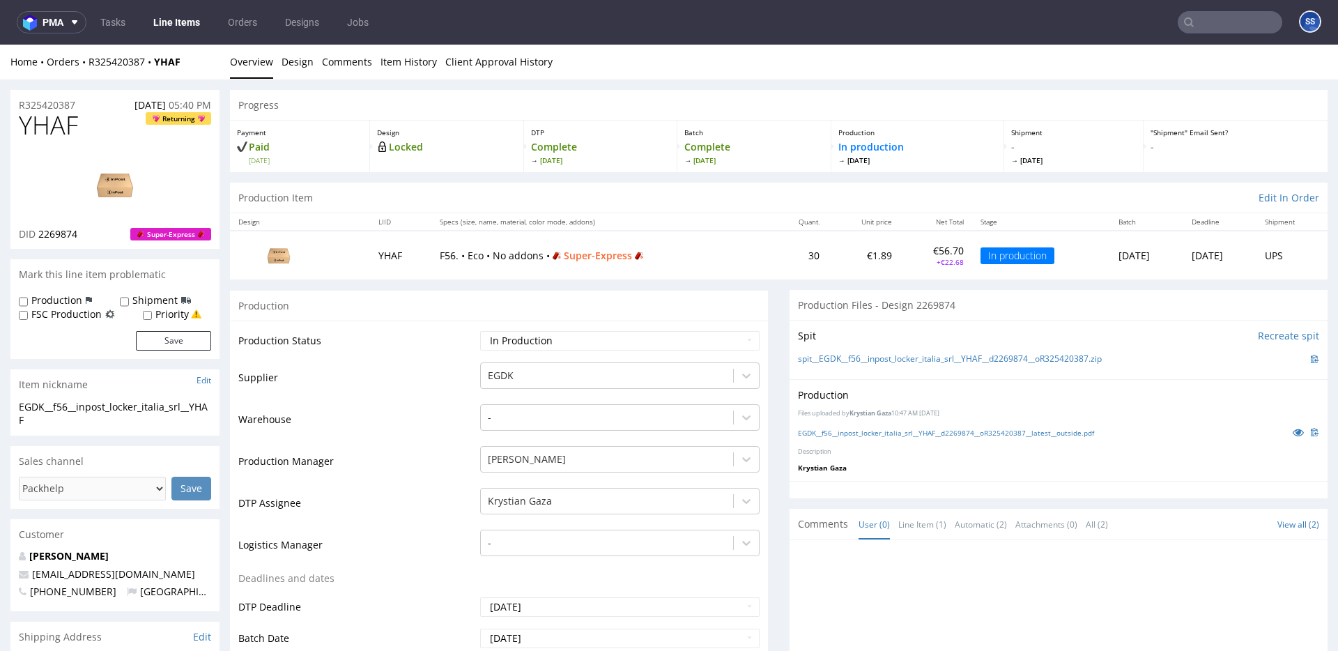
click at [178, 28] on link "Line Items" at bounding box center [176, 22] width 63 height 22
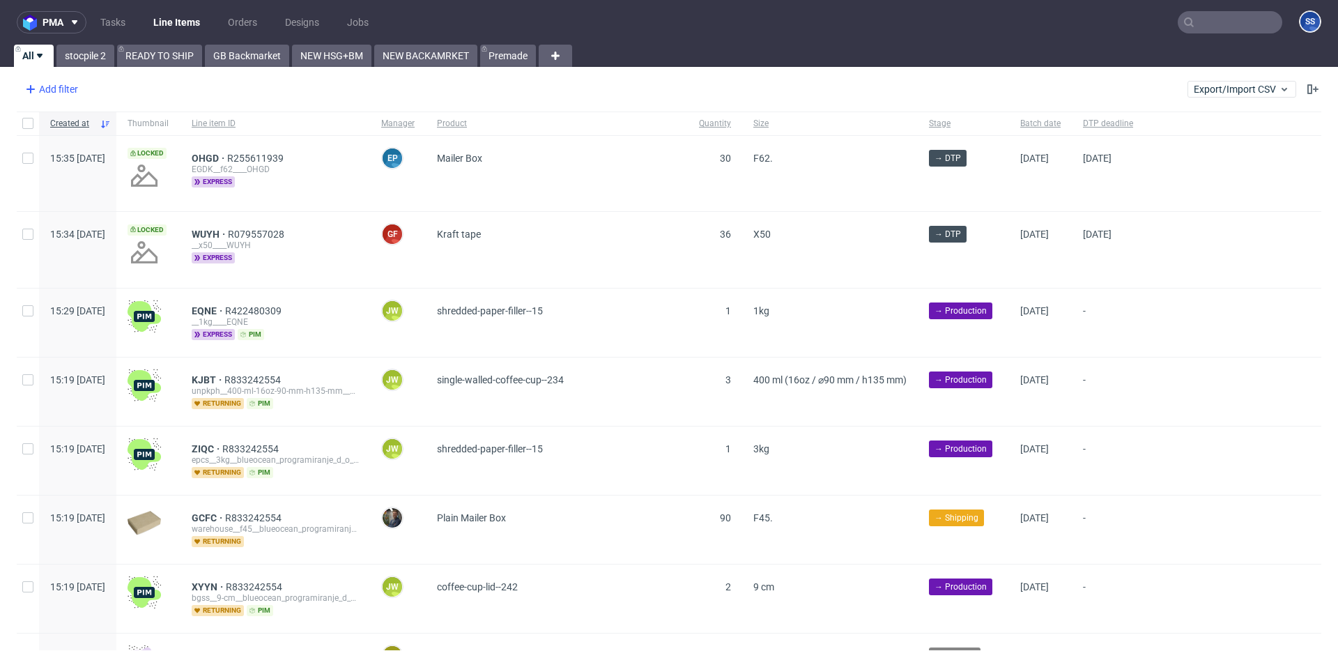
click at [68, 92] on div "Add filter" at bounding box center [50, 89] width 61 height 22
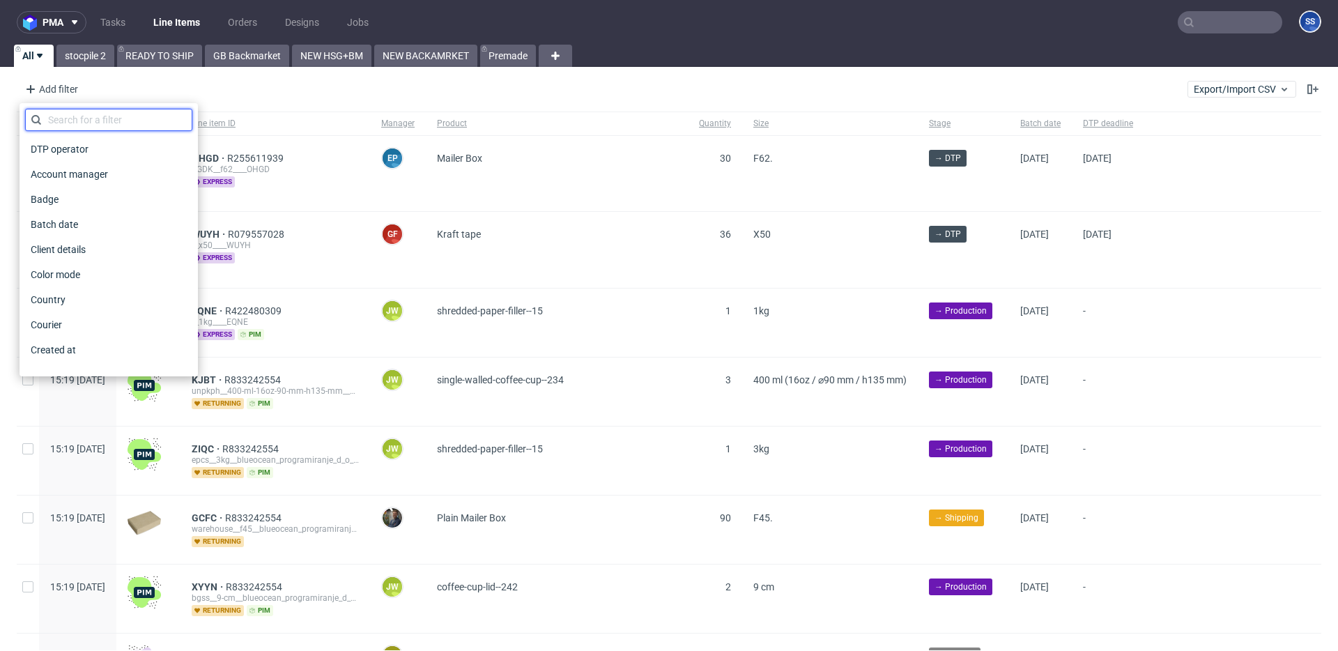
click at [113, 122] on input "text" at bounding box center [108, 120] width 167 height 22
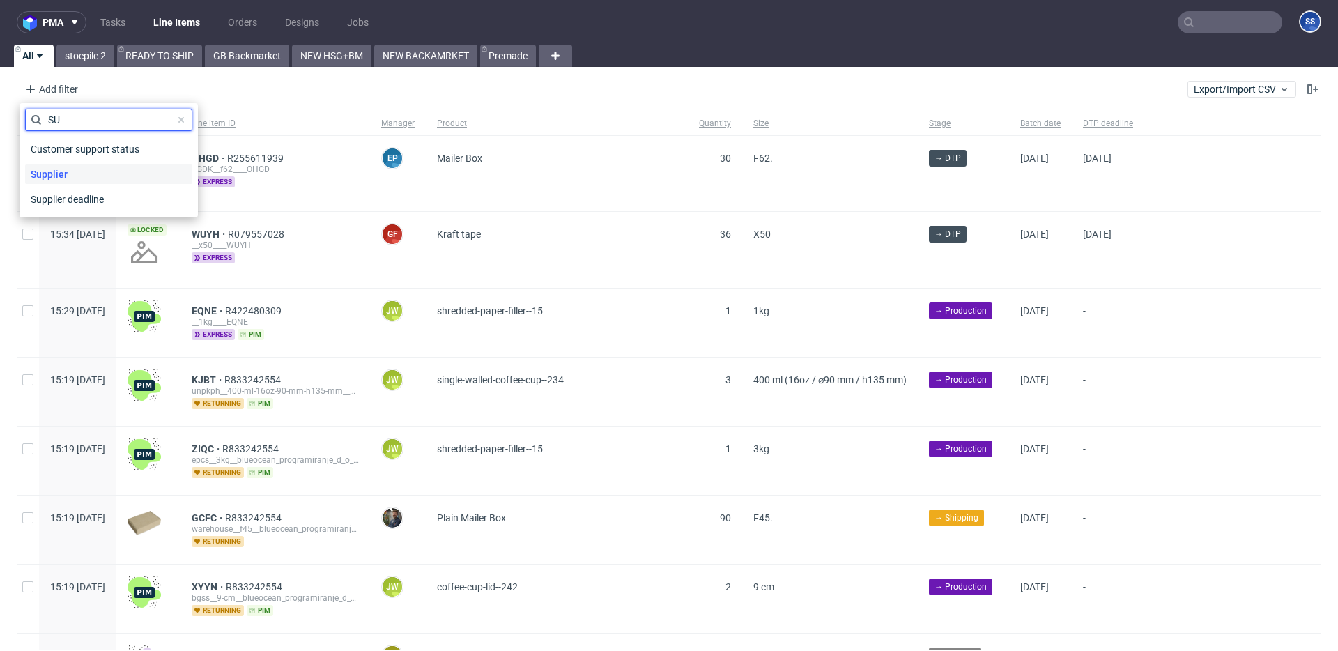
type input "SU"
click at [80, 169] on div "Supplier" at bounding box center [108, 174] width 167 height 20
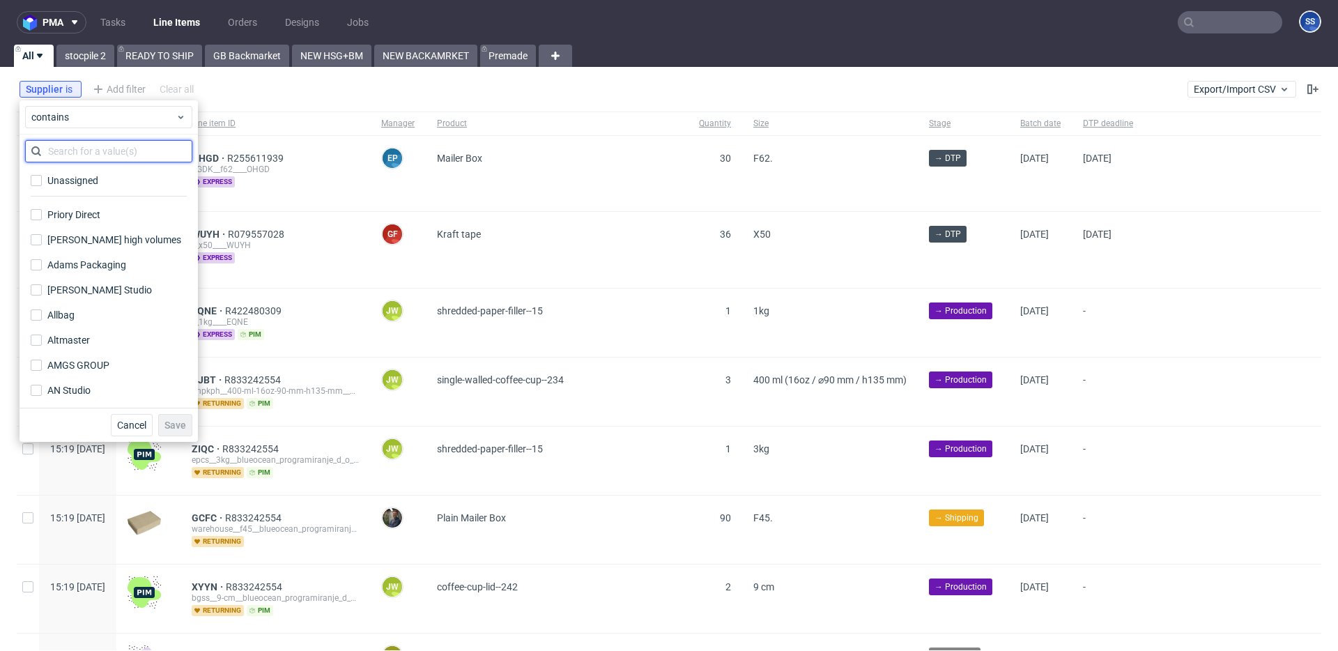
click at [86, 148] on input "text" at bounding box center [108, 151] width 167 height 22
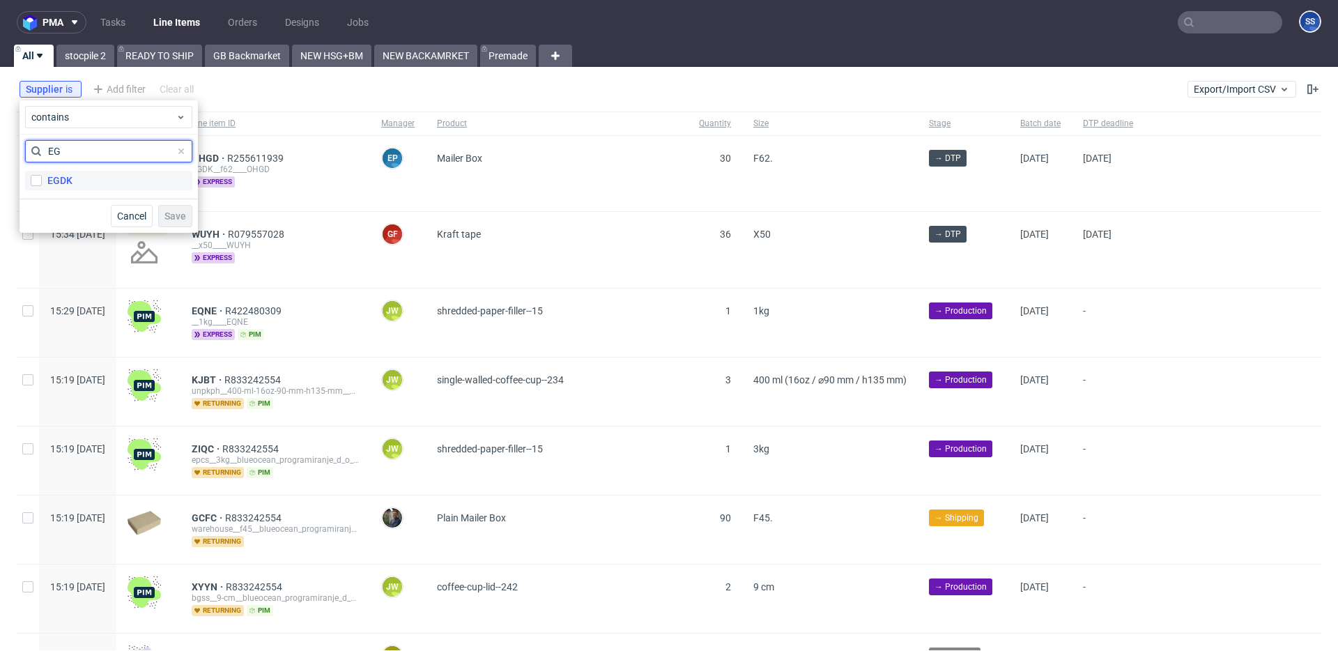
type input "EG"
drag, startPoint x: 81, startPoint y: 174, endPoint x: 122, endPoint y: 191, distance: 44.4
click at [81, 174] on label "EGDK" at bounding box center [108, 181] width 167 height 20
click at [42, 175] on input "EGDK" at bounding box center [36, 180] width 11 height 11
checkbox input "true"
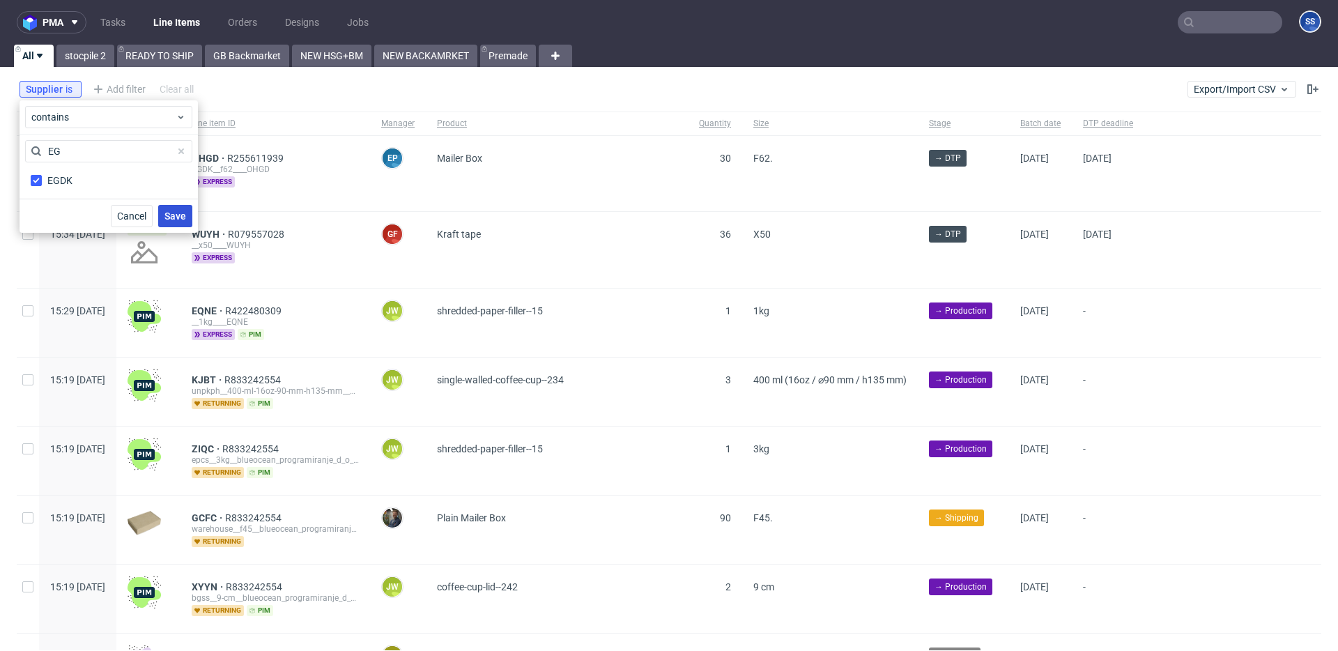
click at [168, 211] on span "Save" at bounding box center [175, 216] width 22 height 10
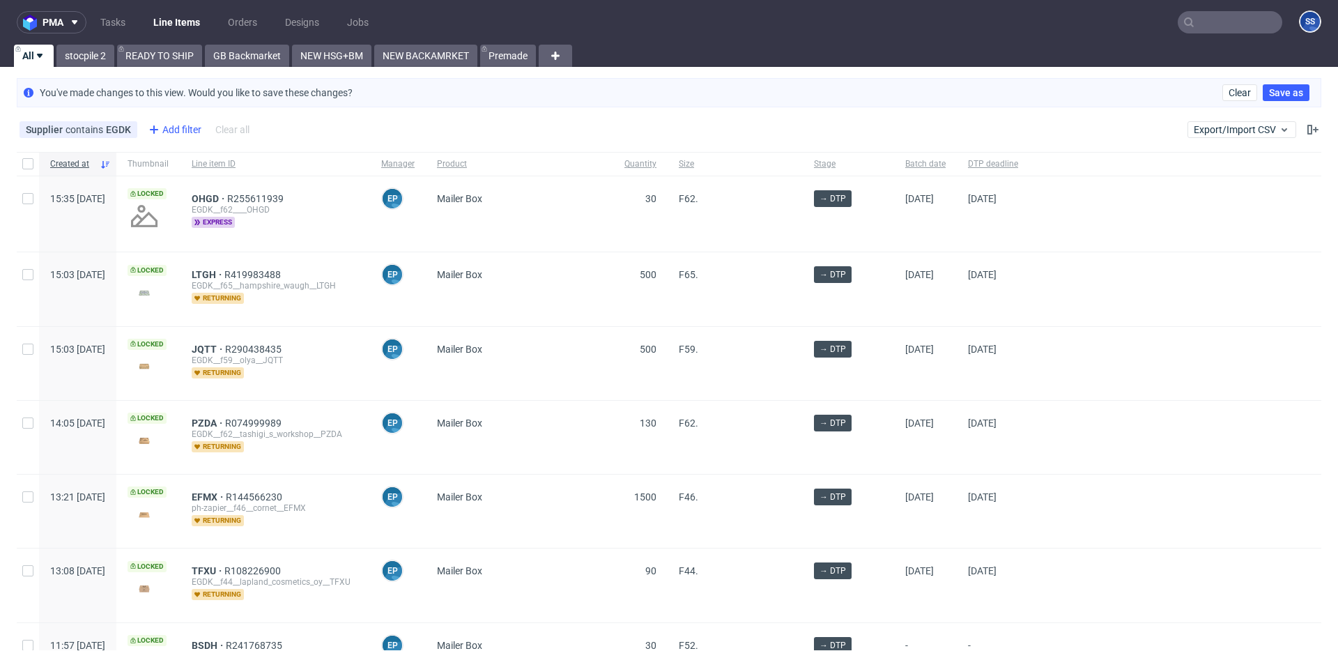
click at [171, 135] on div "Add filter" at bounding box center [173, 129] width 61 height 22
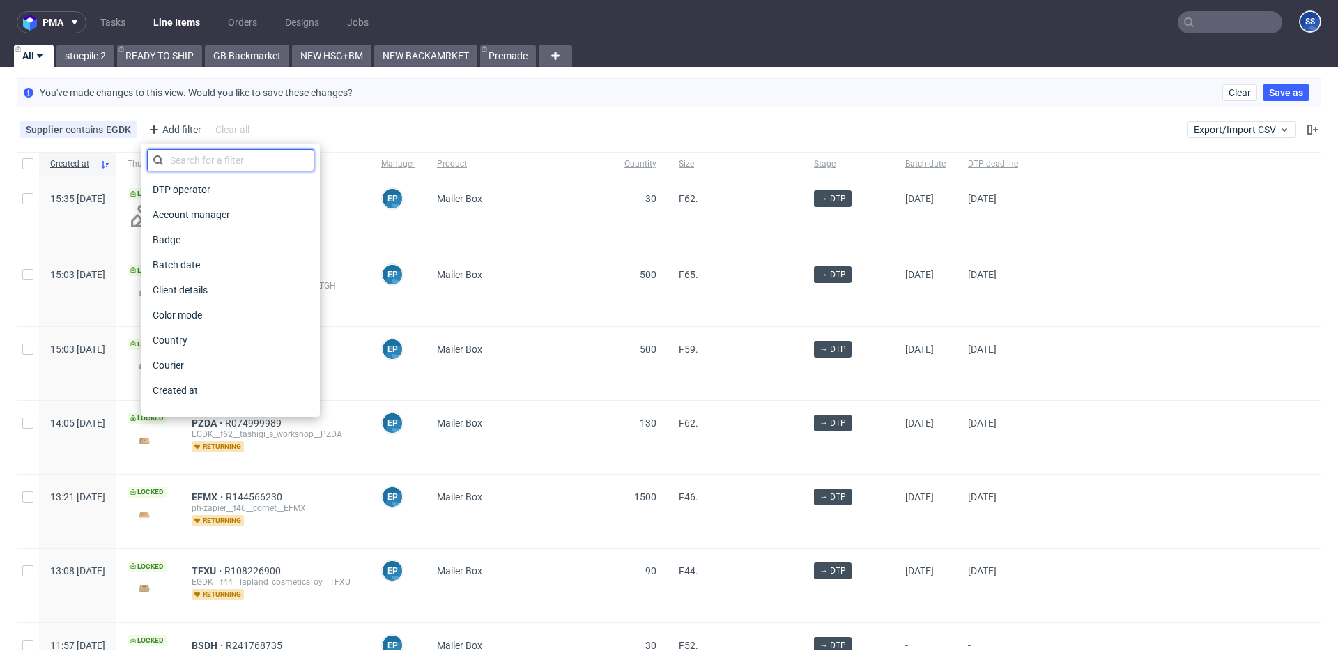
click at [220, 164] on input "text" at bounding box center [230, 160] width 167 height 22
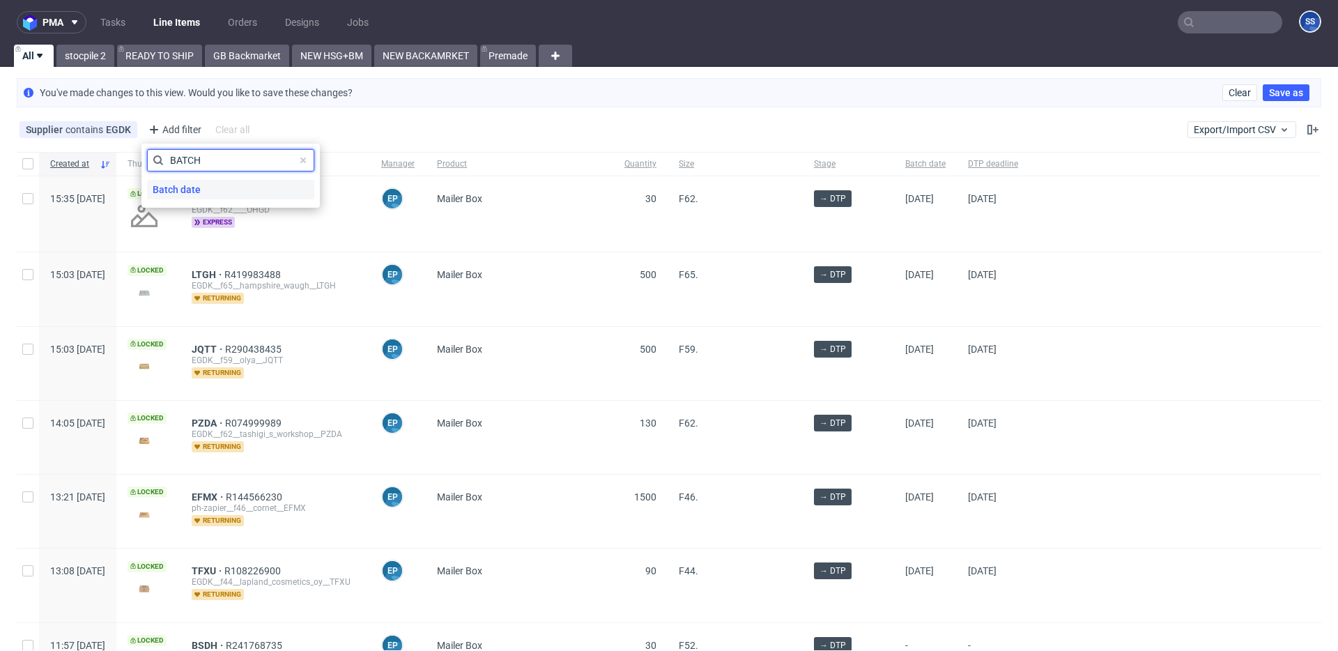
type input "BATCH"
click at [195, 187] on span "Batch date" at bounding box center [176, 190] width 59 height 20
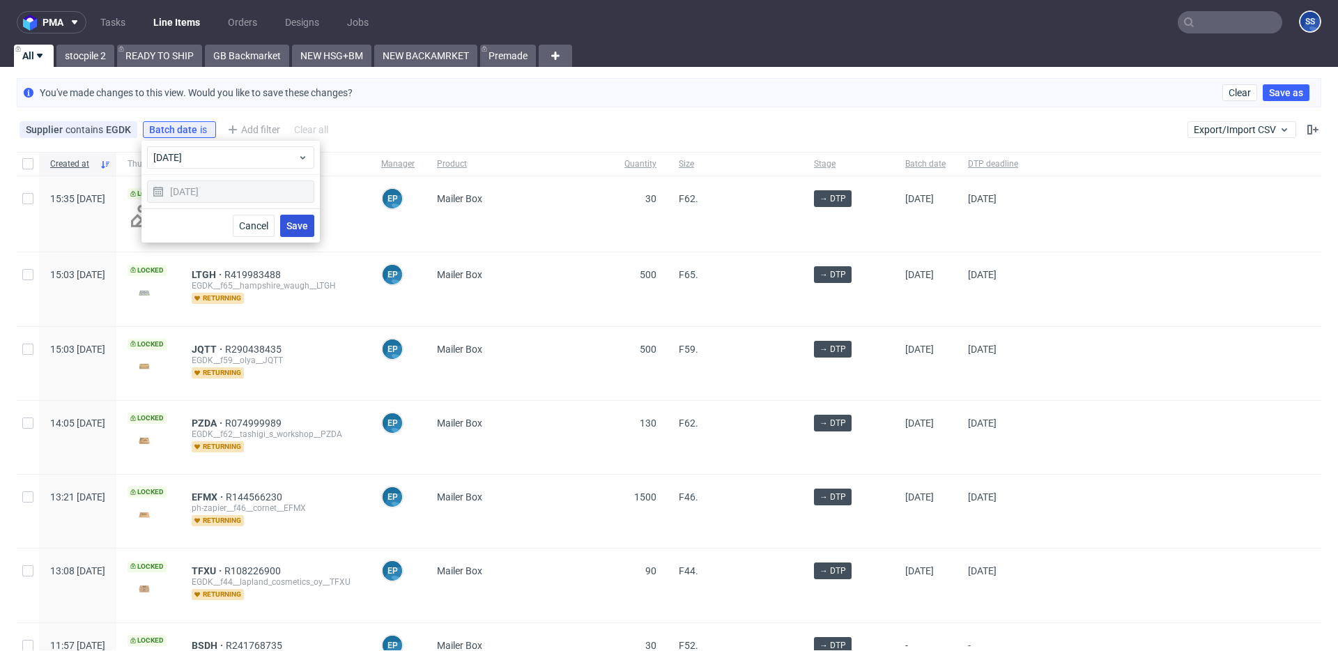
click at [297, 224] on span "Save" at bounding box center [297, 226] width 22 height 10
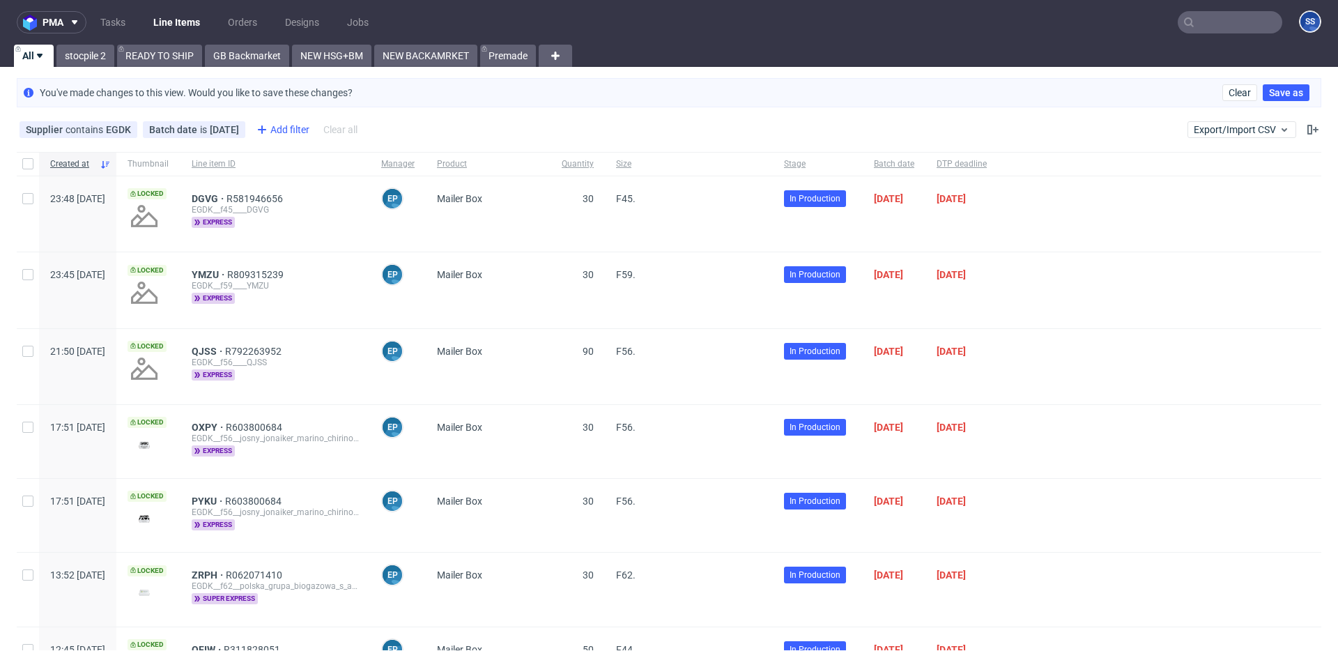
click at [276, 135] on div "Add filter" at bounding box center [281, 129] width 61 height 22
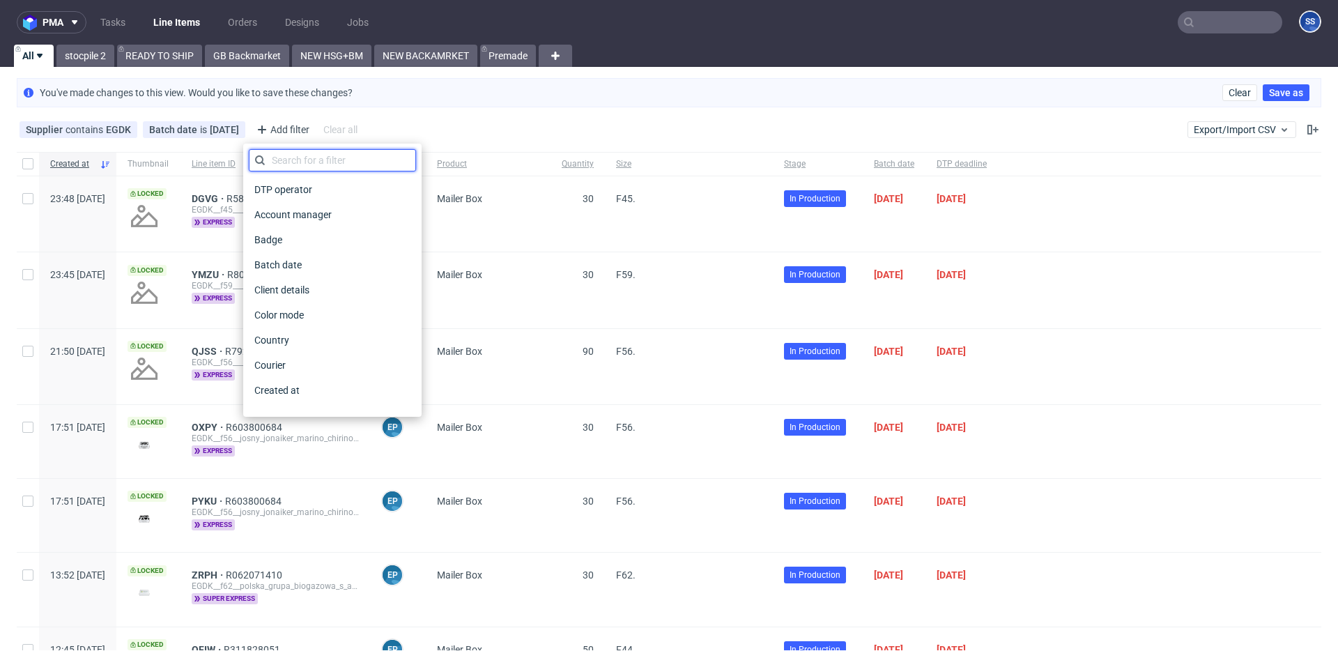
click at [296, 169] on input "text" at bounding box center [332, 160] width 167 height 22
click at [204, 130] on div "Batch date is today" at bounding box center [194, 129] width 90 height 11
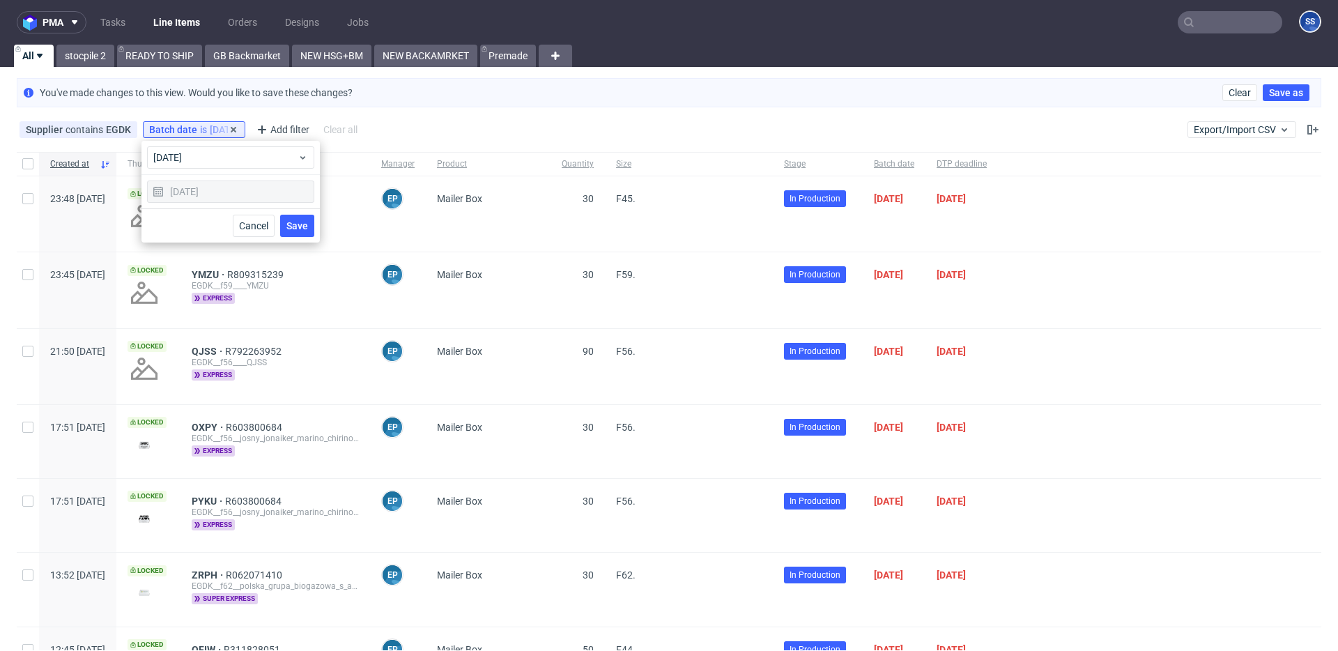
click at [231, 131] on div "Batch date is today" at bounding box center [194, 129] width 102 height 17
click at [231, 129] on use at bounding box center [234, 130] width 6 height 6
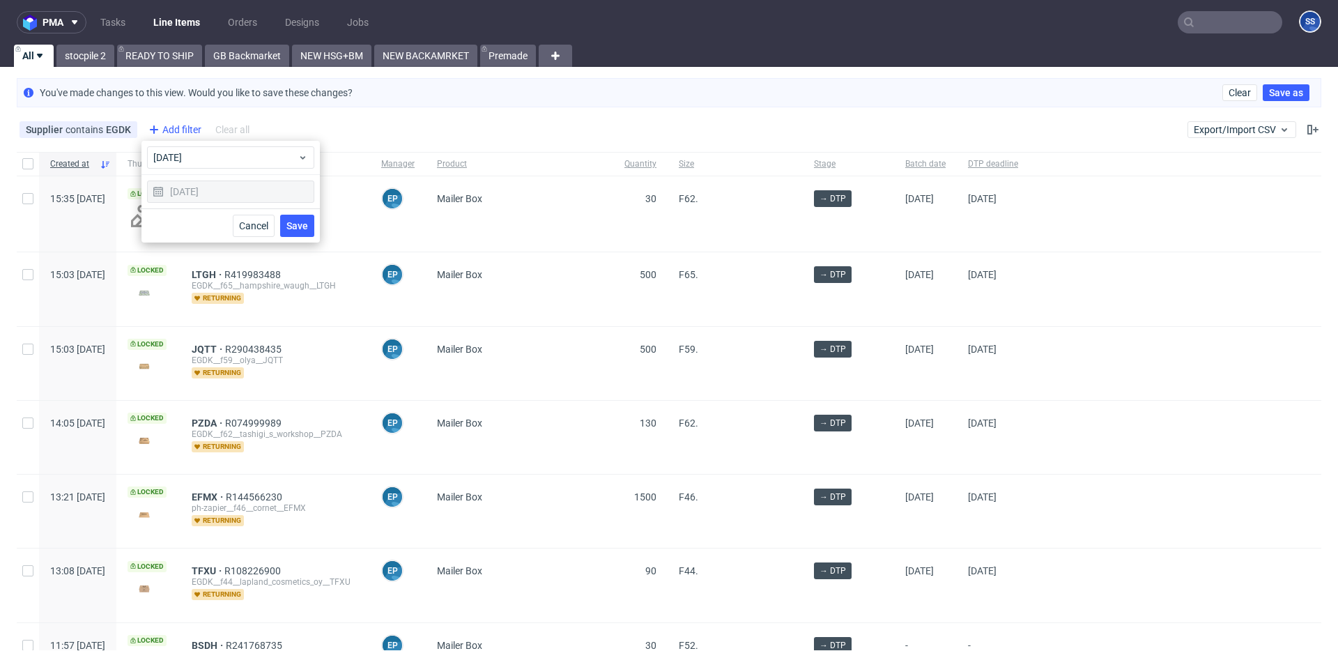
click at [184, 127] on div "Add filter" at bounding box center [173, 129] width 61 height 22
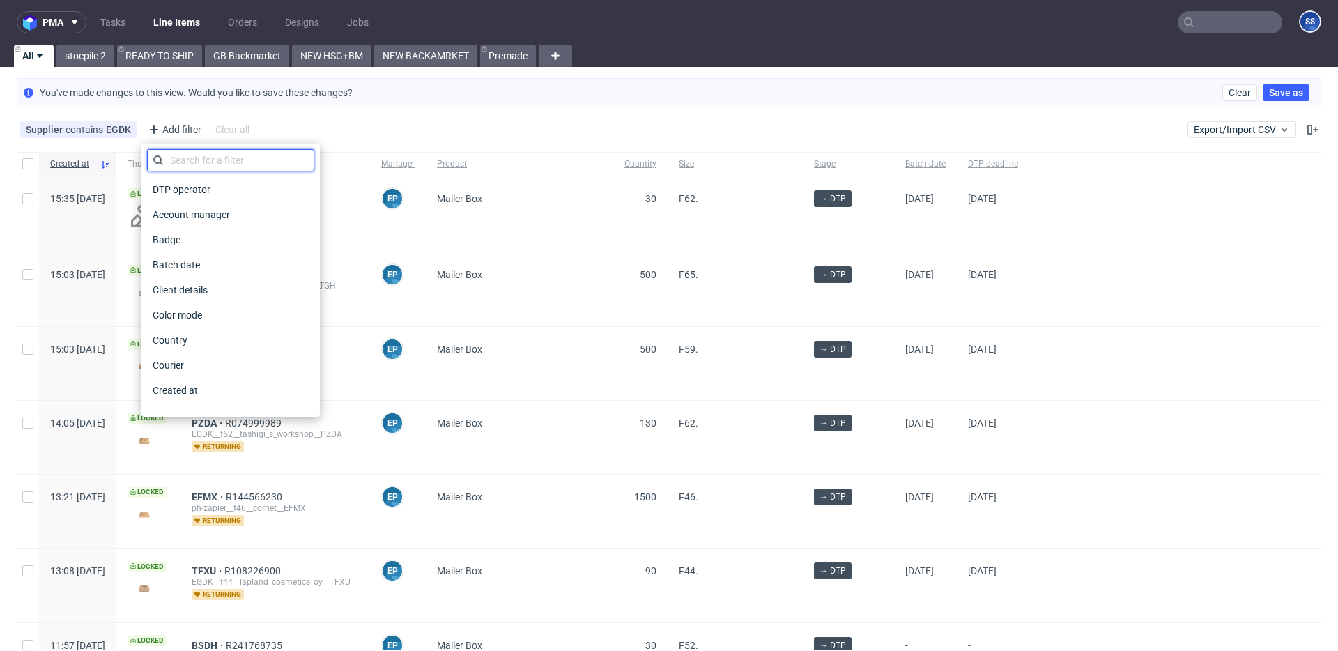
click at [207, 158] on input "text" at bounding box center [230, 160] width 167 height 22
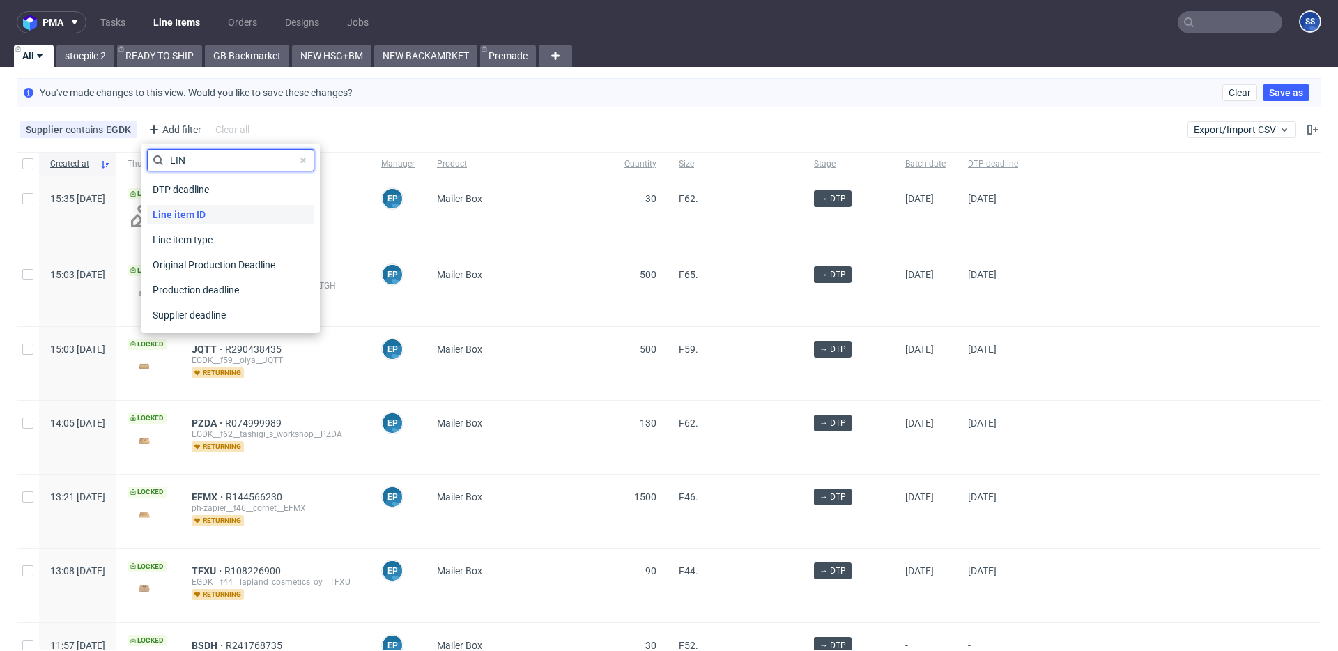
type input "LIN"
click at [208, 206] on span "Line item ID" at bounding box center [179, 215] width 64 height 20
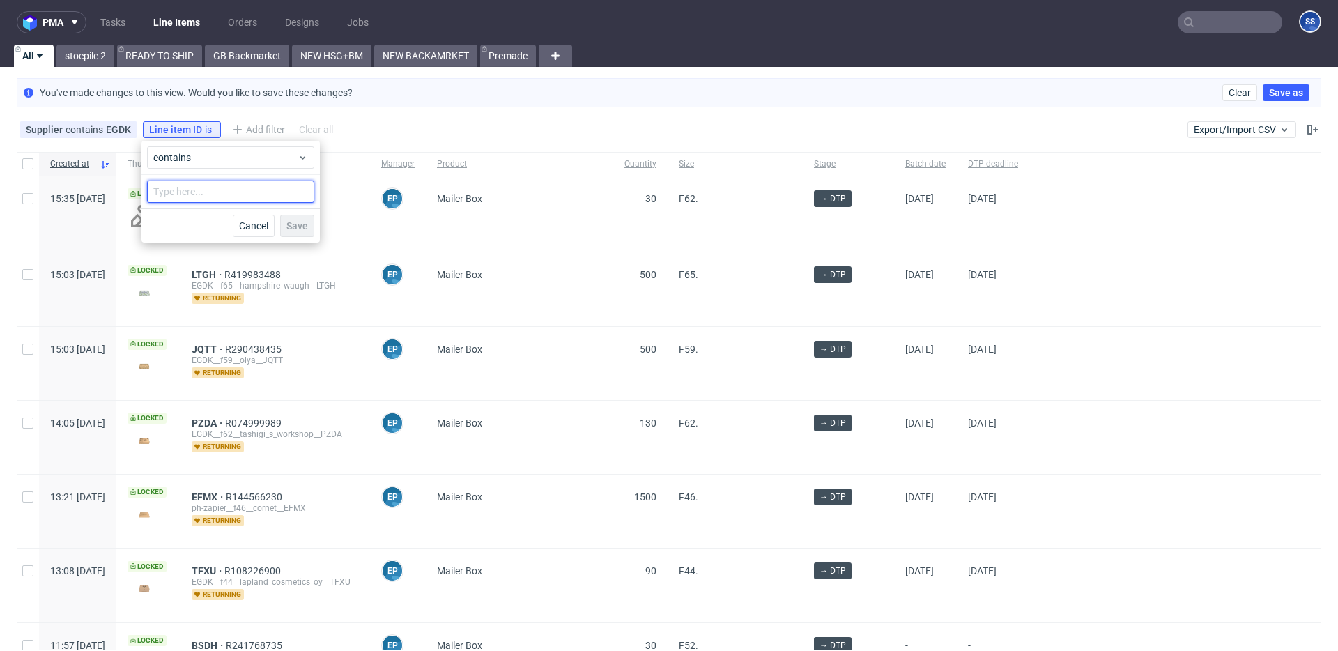
click at [203, 191] on input "text" at bounding box center [230, 192] width 167 height 22
type input "yhaf"
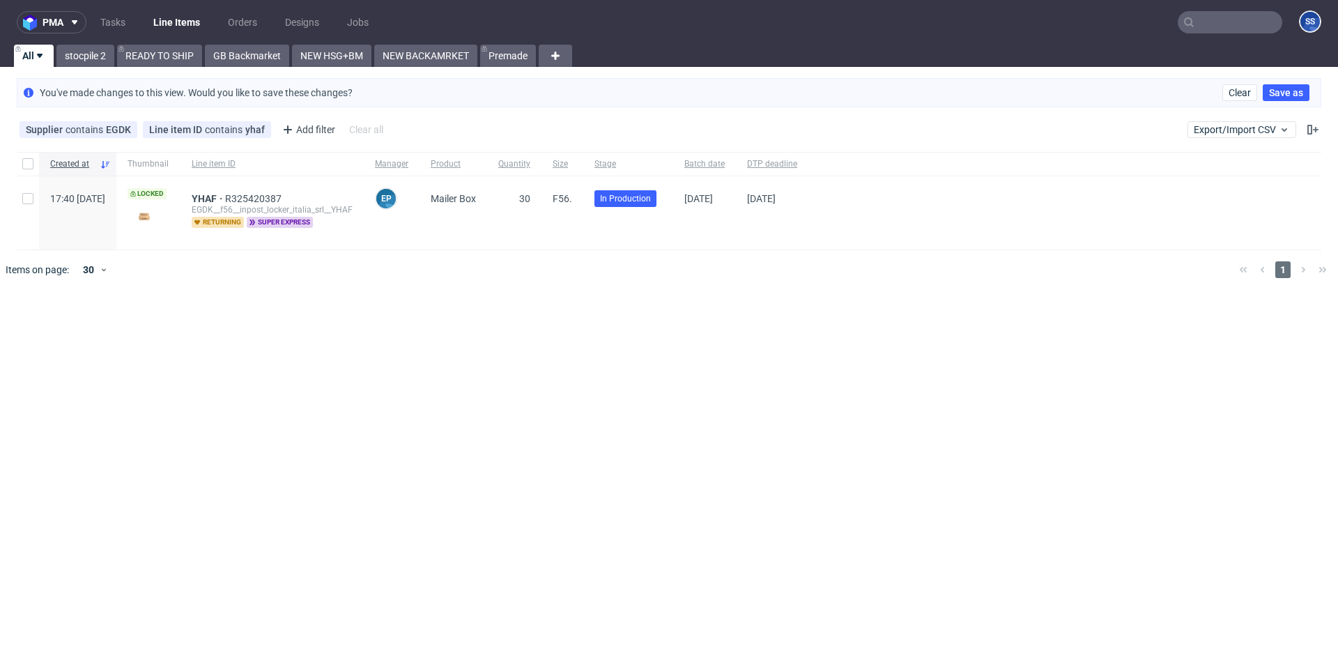
click at [34, 196] on div at bounding box center [28, 212] width 22 height 73
checkbox input "true"
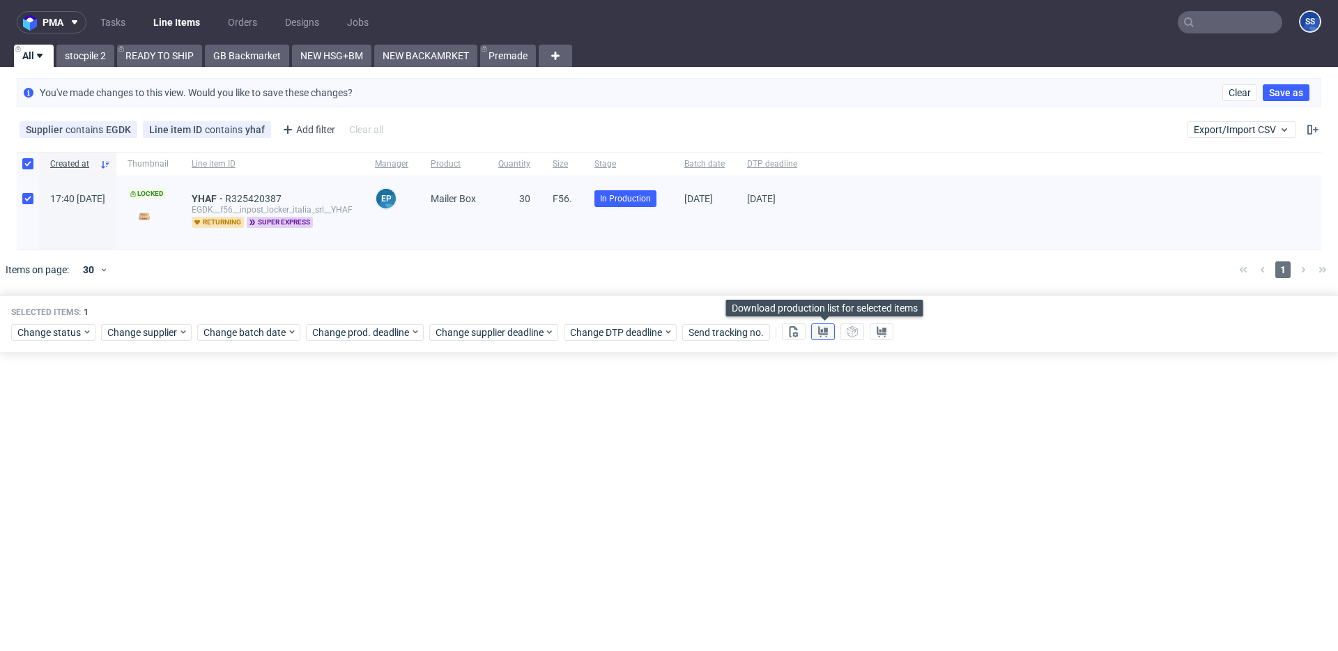
click at [824, 327] on icon at bounding box center [823, 331] width 11 height 11
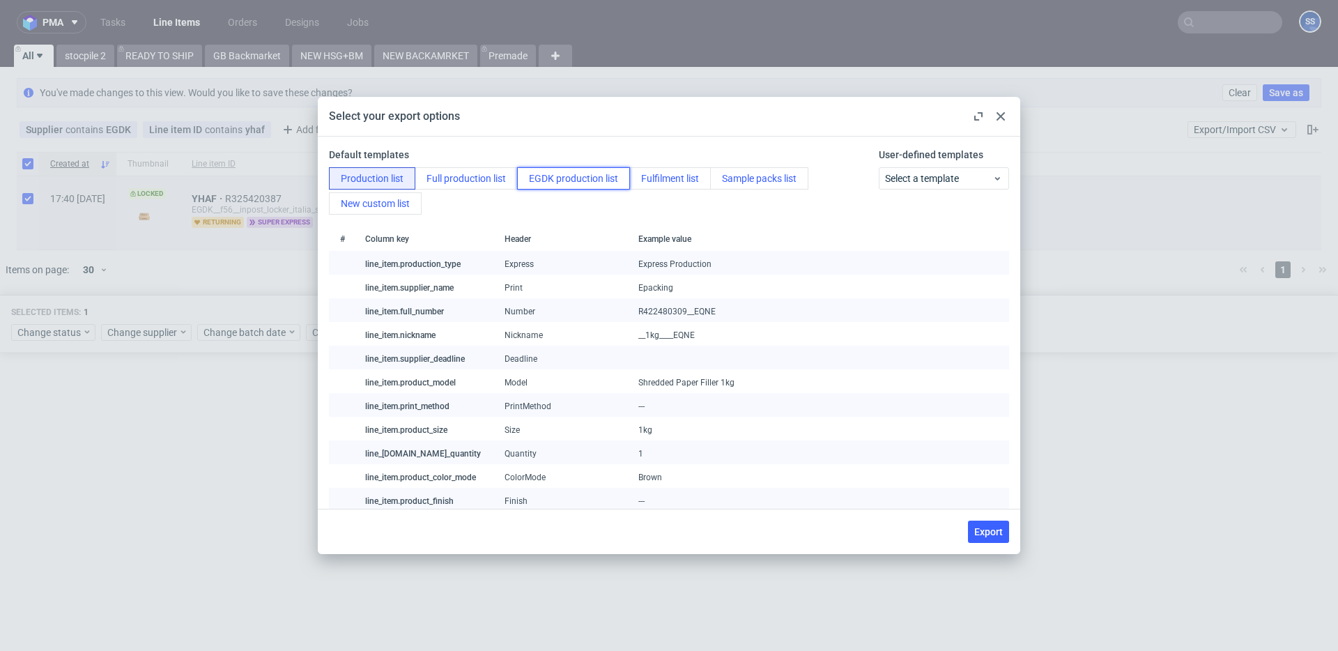
click at [565, 170] on button "EGDK production list" at bounding box center [573, 178] width 113 height 22
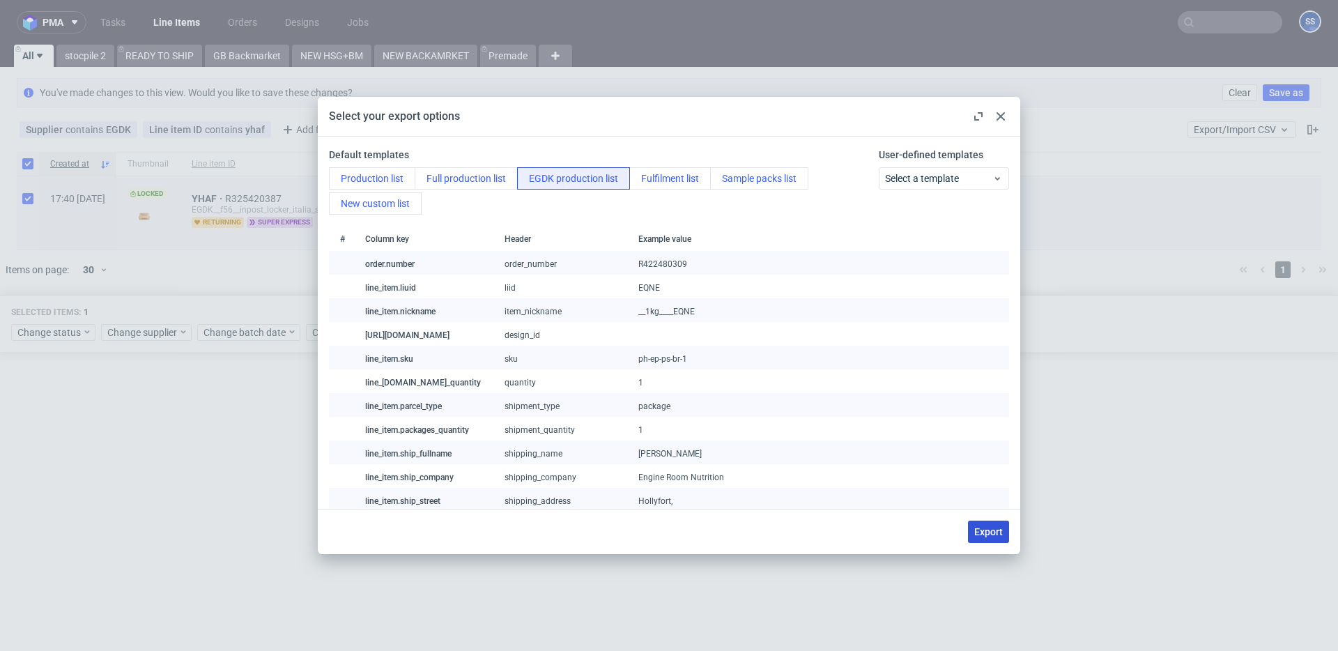
click at [990, 533] on span "Export" at bounding box center [988, 532] width 29 height 10
checkbox input "false"
